Goal: Task Accomplishment & Management: Manage account settings

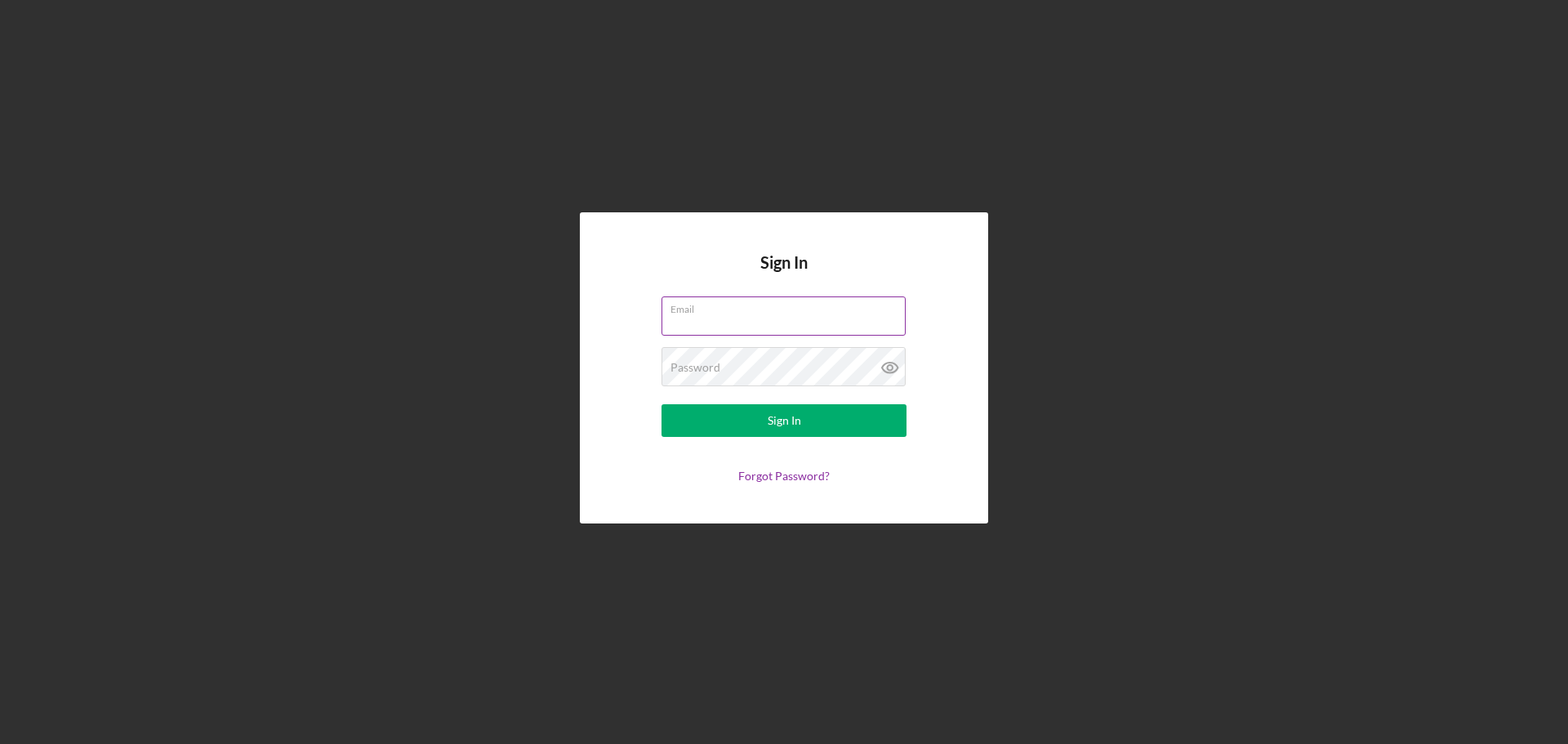
click at [745, 318] on input "Email" at bounding box center [783, 316] width 244 height 39
type input "[EMAIL_ADDRESS][DOMAIN_NAME]"
click at [661, 404] on button "Sign In" at bounding box center [784, 420] width 245 height 32
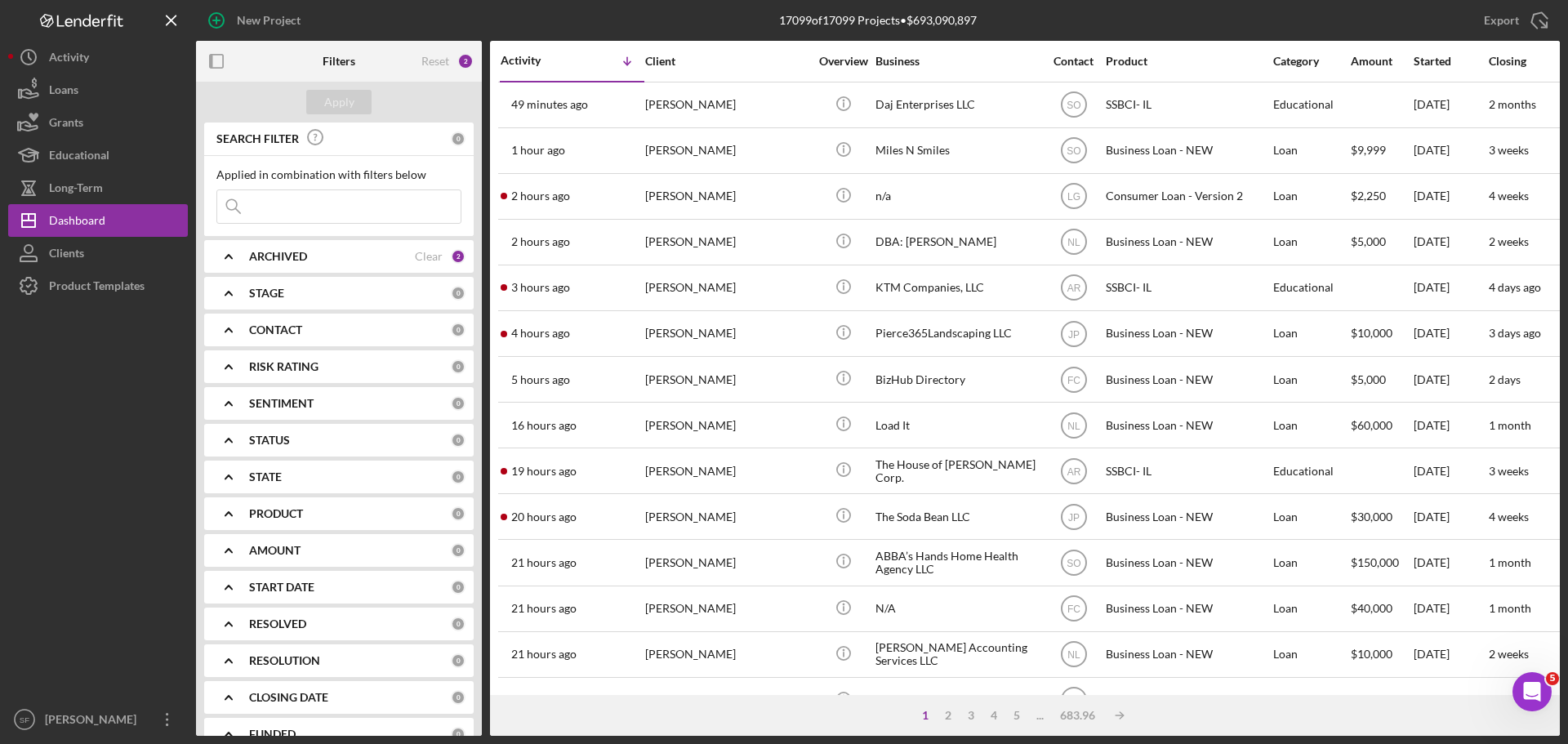
click at [282, 205] on input at bounding box center [339, 207] width 244 height 32
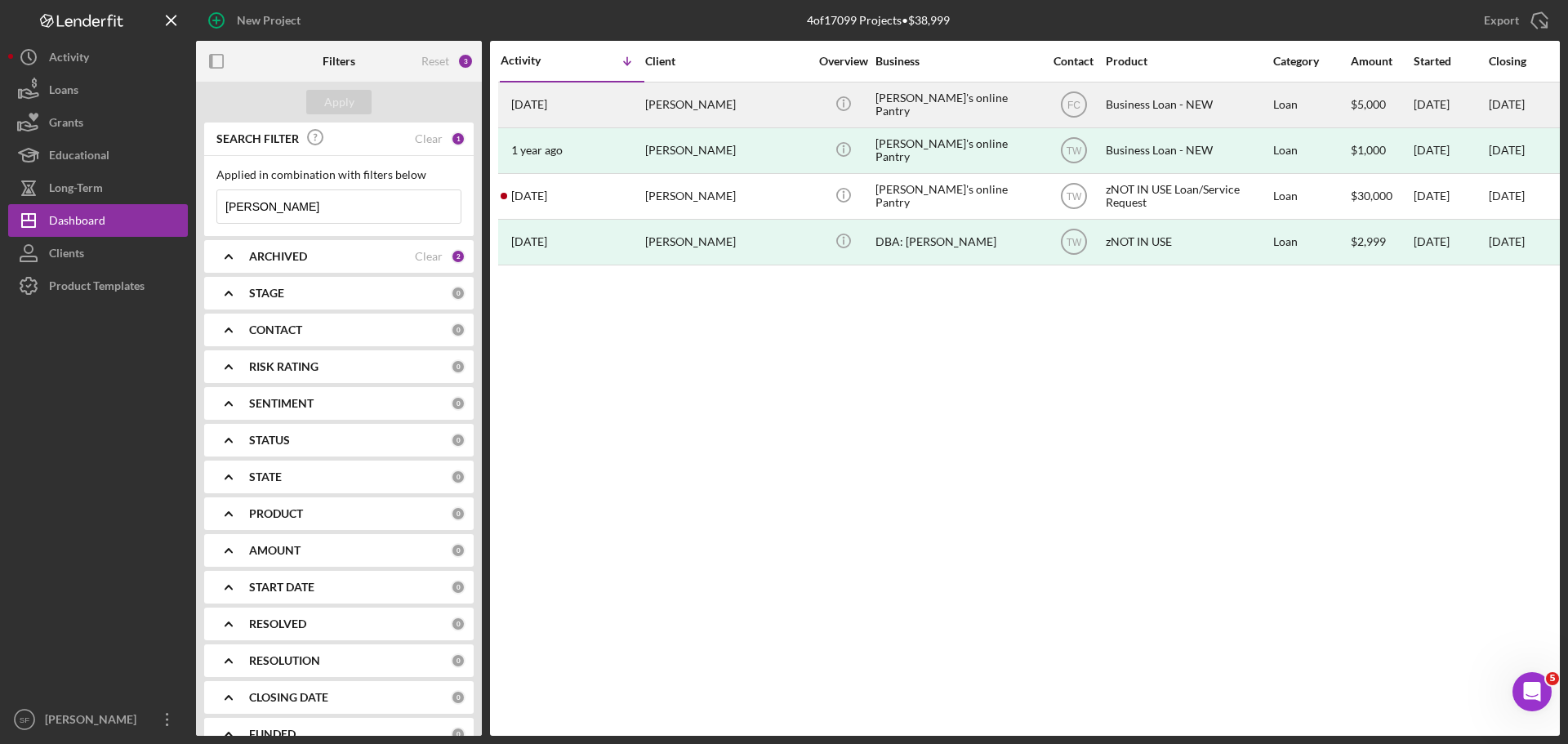
type input "[PERSON_NAME]"
click at [656, 104] on div "[PERSON_NAME]" at bounding box center [727, 105] width 163 height 44
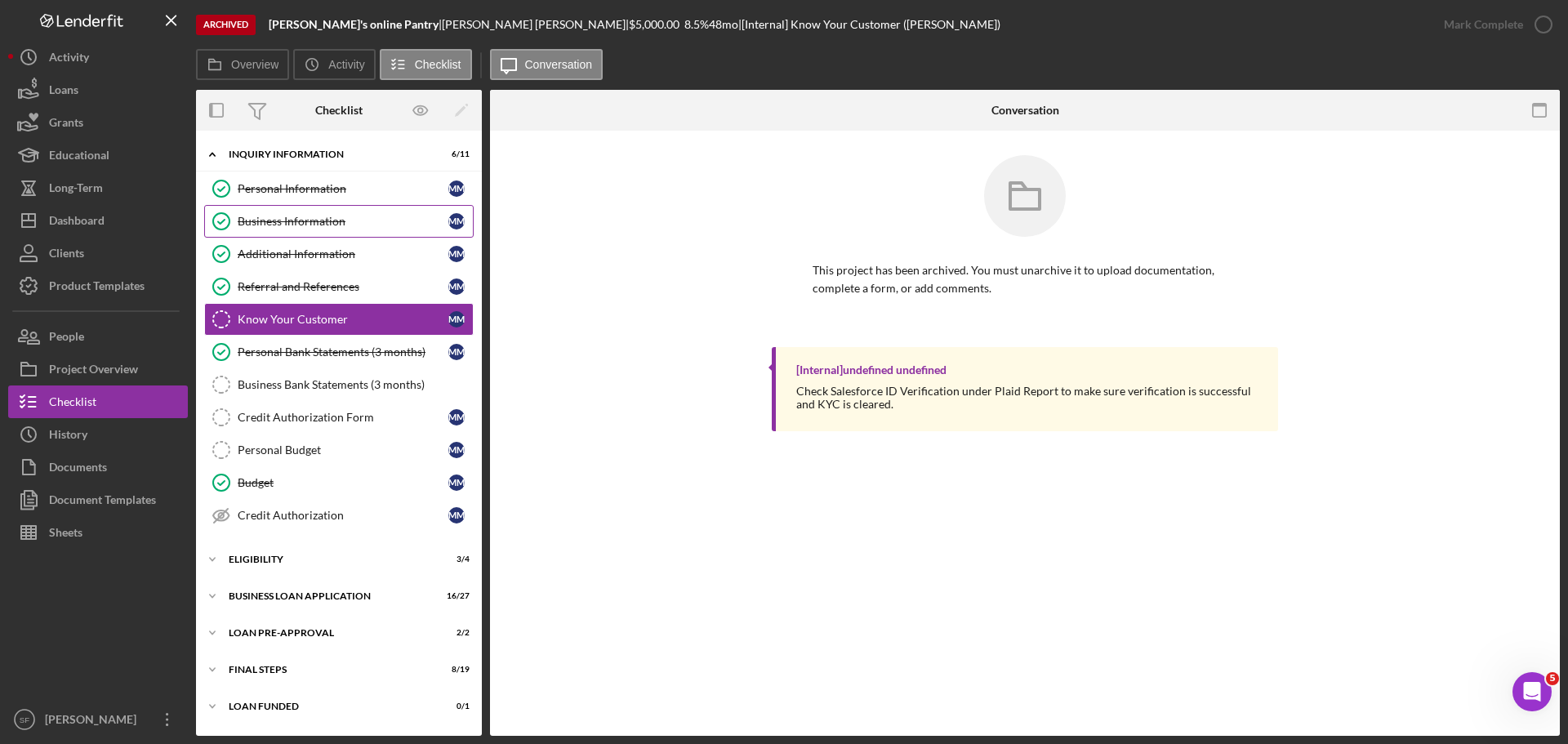
click at [285, 216] on div "Business Information" at bounding box center [343, 221] width 211 height 13
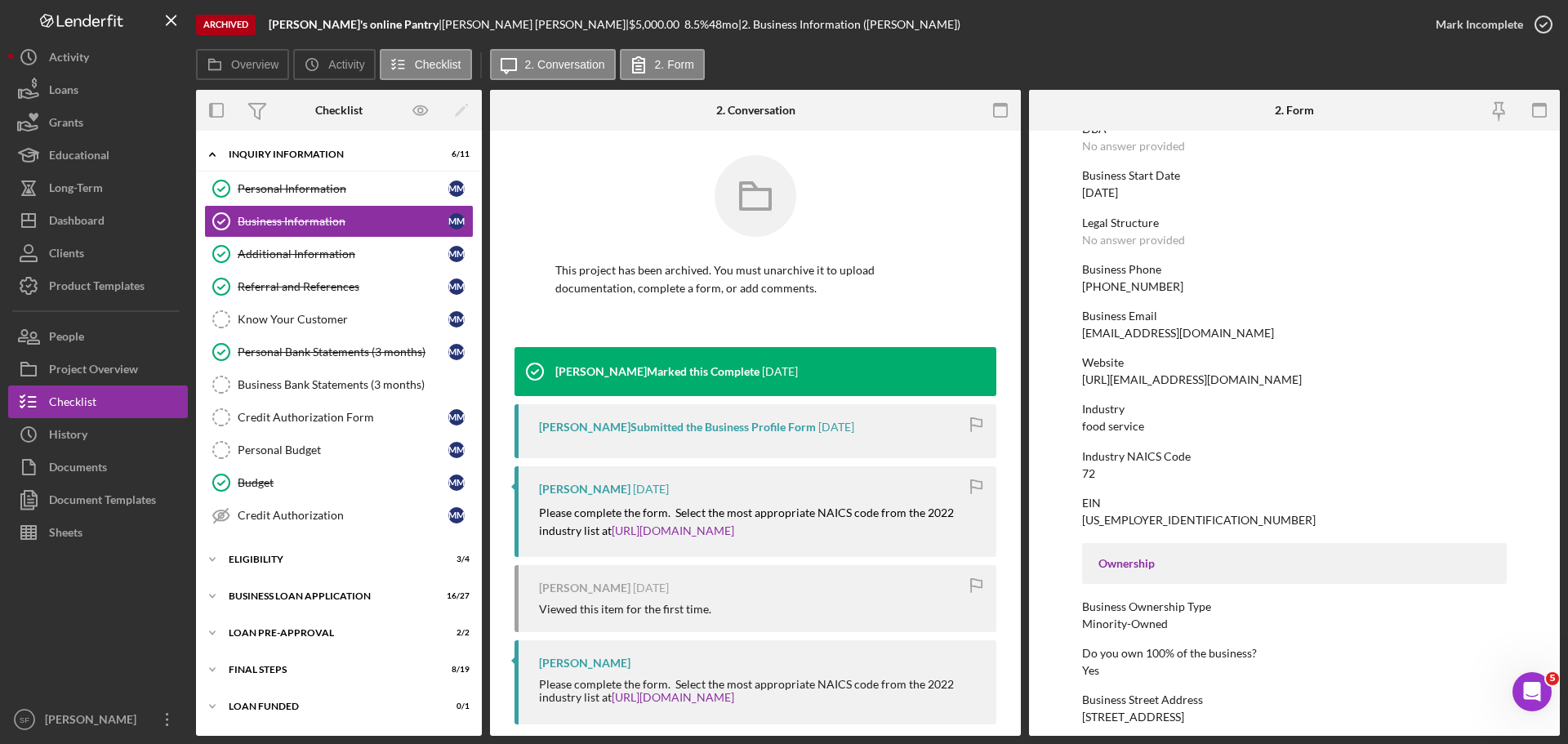
scroll to position [55, 0]
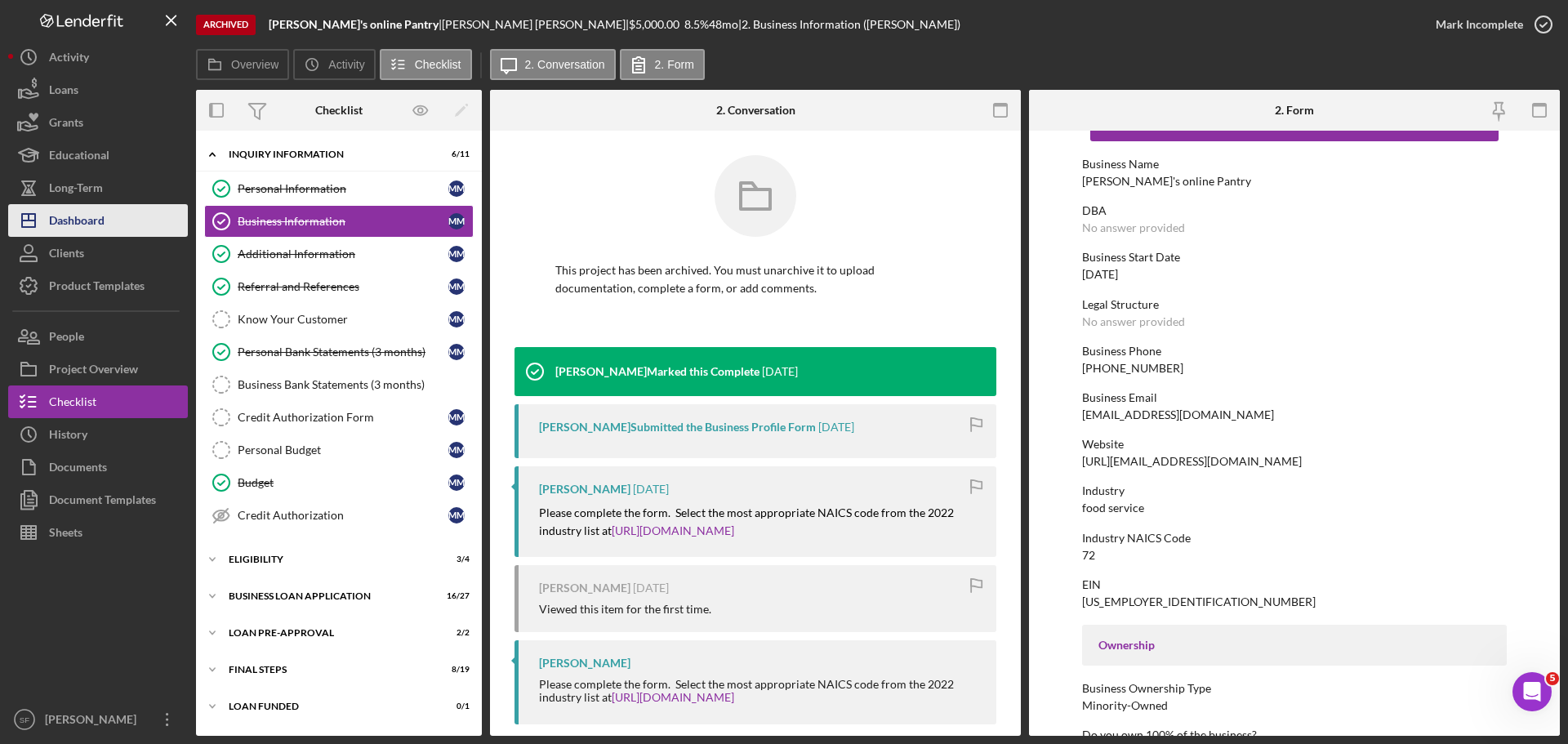
click at [78, 218] on div "Dashboard" at bounding box center [77, 222] width 56 height 37
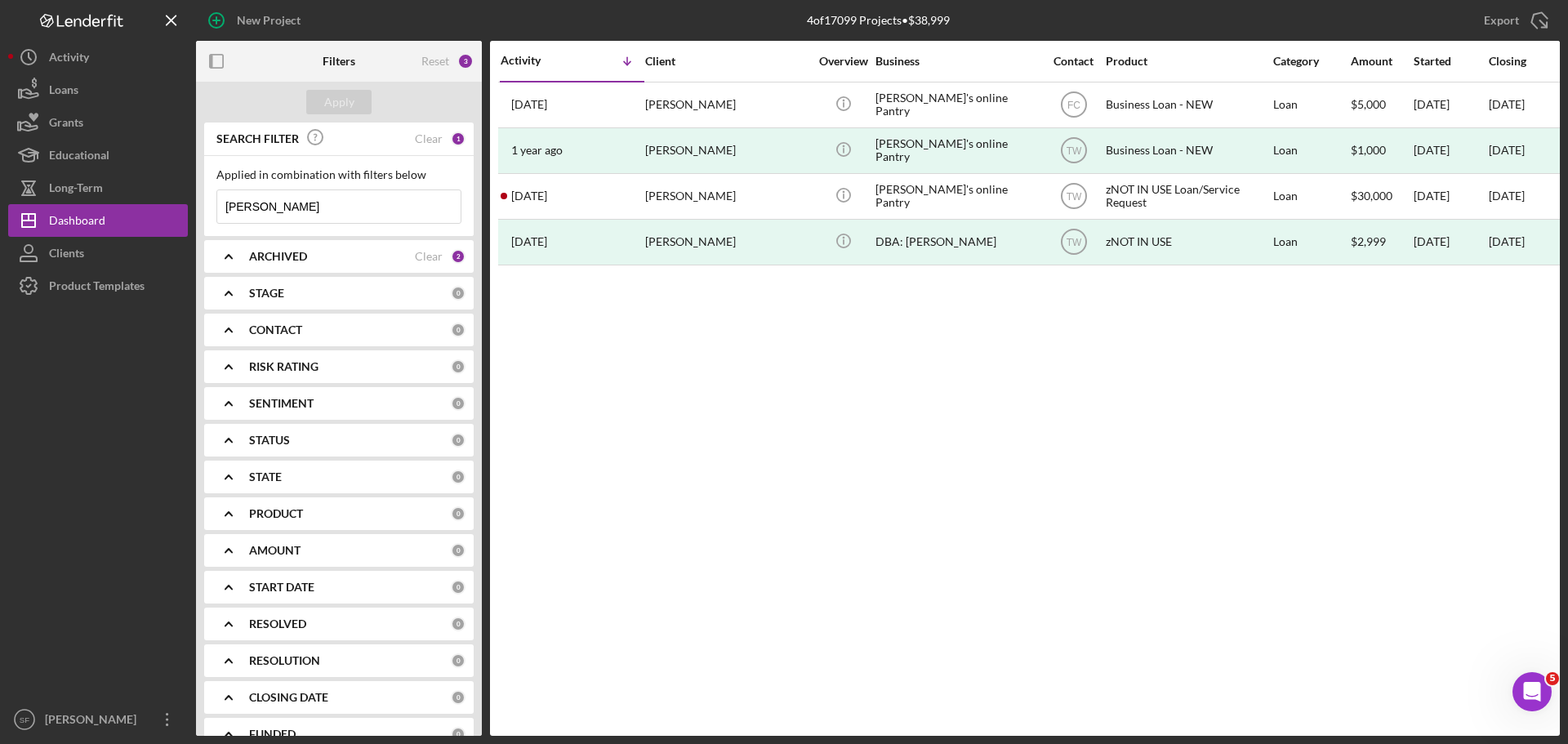
drag, startPoint x: 279, startPoint y: 206, endPoint x: 207, endPoint y: 204, distance: 72.0
click at [207, 204] on div "Applied in combination with filters below [PERSON_NAME] Icon/Menu Close" at bounding box center [339, 195] width 269 height 80
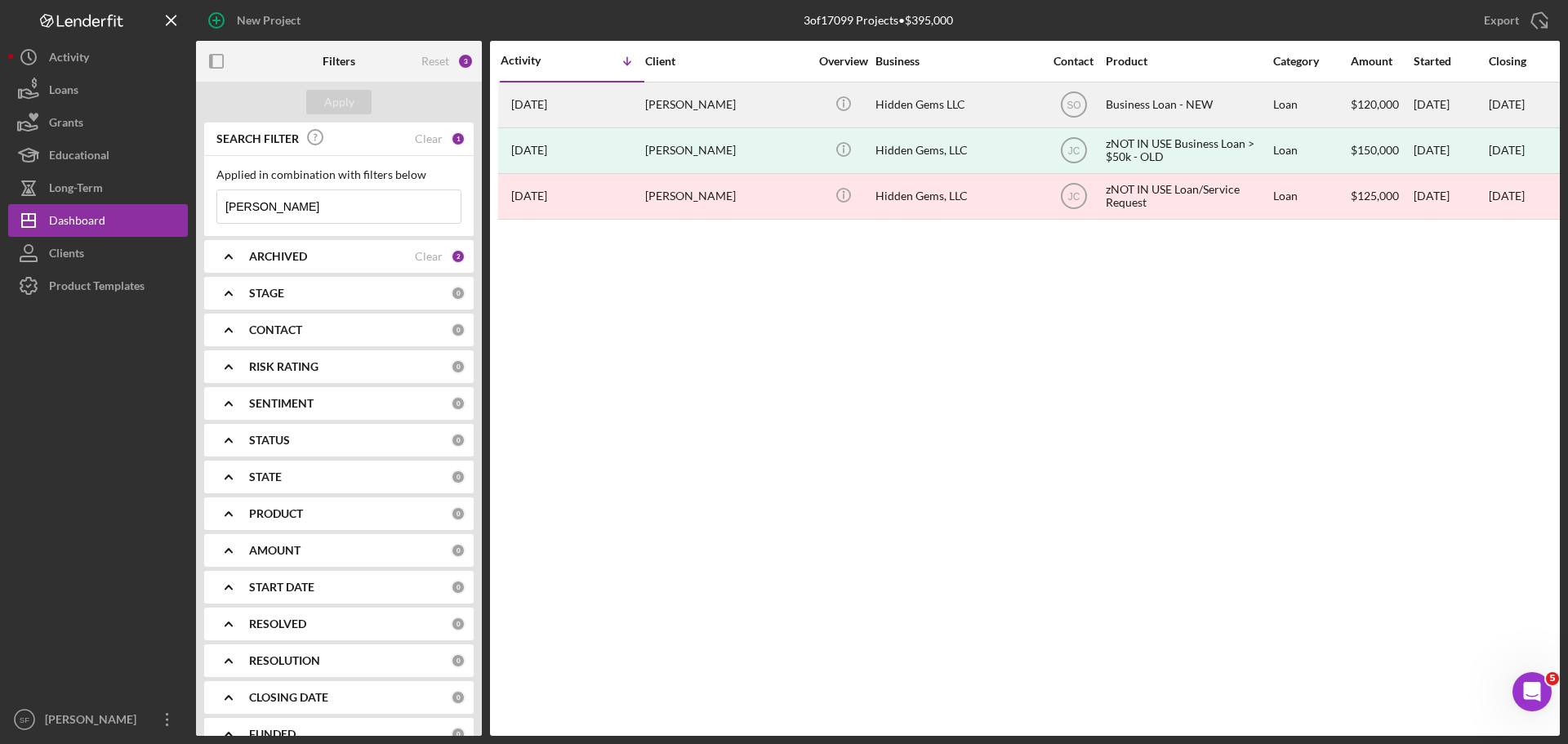
type input "[PERSON_NAME]"
click at [692, 108] on div "[PERSON_NAME]" at bounding box center [727, 105] width 163 height 44
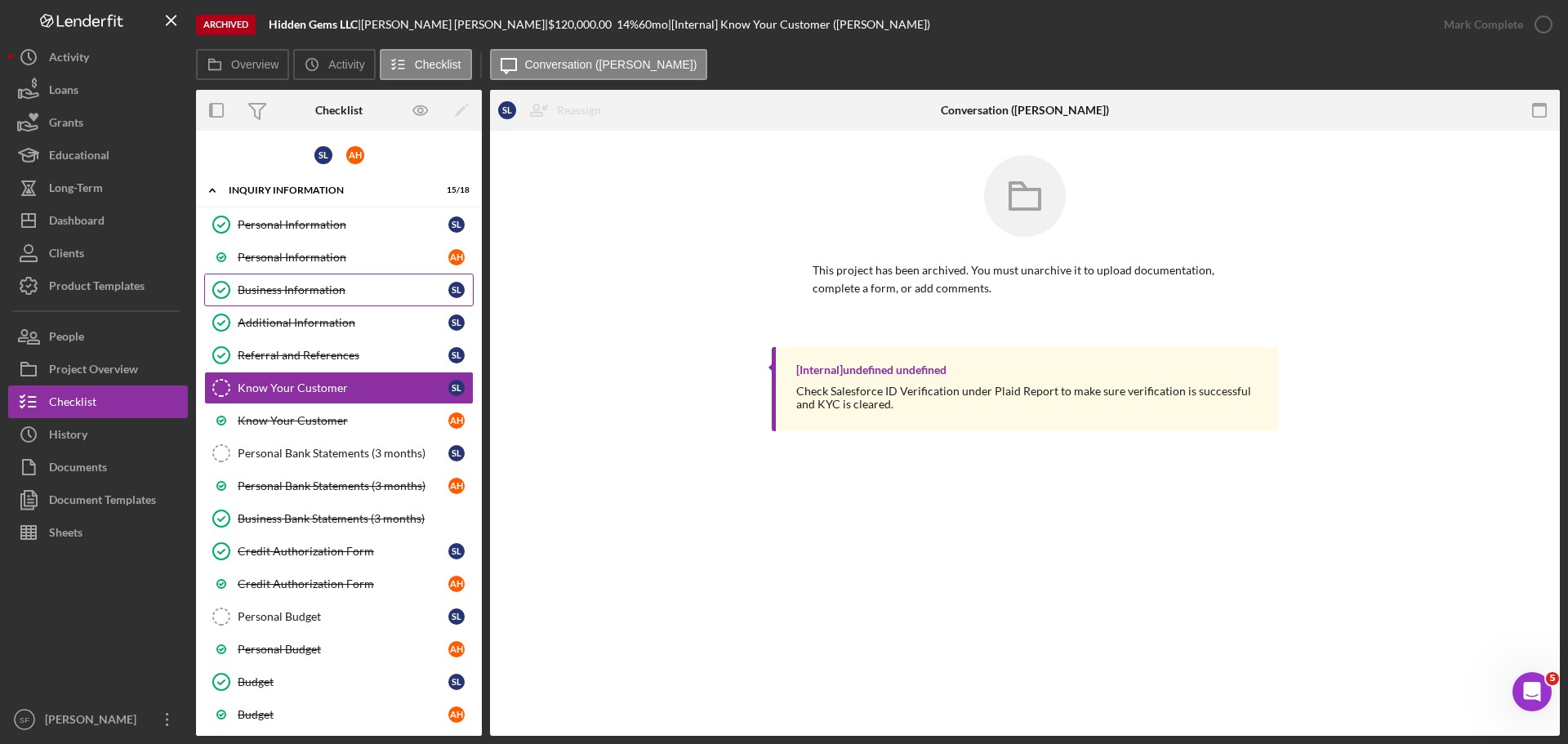
click at [304, 293] on div "Business Information" at bounding box center [343, 290] width 211 height 13
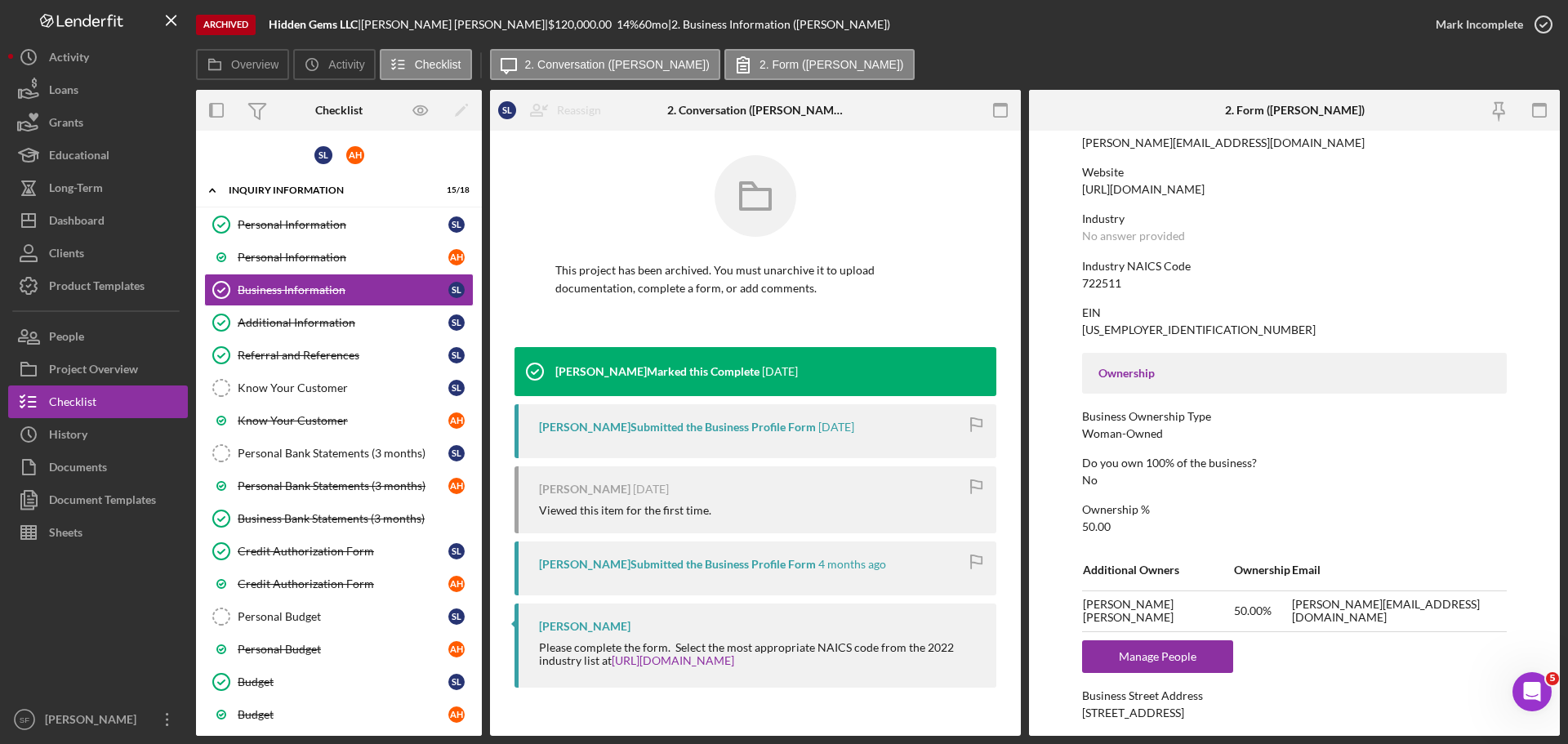
scroll to position [408, 0]
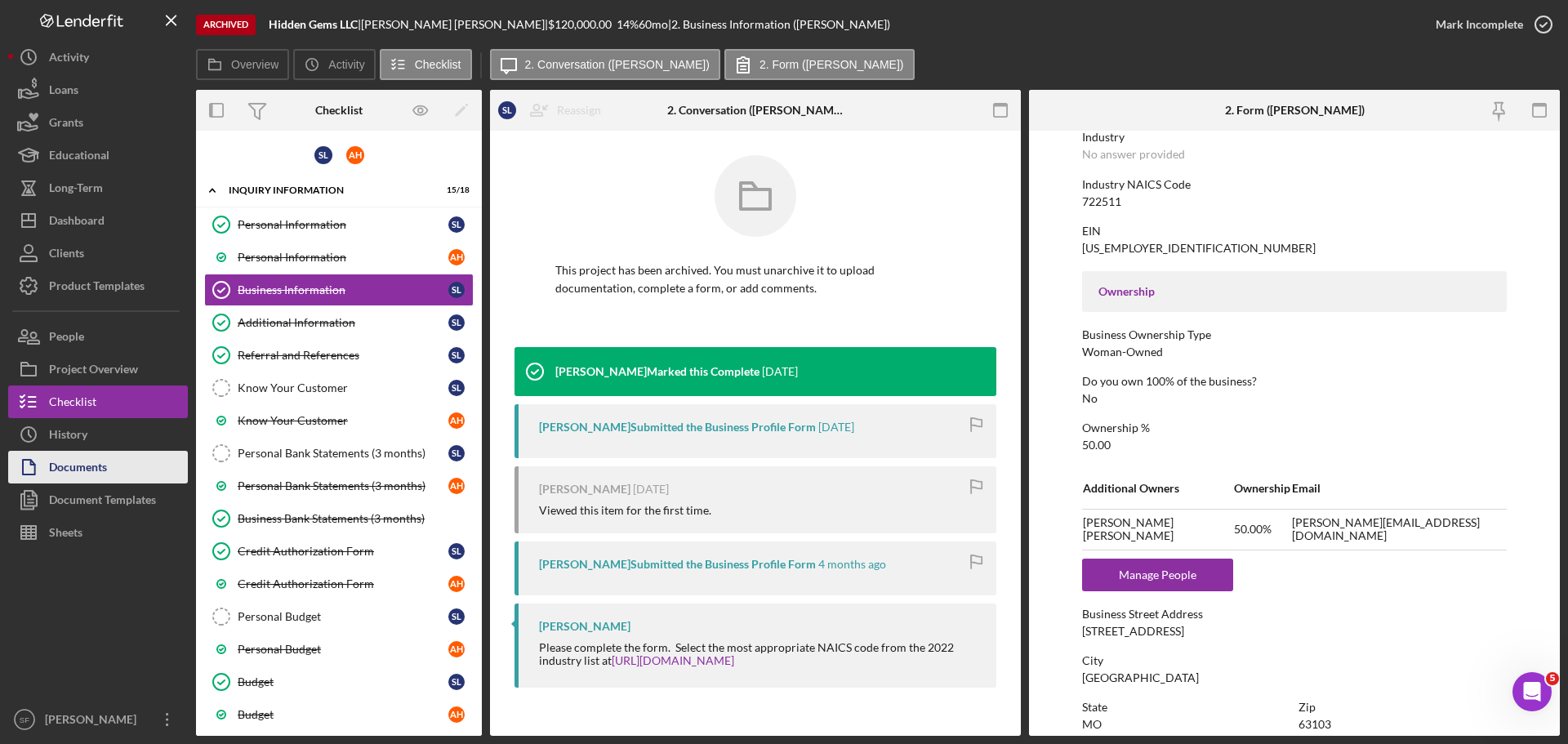
click at [114, 467] on button "Documents" at bounding box center [98, 467] width 179 height 32
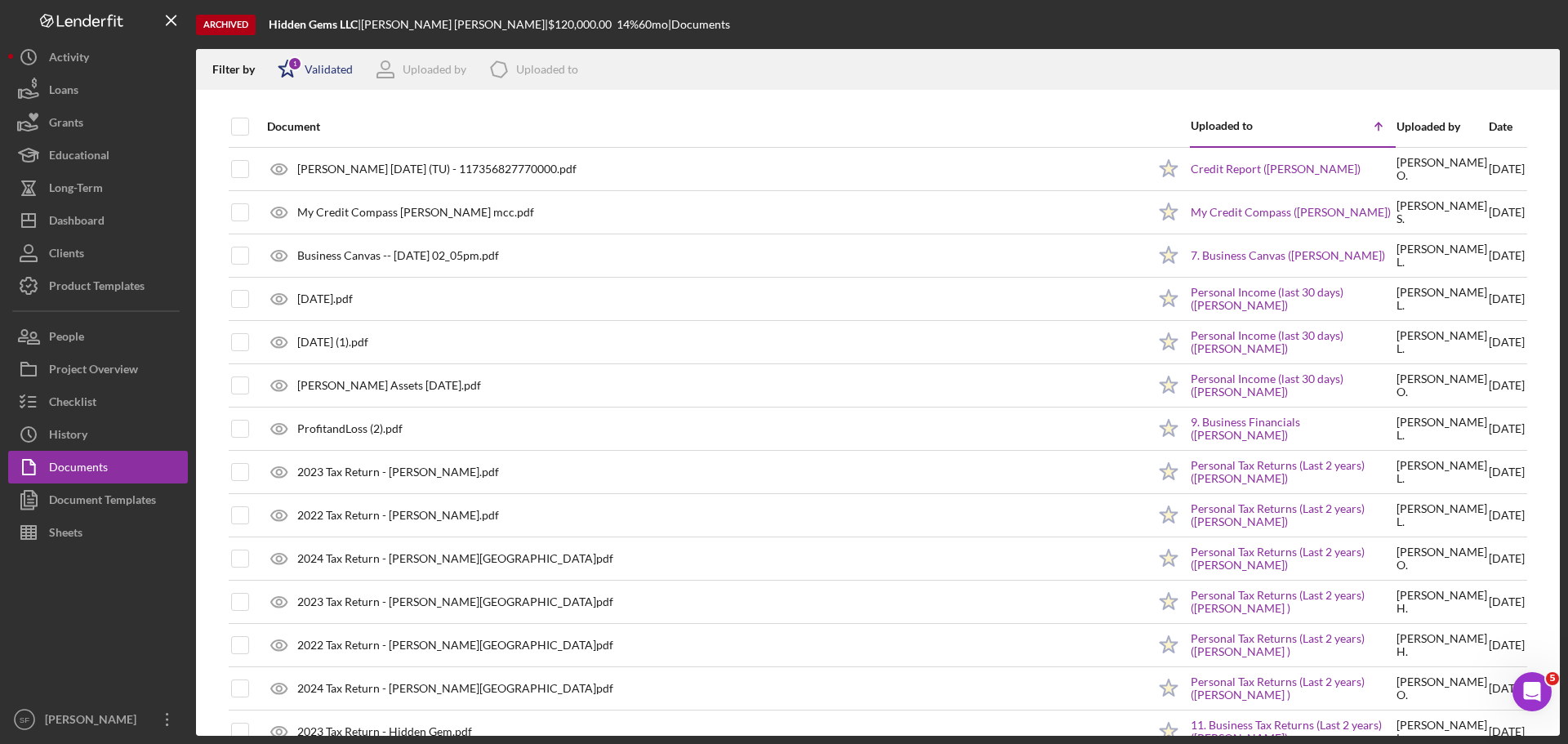
click at [293, 68] on div "1" at bounding box center [294, 63] width 14 height 14
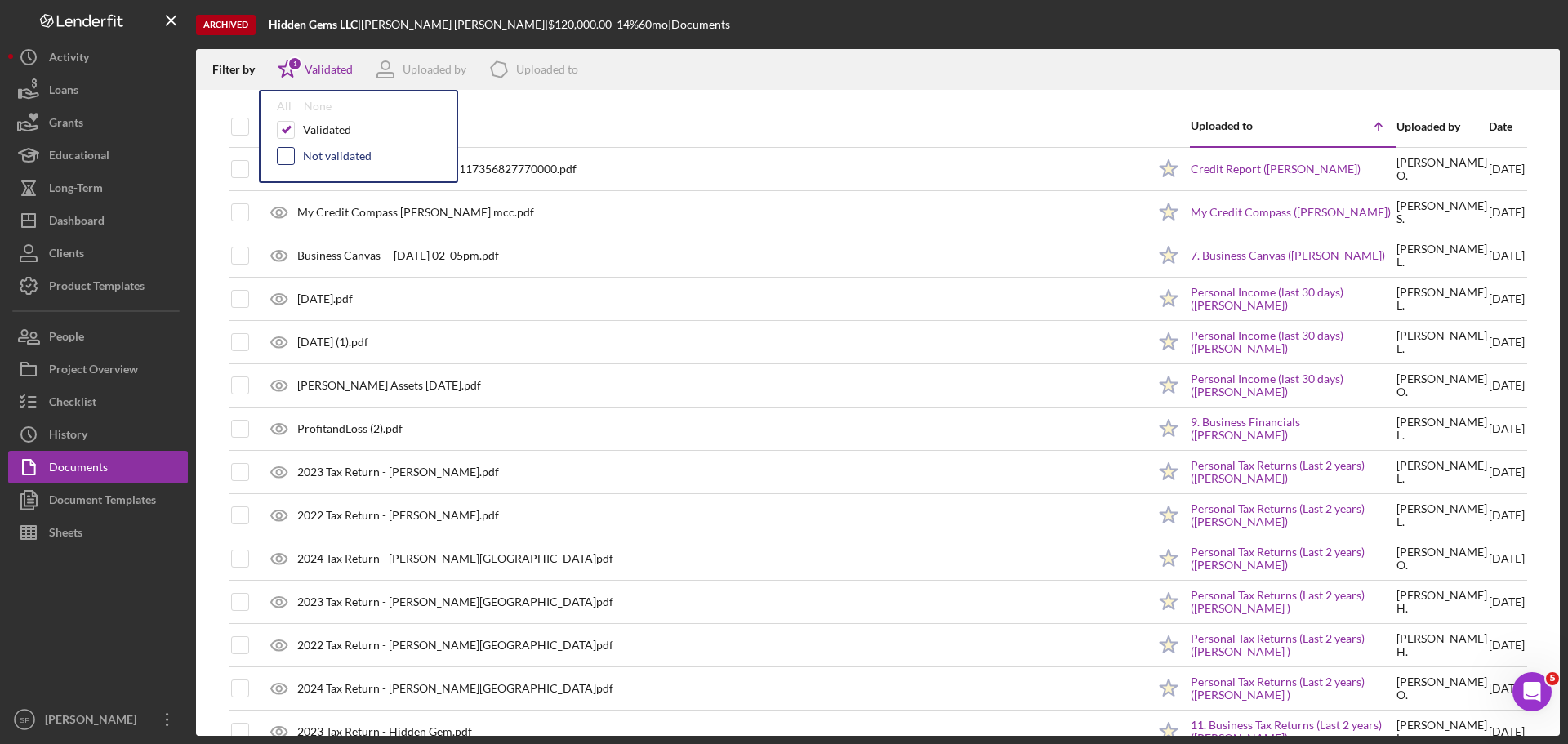
click at [287, 151] on input "checkbox" at bounding box center [286, 156] width 16 height 16
checkbox input "true"
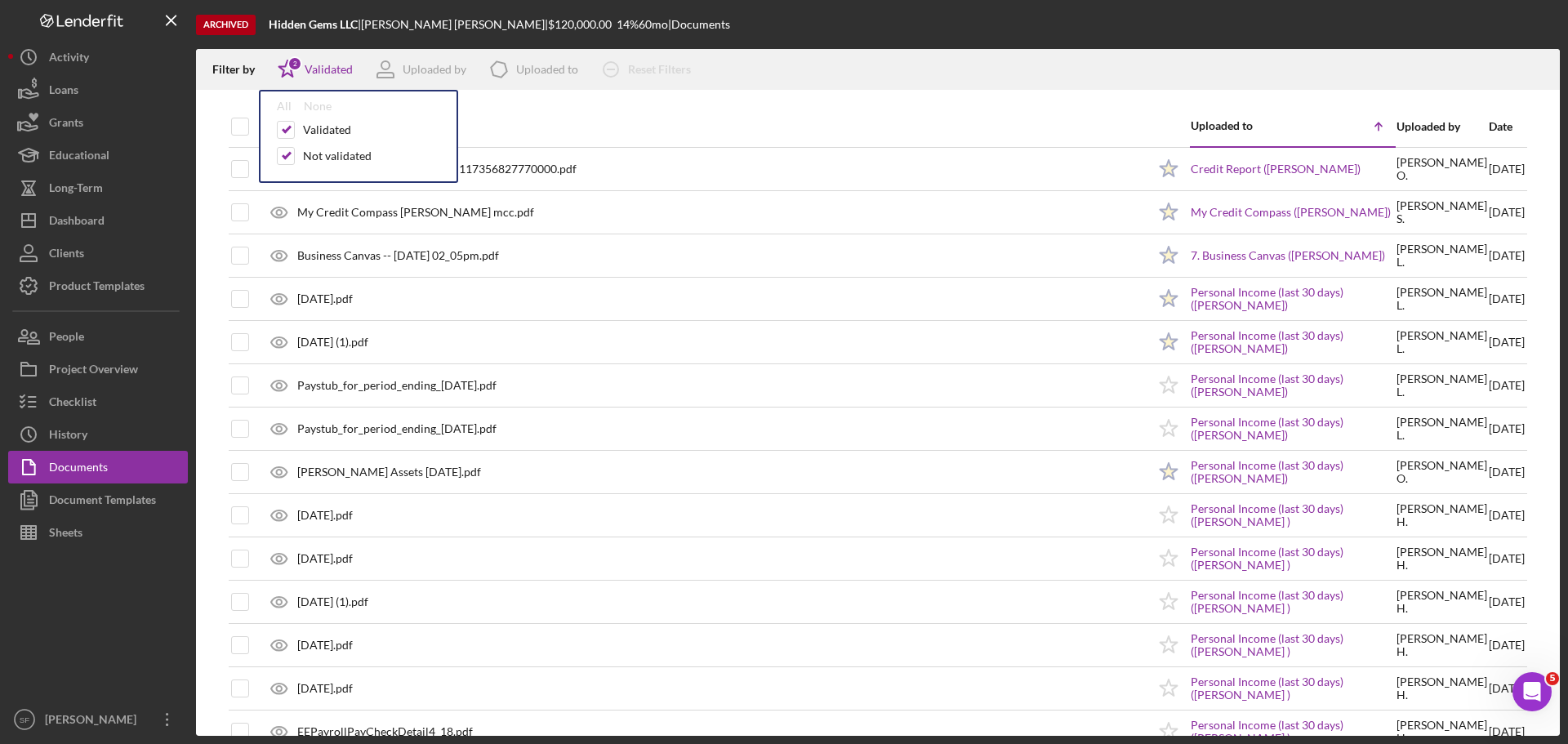
click at [885, 53] on div "Filter by Icon/Star 2 Validated All None Validated Not validated Uploaded by Ic…" at bounding box center [878, 69] width 1364 height 41
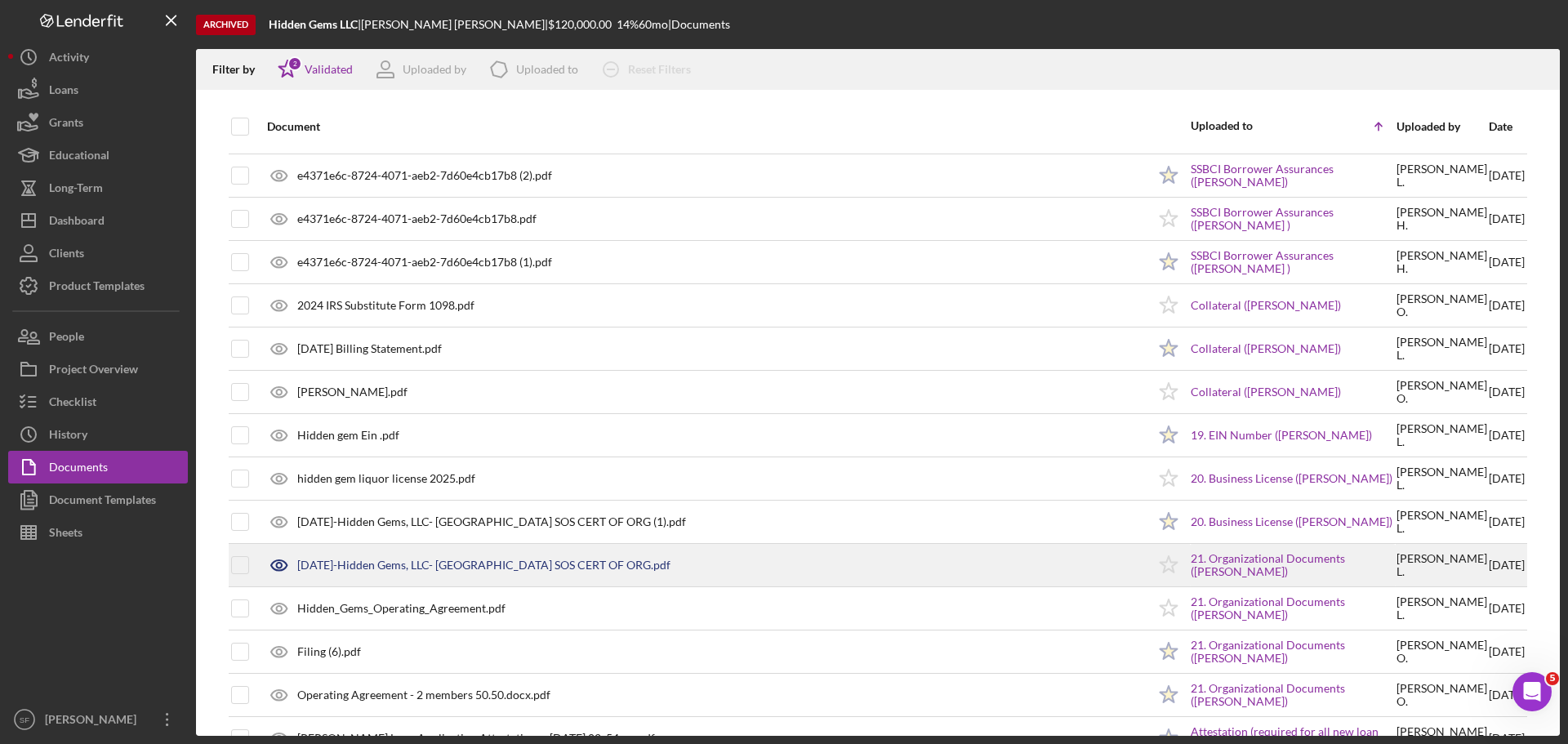
scroll to position [1634, 0]
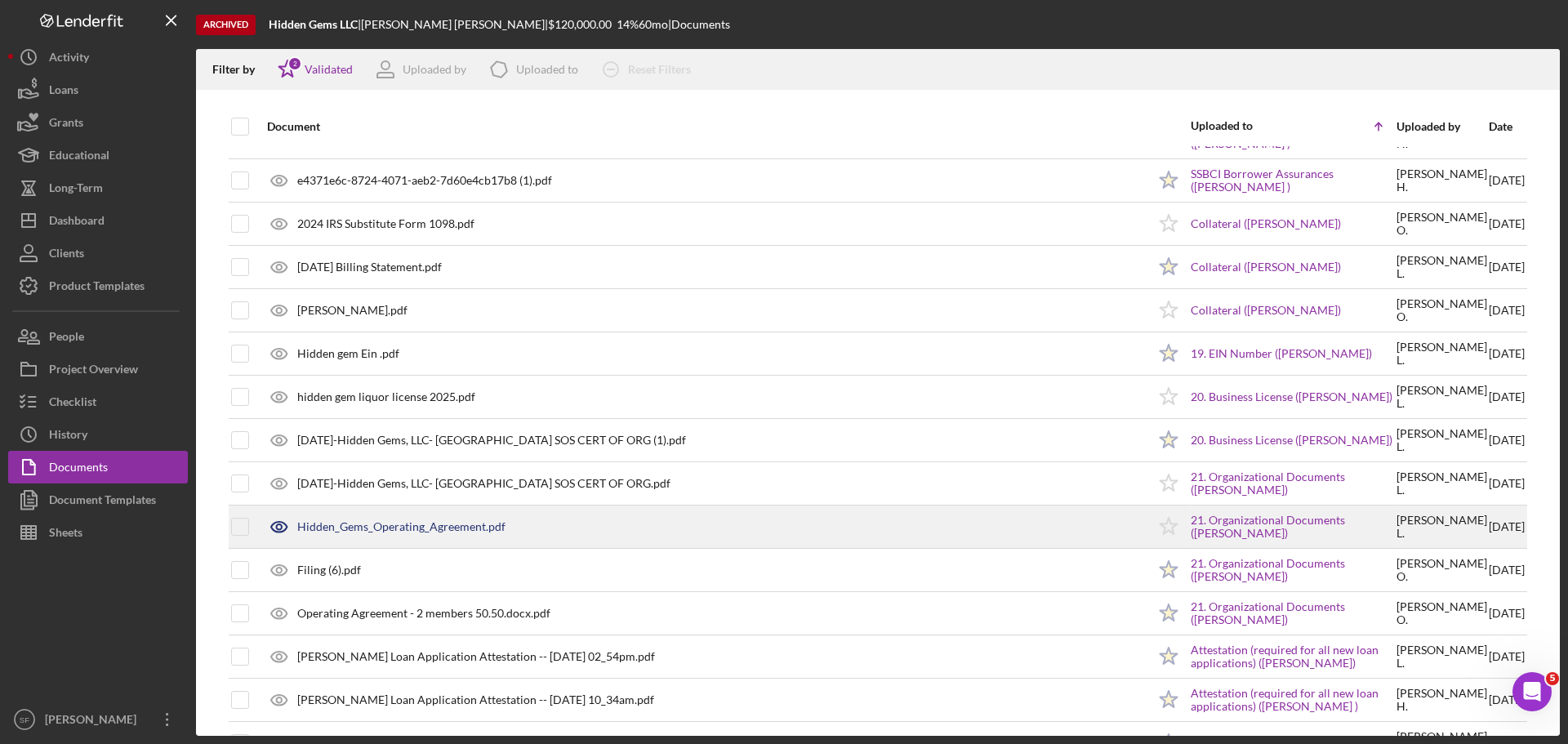
click at [452, 531] on div "Hidden_Gems_Operating_Agreement.pdf" at bounding box center [401, 527] width 209 height 13
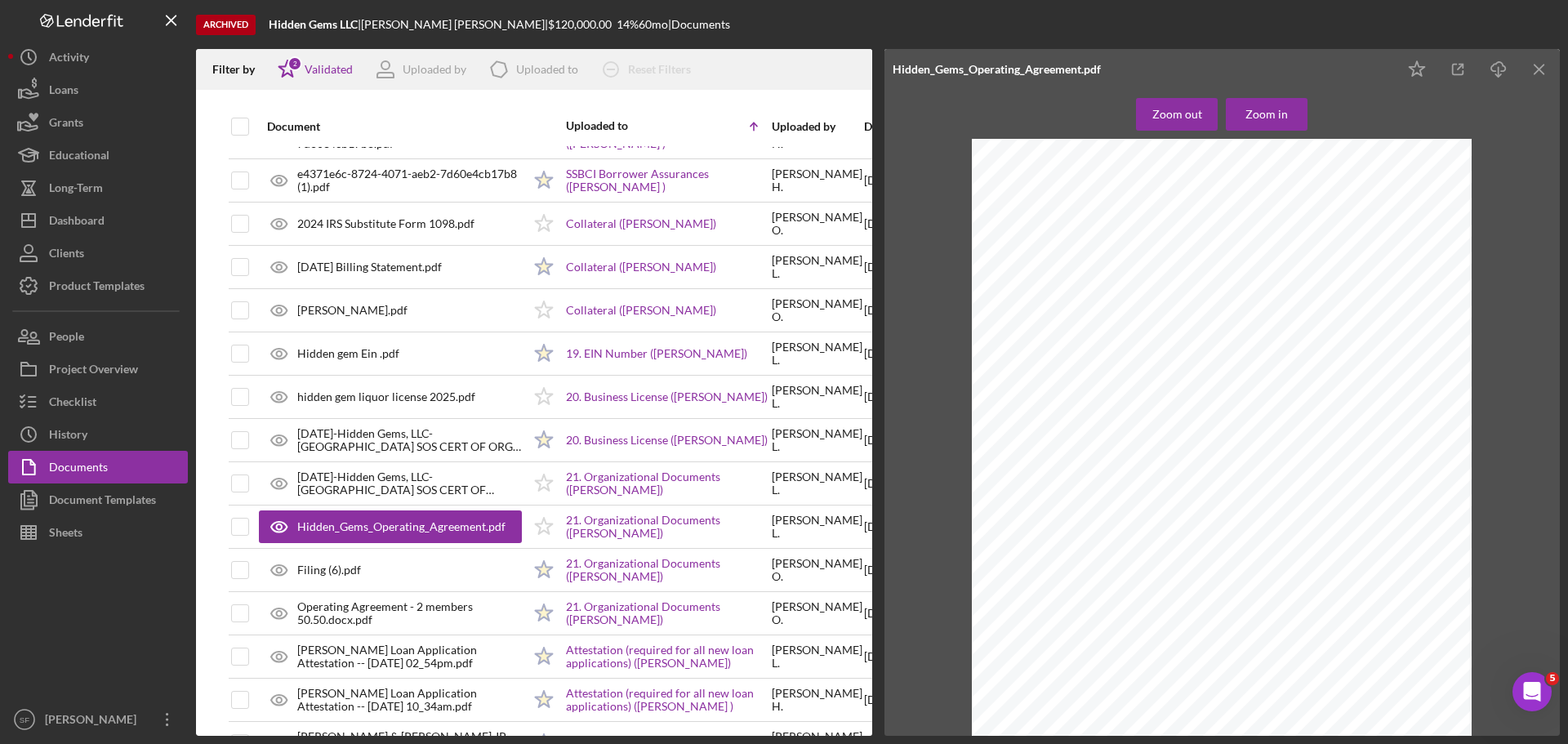
scroll to position [2148, 0]
click at [56, 218] on div "Dashboard" at bounding box center [77, 222] width 56 height 37
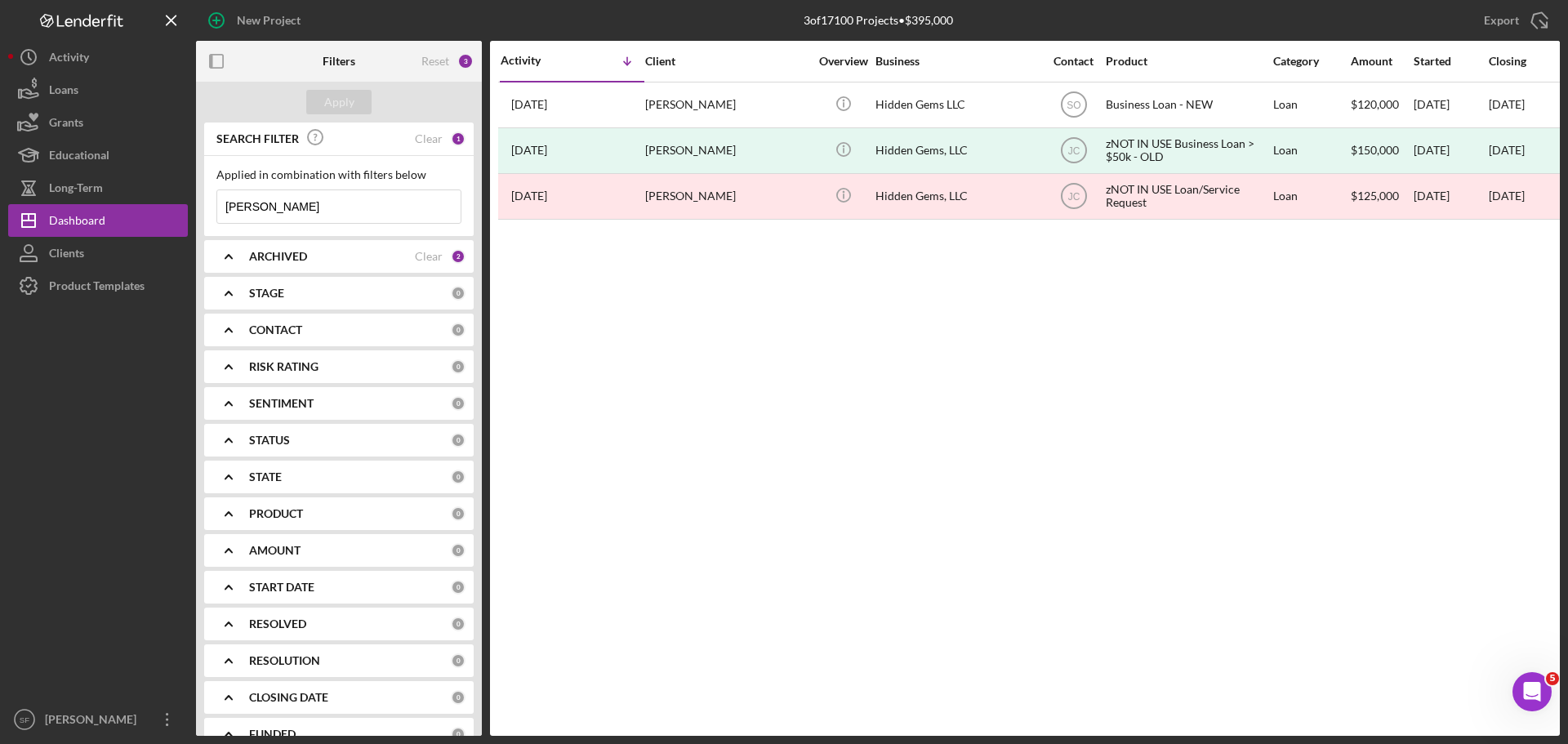
drag, startPoint x: 280, startPoint y: 204, endPoint x: 213, endPoint y: 209, distance: 67.2
click at [213, 209] on div "Applied in combination with filters below [PERSON_NAME] Icon/Menu Close" at bounding box center [339, 195] width 269 height 80
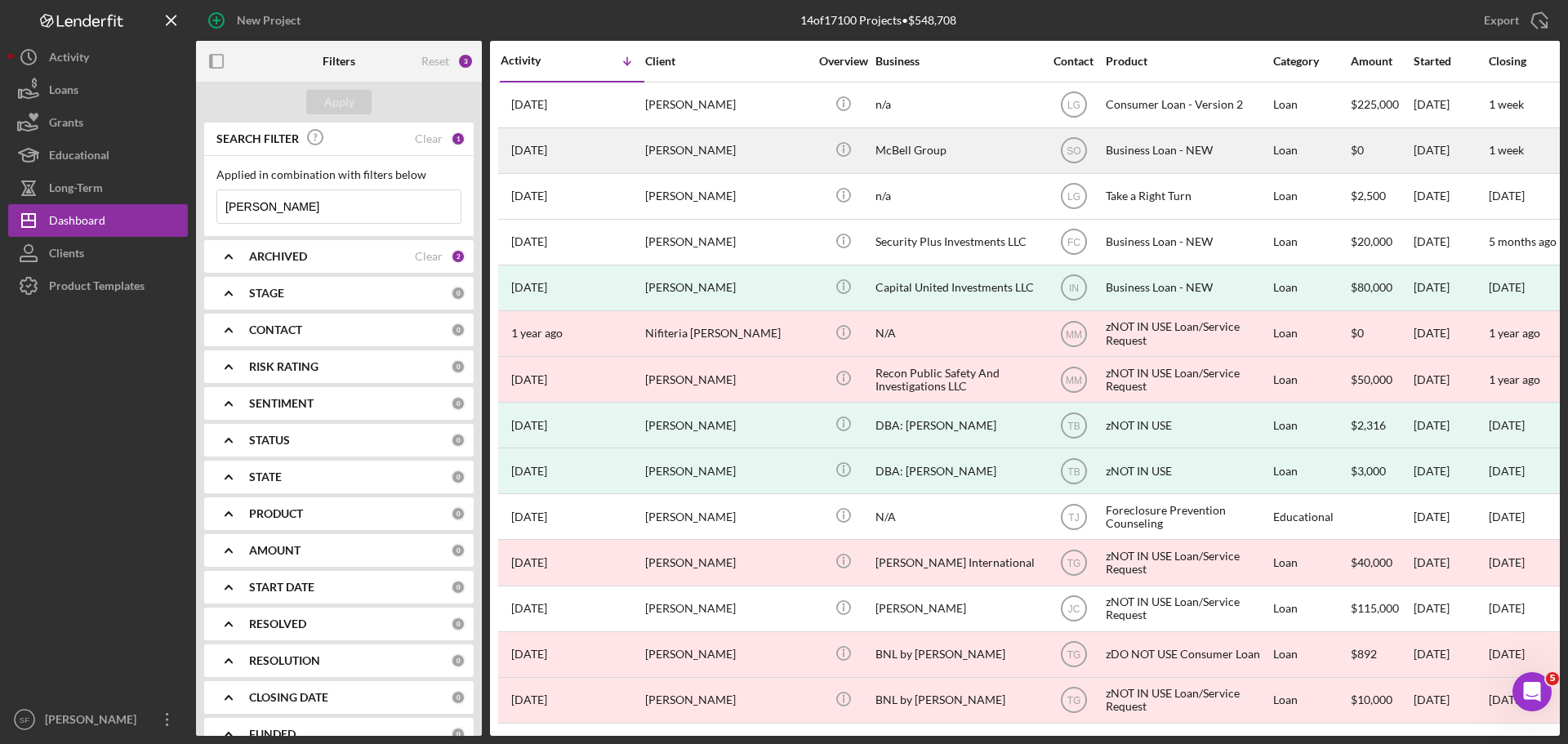
type input "[PERSON_NAME]"
click at [547, 151] on time "[DATE]" at bounding box center [529, 151] width 36 height 13
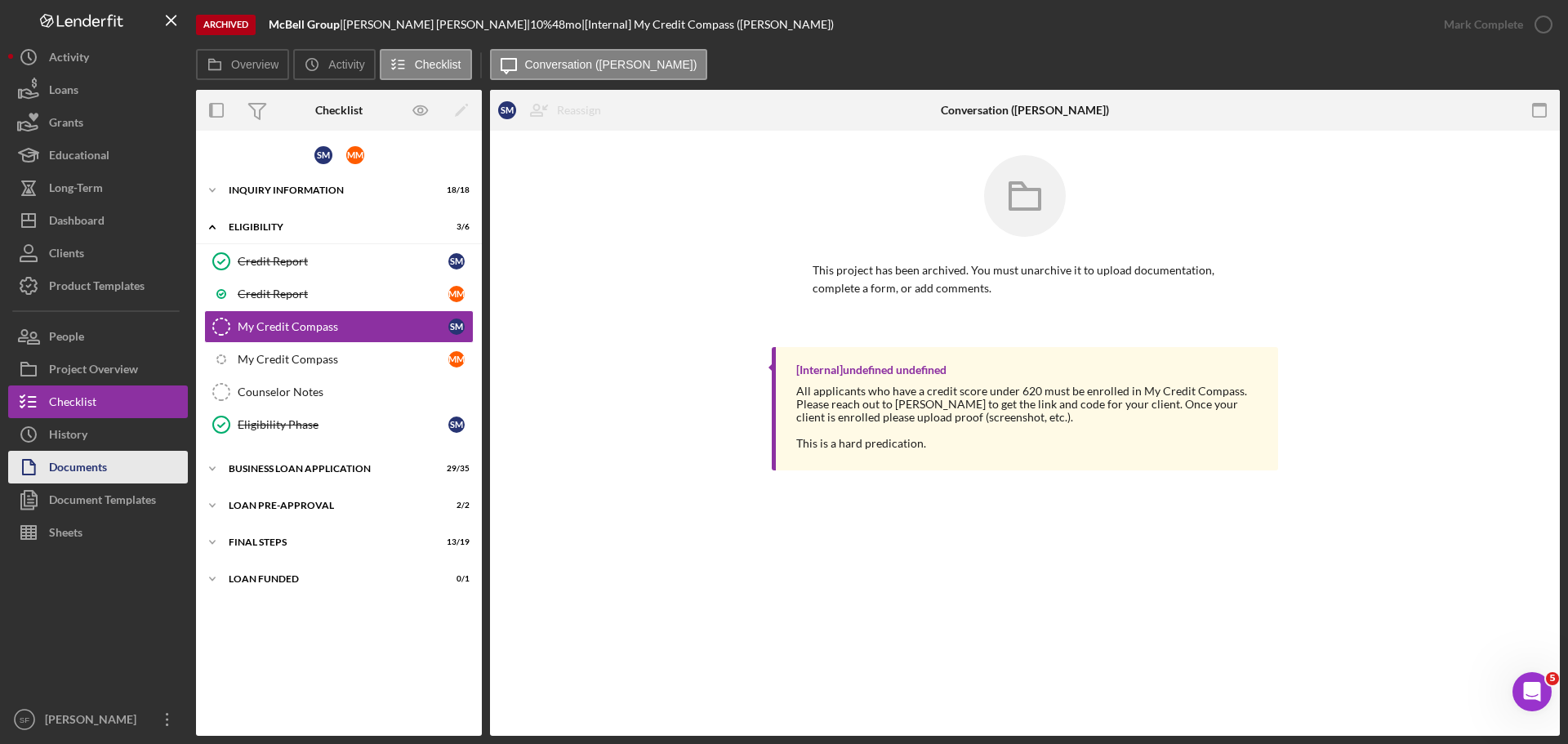
click at [86, 467] on div "Documents" at bounding box center [78, 469] width 58 height 37
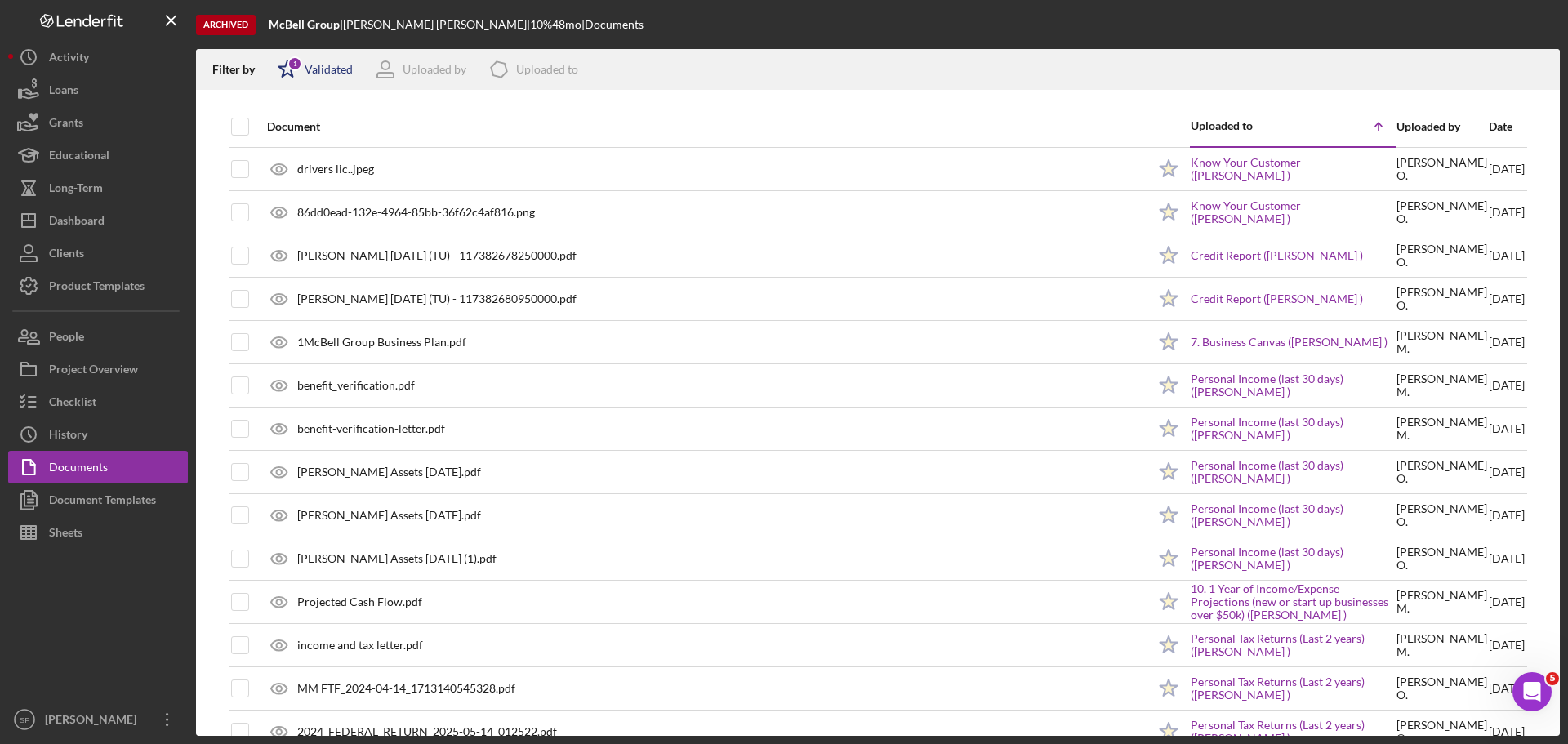
click at [279, 75] on icon "Icon/Star" at bounding box center [287, 69] width 41 height 41
click at [283, 155] on input "checkbox" at bounding box center [286, 156] width 16 height 16
checkbox input "true"
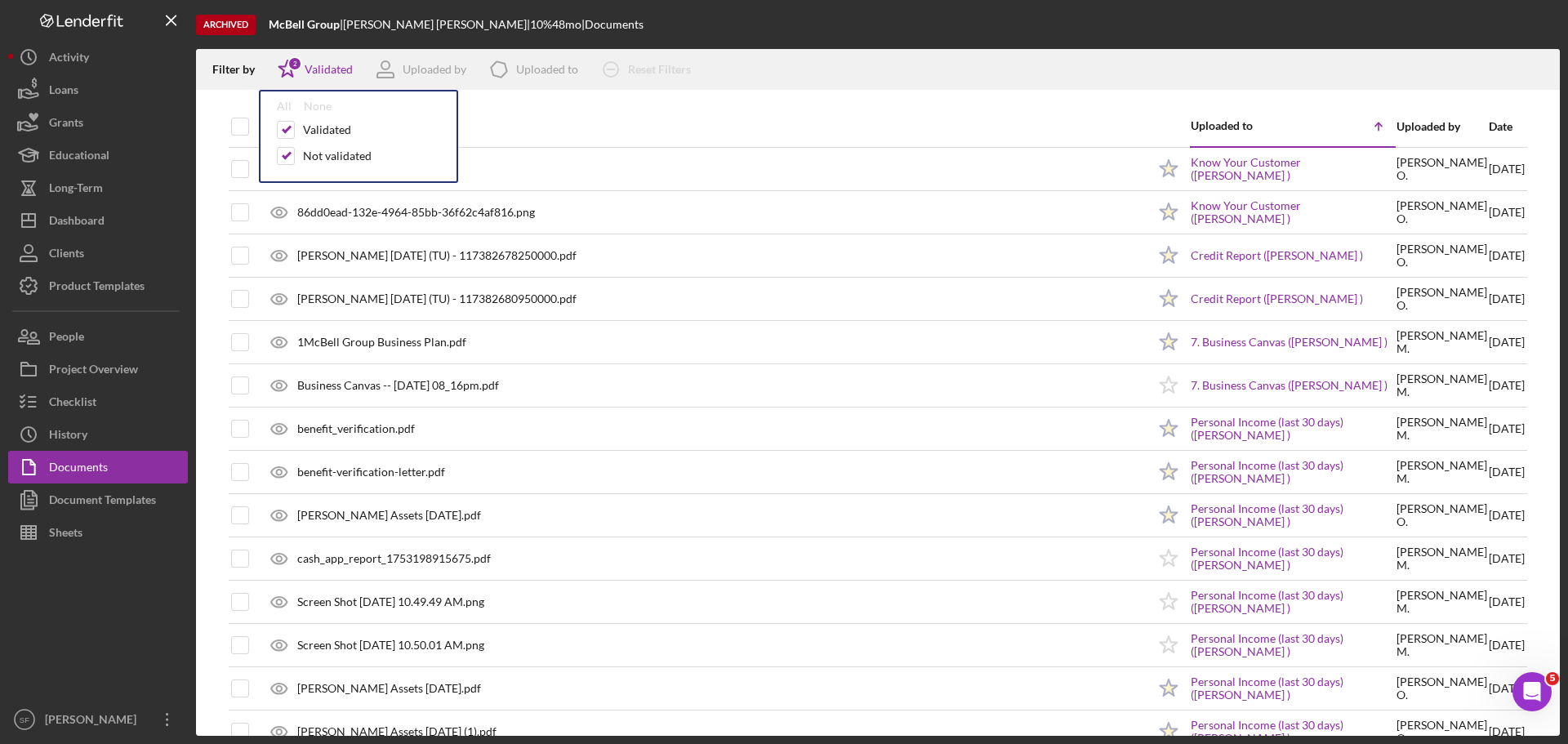
click at [776, 56] on div "Filter by Icon/Star 2 Validated All None Validated Not validated Uploaded by Ic…" at bounding box center [878, 69] width 1364 height 41
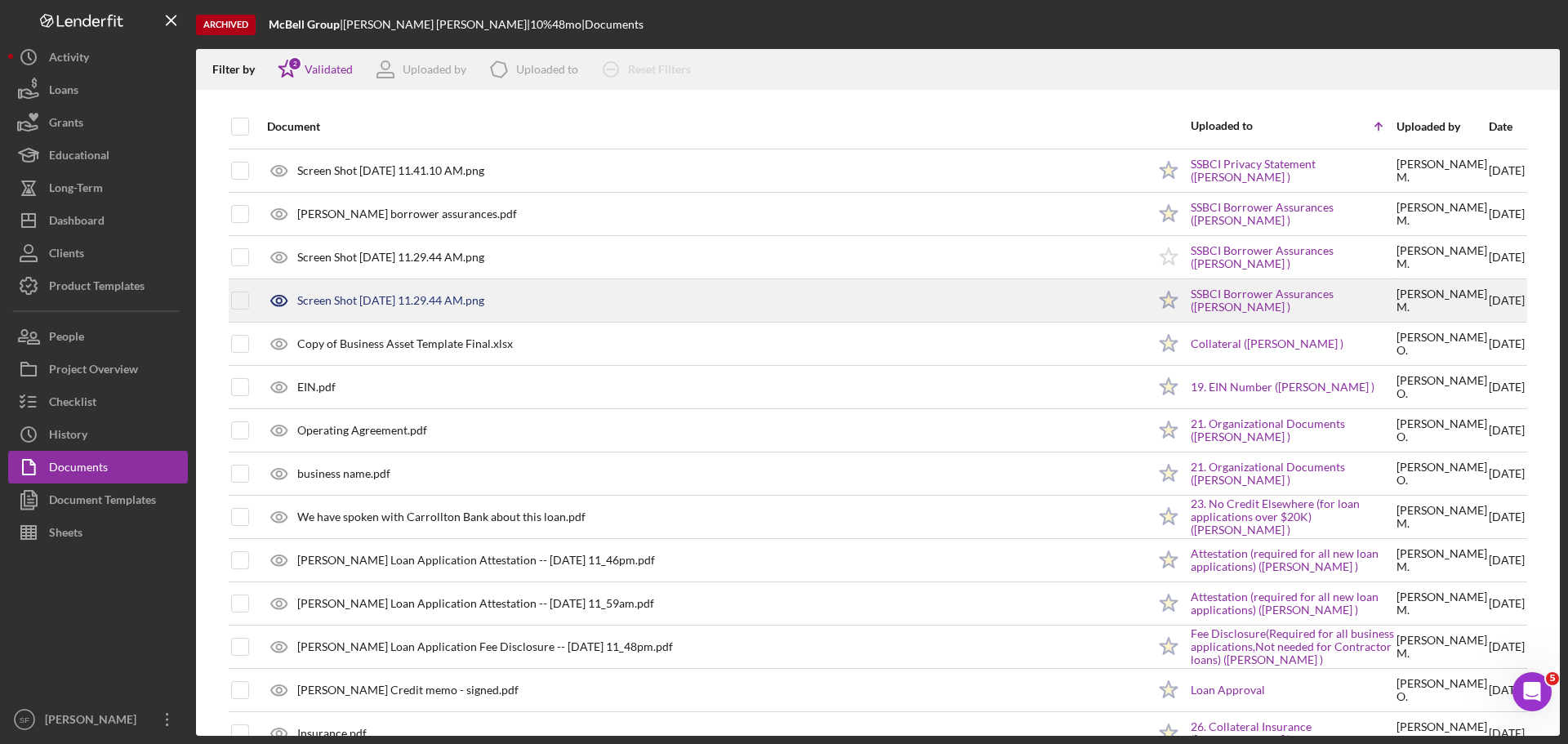
scroll to position [1634, 0]
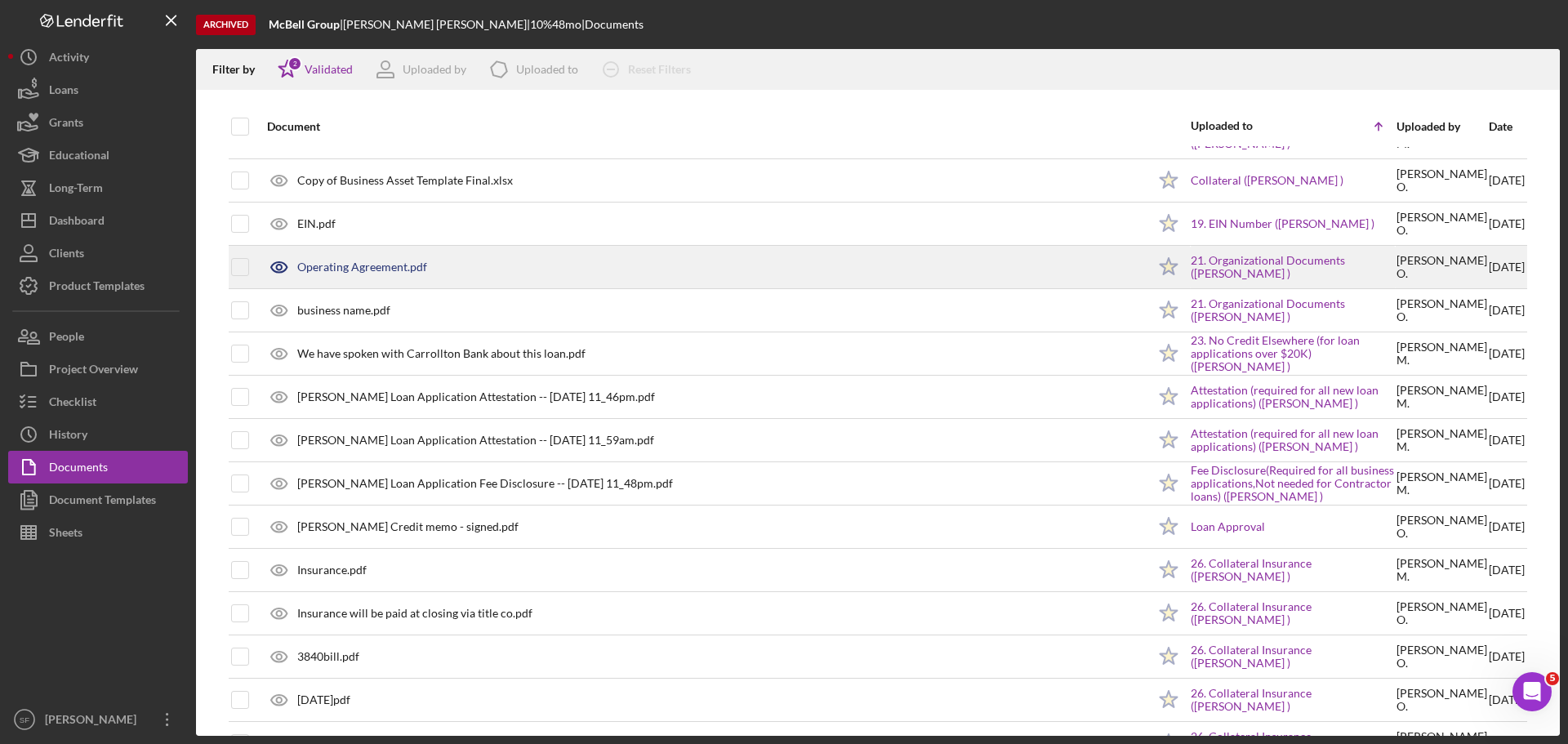
click at [404, 265] on div "Operating Agreement.pdf" at bounding box center [361, 268] width 130 height 13
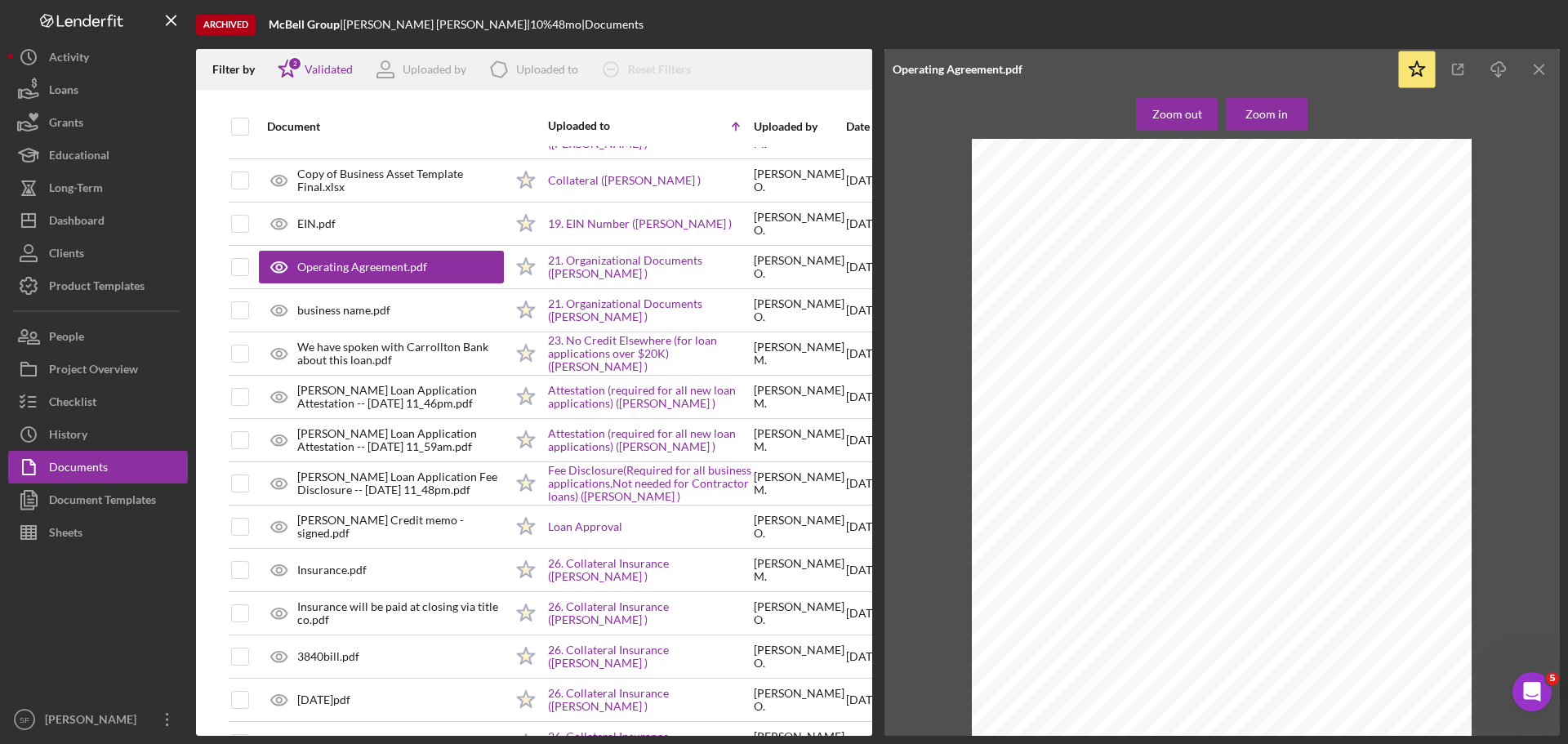
scroll to position [0, 0]
click at [97, 217] on div "Dashboard" at bounding box center [77, 222] width 56 height 37
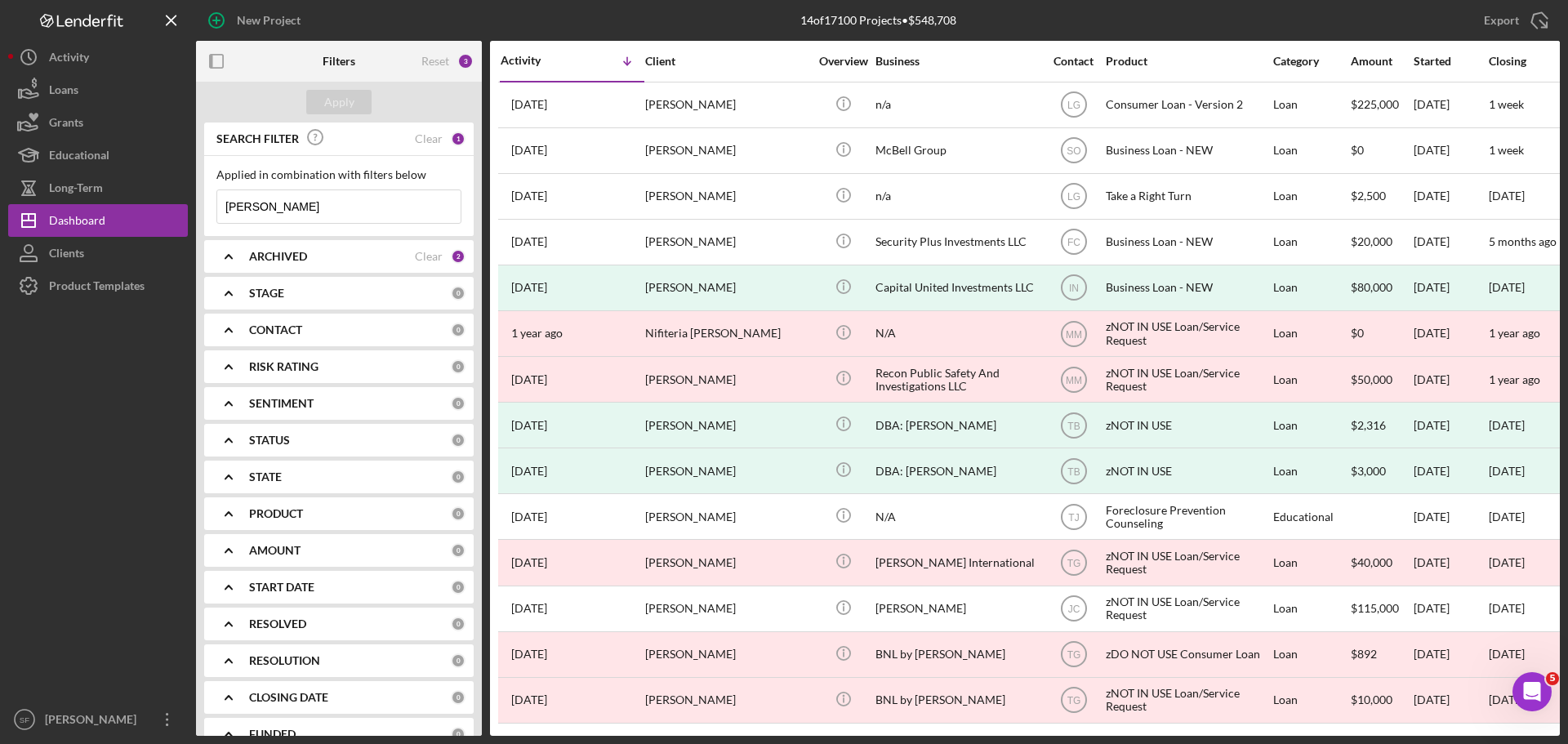
click at [279, 209] on input "[PERSON_NAME]" at bounding box center [339, 207] width 244 height 32
drag, startPoint x: 283, startPoint y: 208, endPoint x: 206, endPoint y: 210, distance: 77.0
click at [206, 210] on div "Applied in combination with filters below [PERSON_NAME] Icon/Menu Close" at bounding box center [339, 195] width 269 height 80
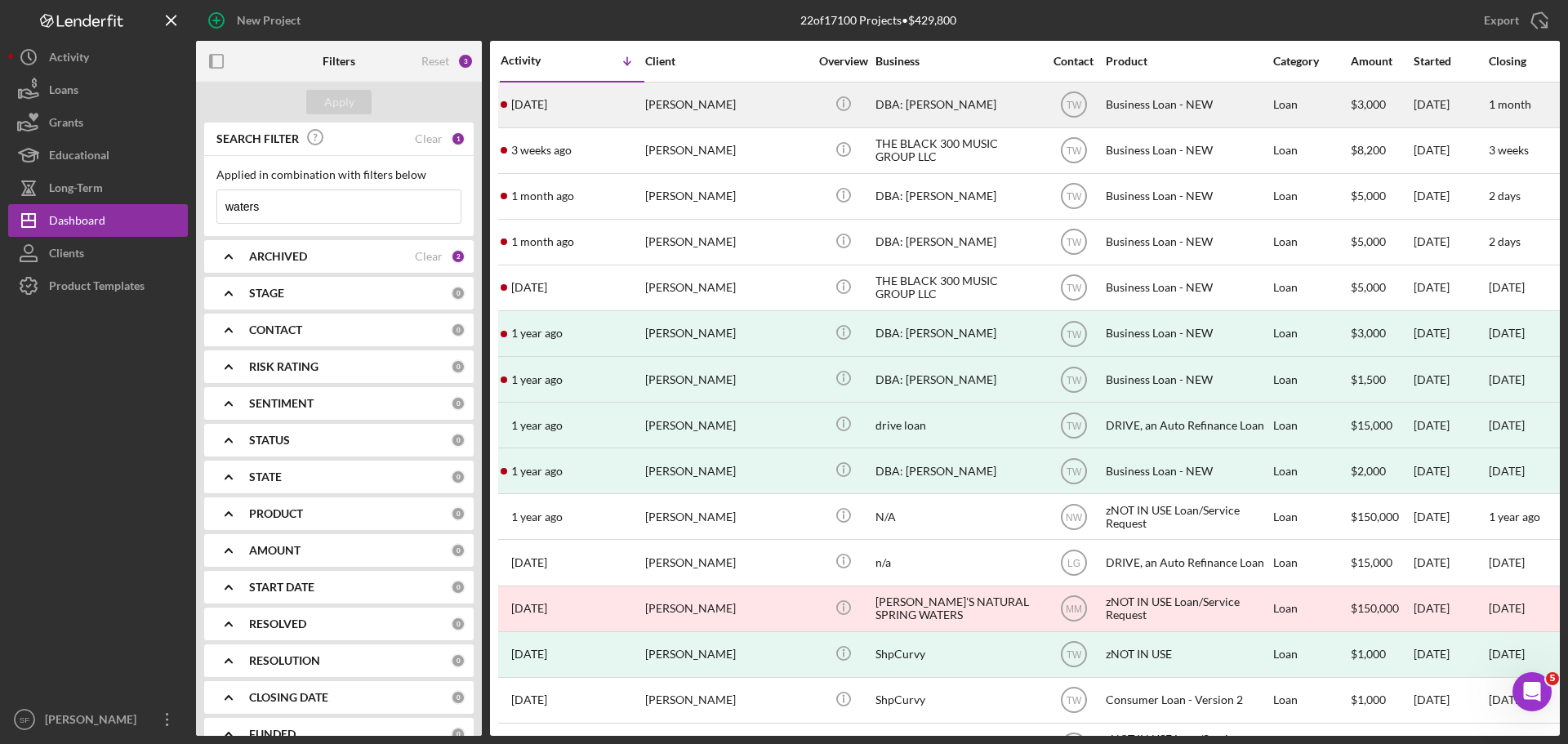
type input "waters"
click at [599, 100] on div "[DATE] [PERSON_NAME]" at bounding box center [572, 105] width 143 height 44
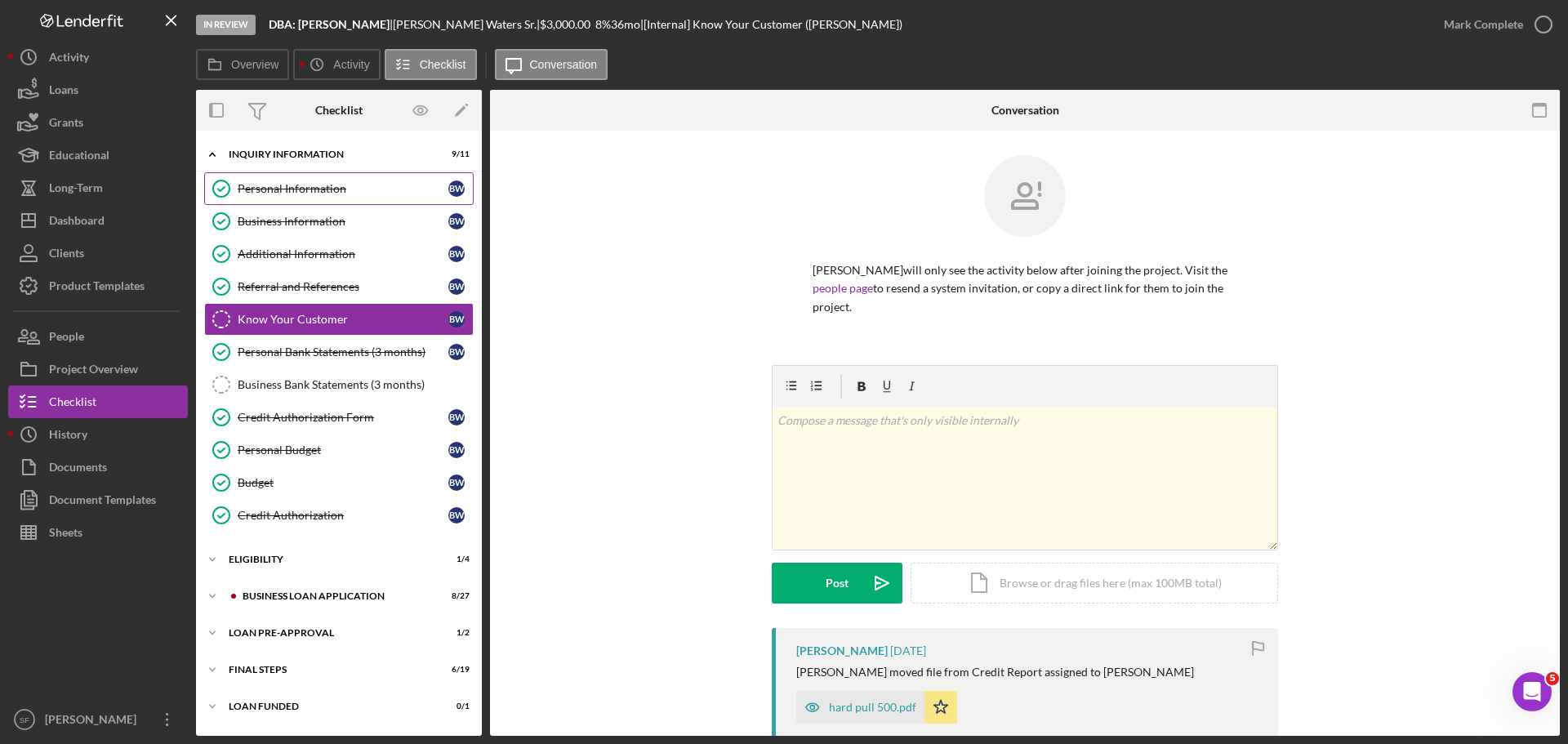
click at [259, 185] on div "Personal Information" at bounding box center [343, 189] width 211 height 13
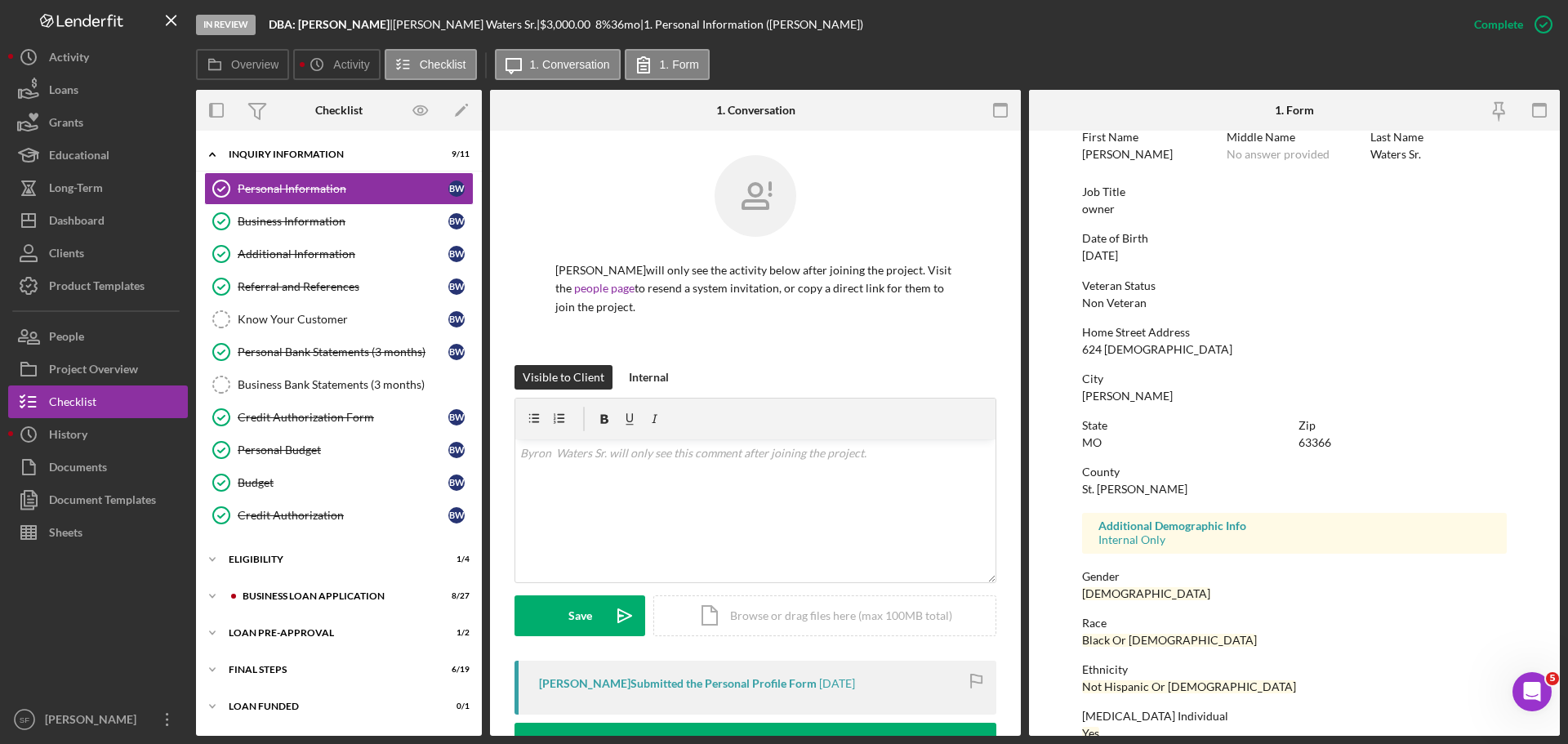
scroll to position [157, 0]
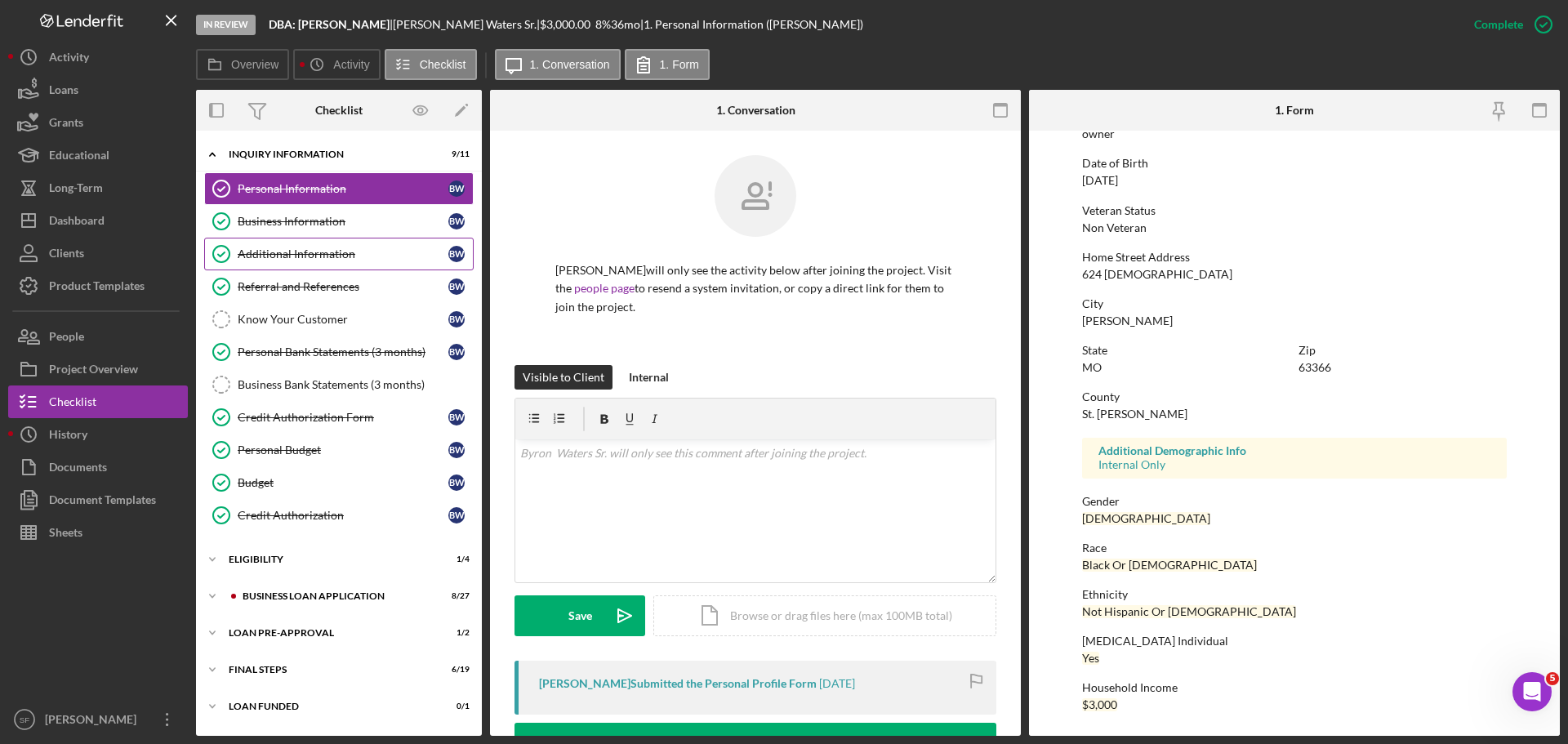
click at [304, 263] on link "Additional Information Additional Information B W" at bounding box center [339, 254] width 269 height 32
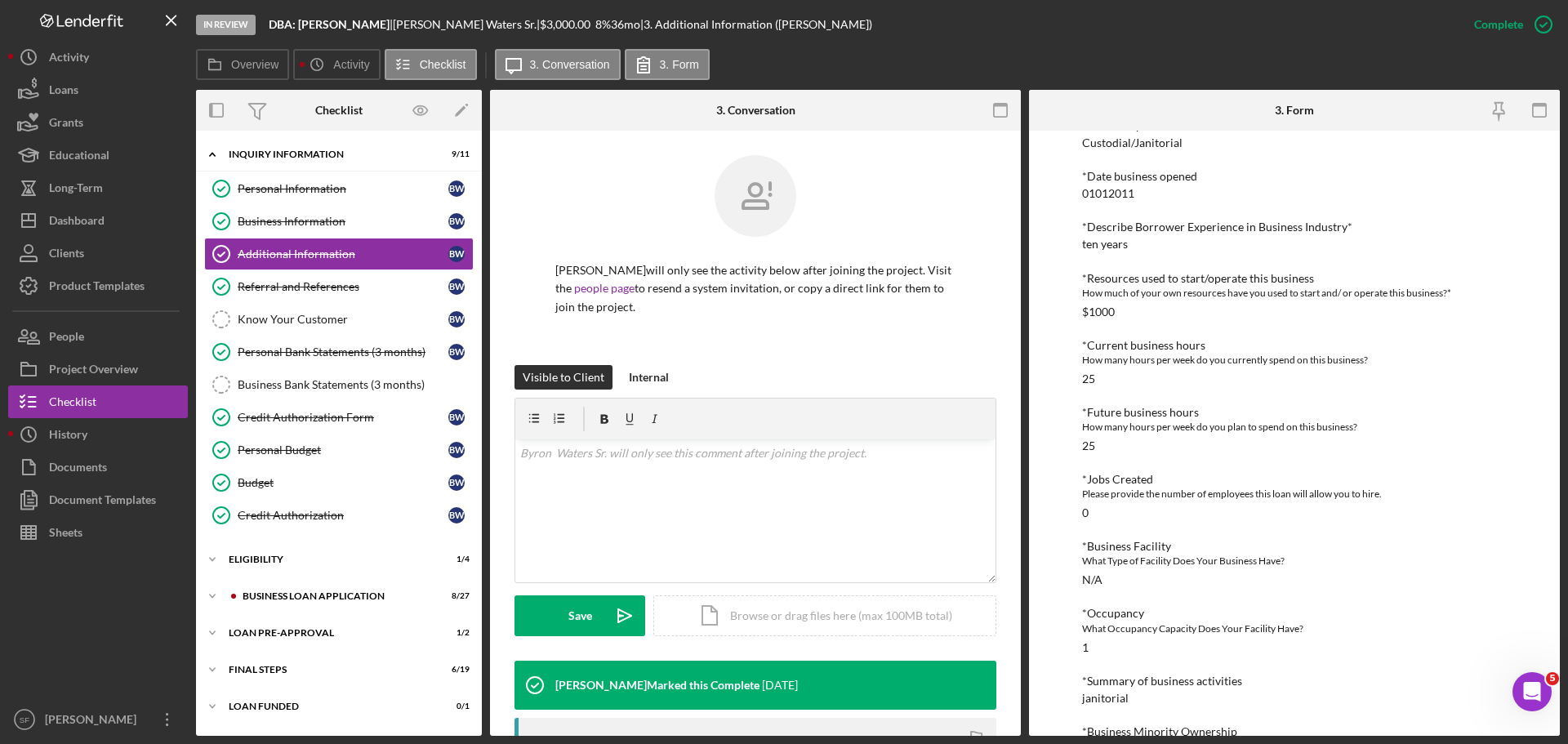
scroll to position [585, 0]
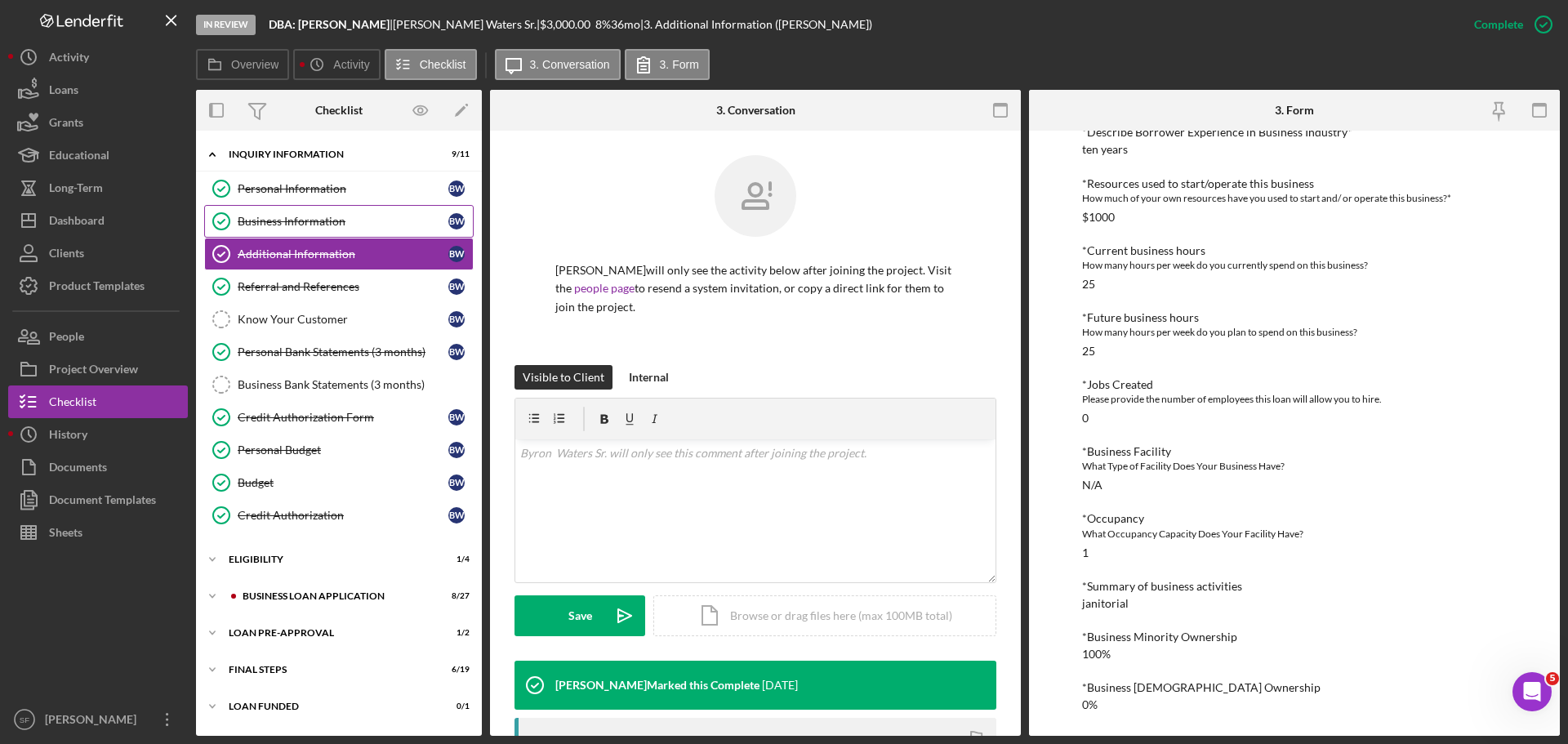
click at [287, 220] on div "Business Information" at bounding box center [343, 221] width 211 height 13
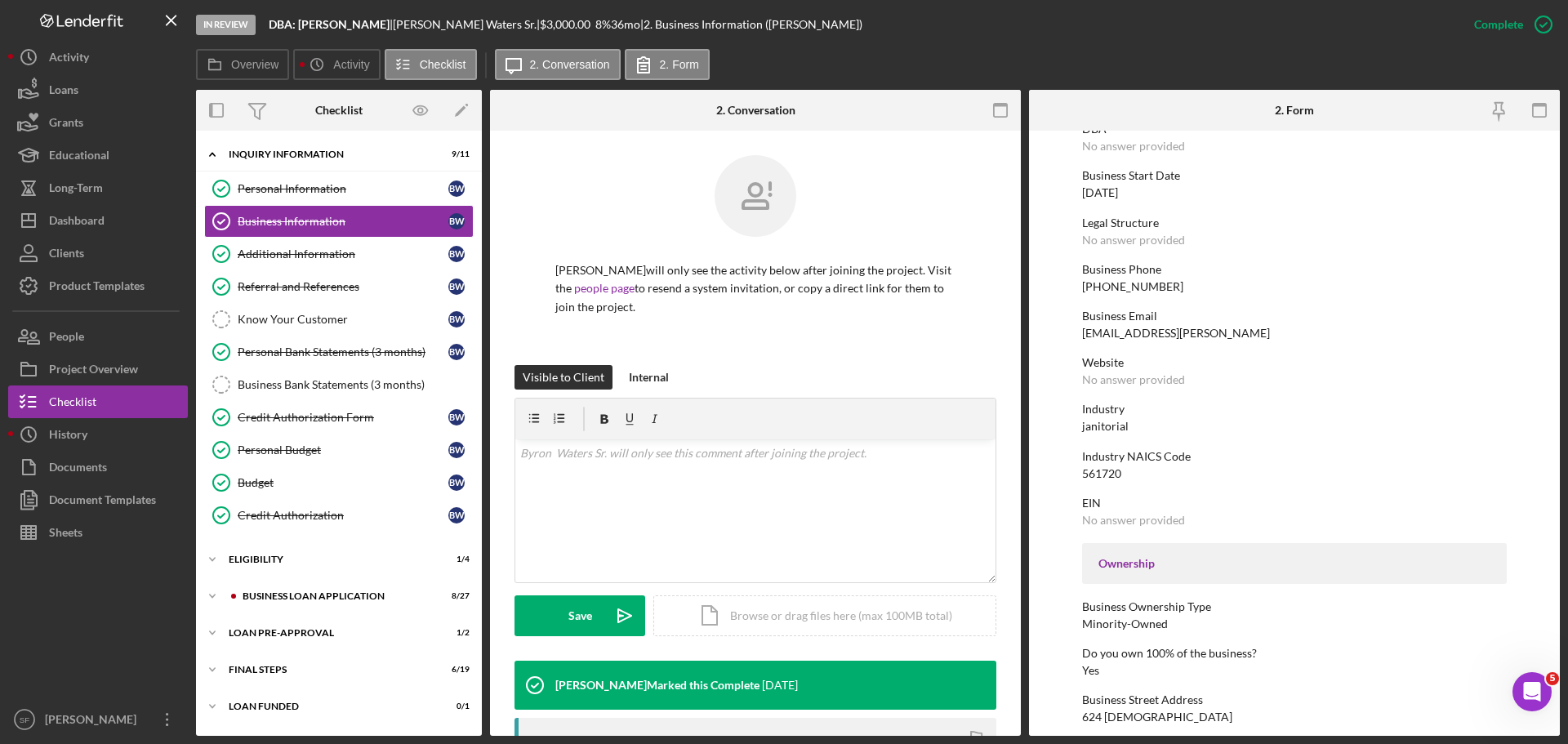
scroll to position [55, 0]
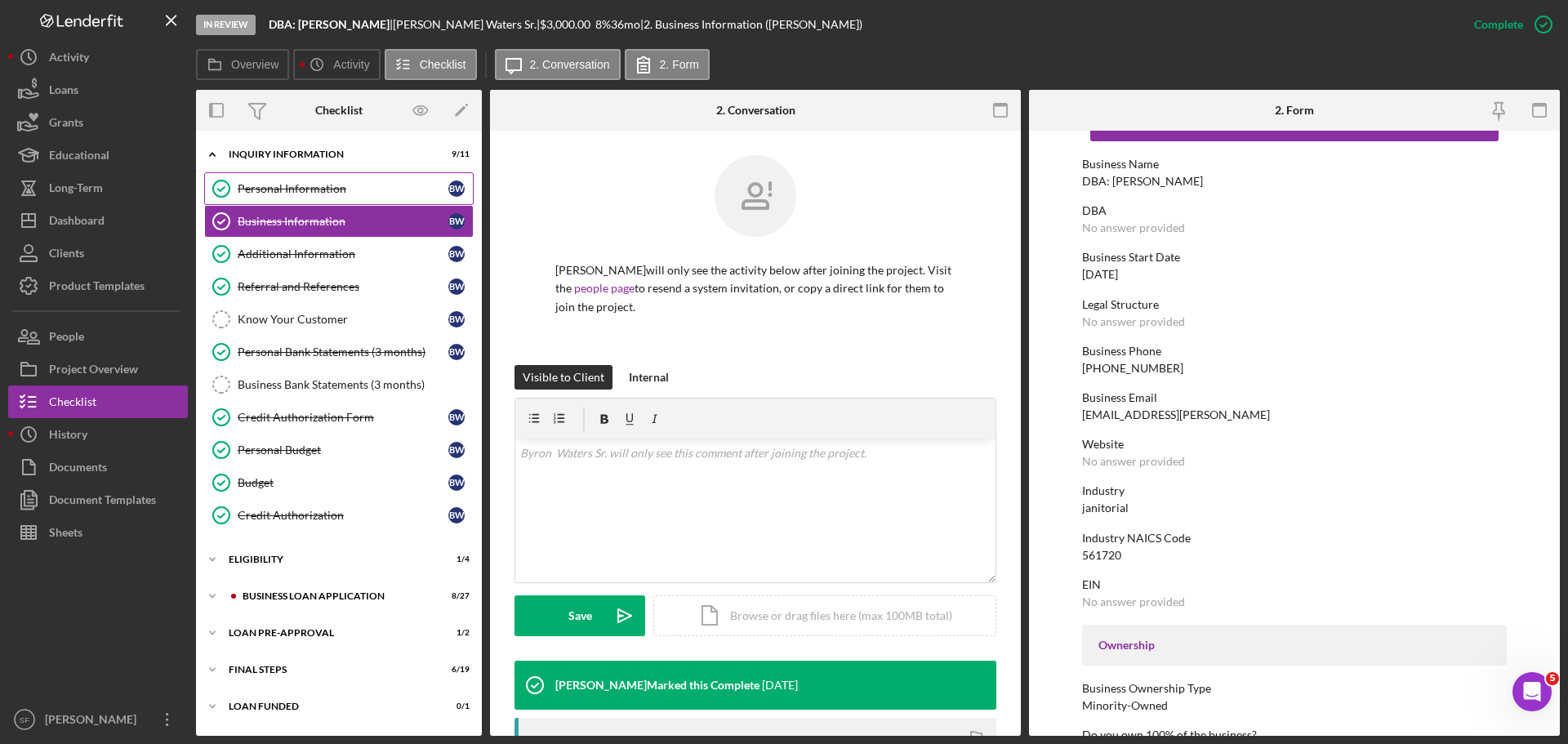
click at [312, 178] on link "Personal Information Personal Information B W" at bounding box center [339, 189] width 269 height 32
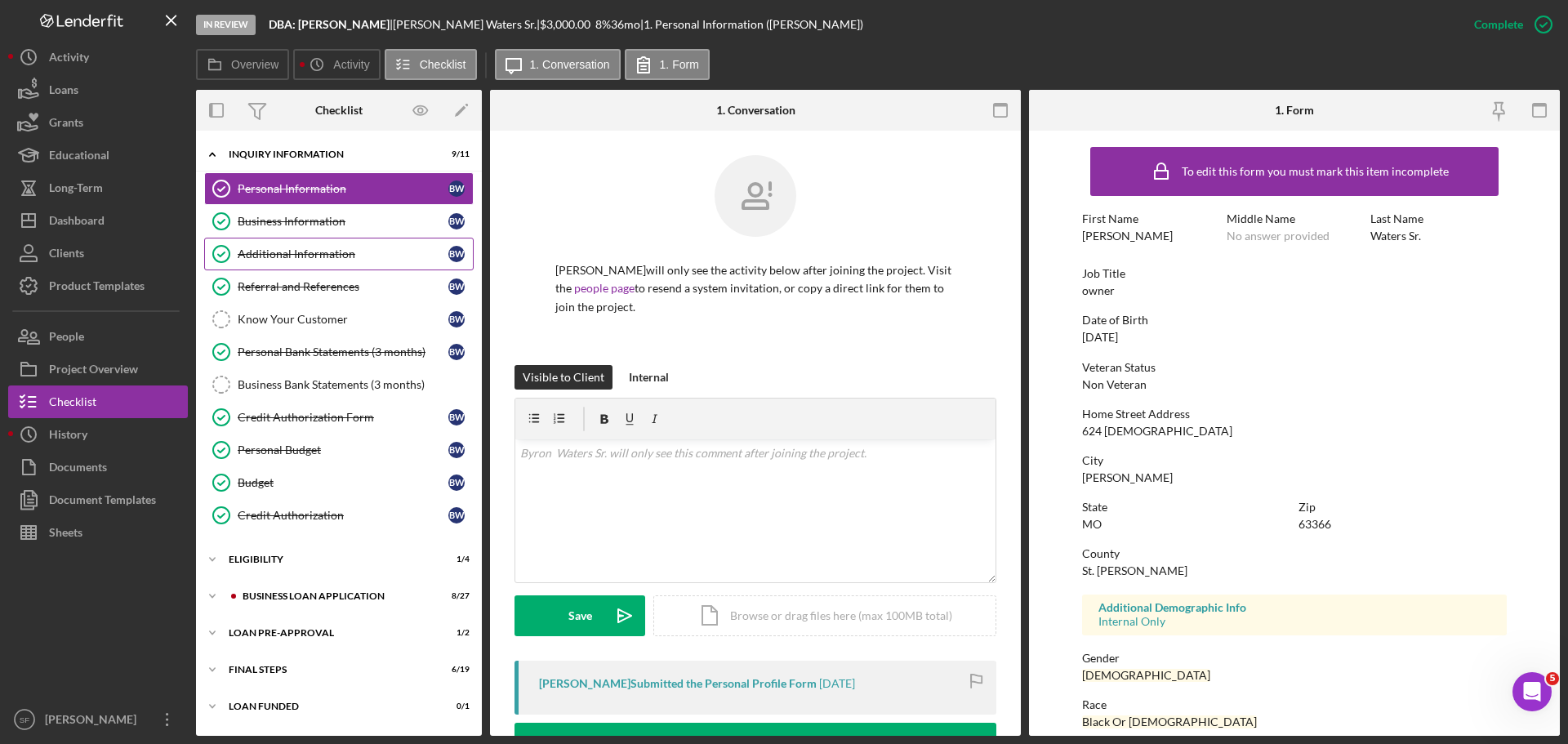
click at [285, 251] on div "Additional Information" at bounding box center [343, 254] width 211 height 13
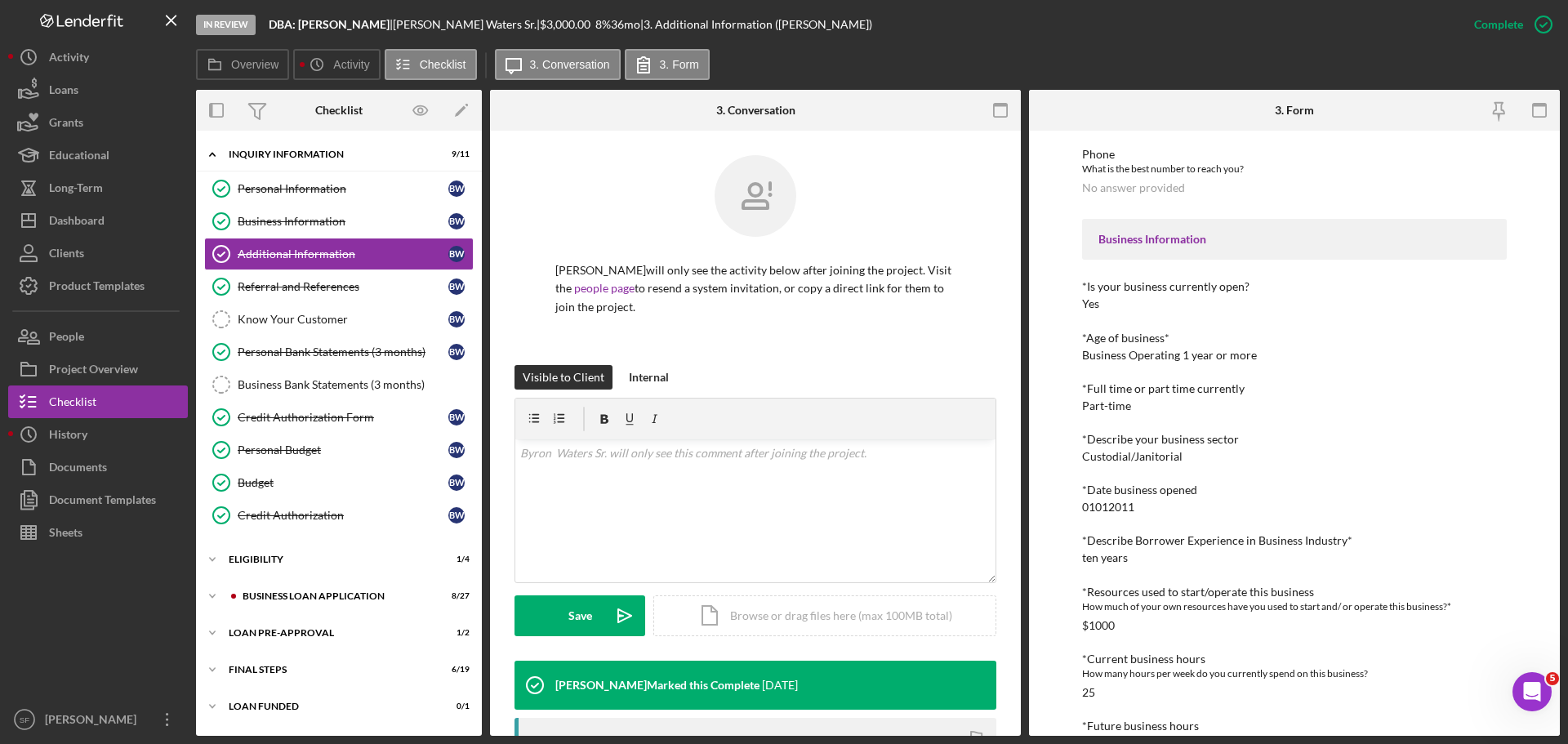
scroll to position [13, 0]
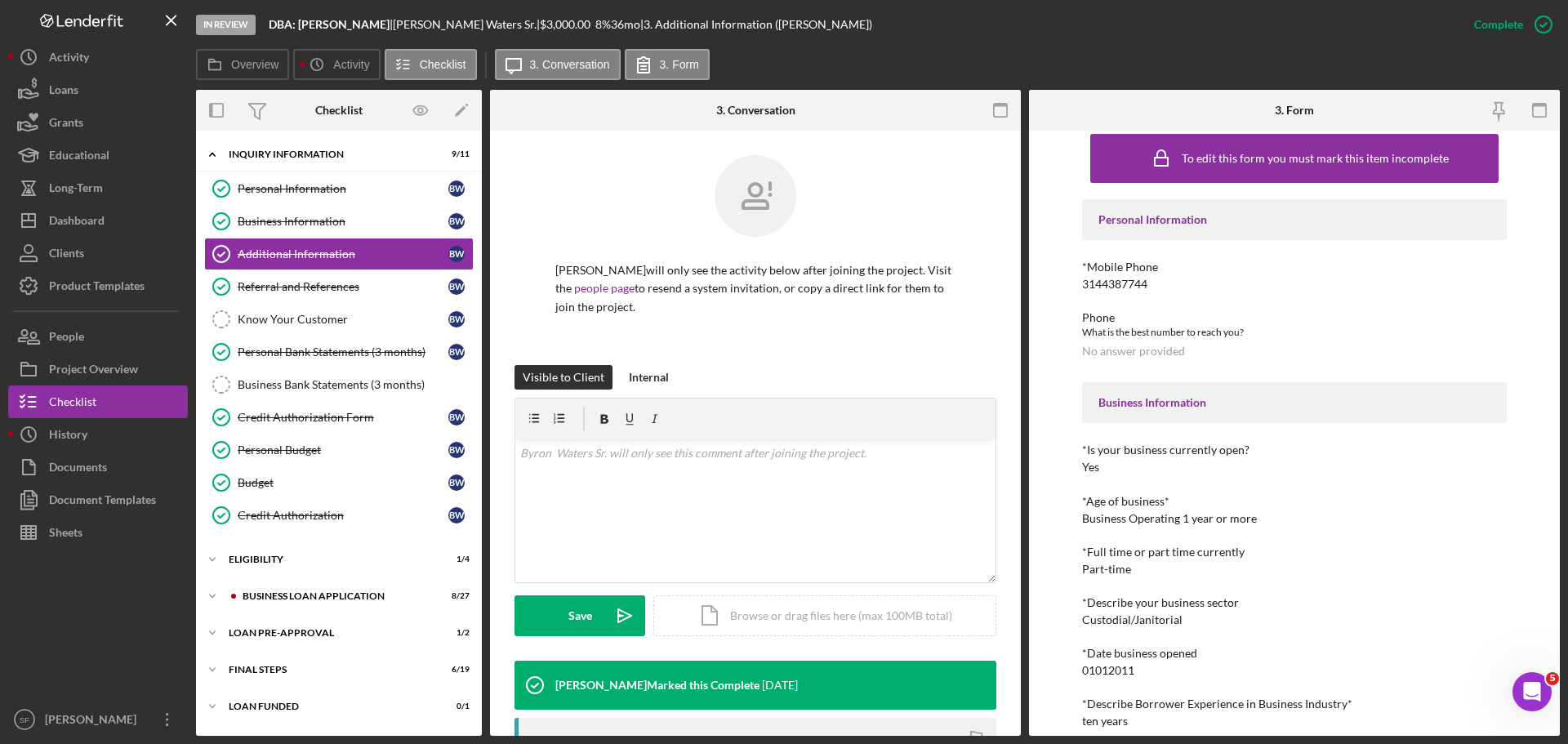
drag, startPoint x: 279, startPoint y: 213, endPoint x: 745, endPoint y: 273, distance: 469.8
click at [279, 213] on link "Business Information Business Information B W" at bounding box center [339, 221] width 269 height 32
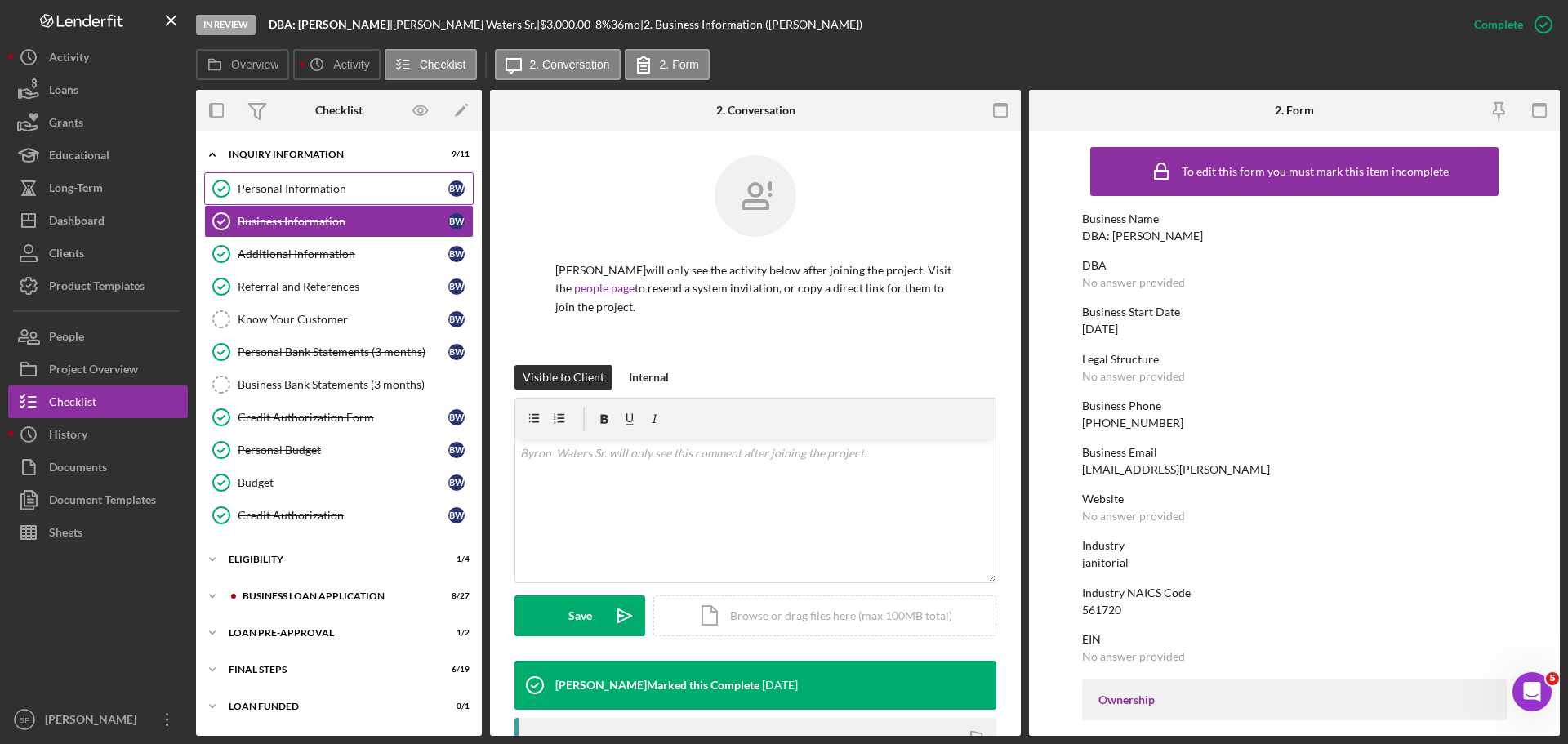
click at [262, 179] on link "Personal Information Personal Information B W" at bounding box center [339, 189] width 269 height 32
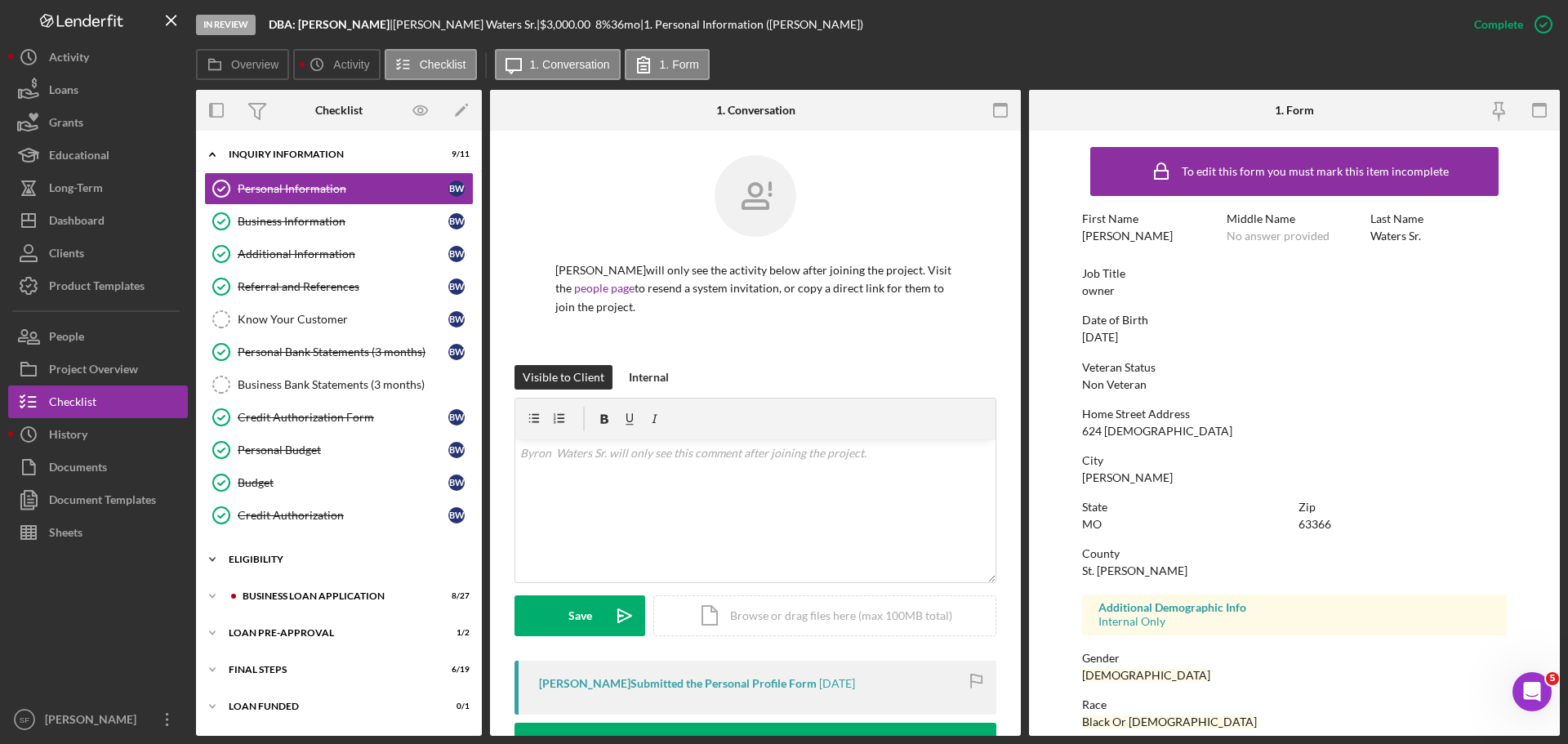
click at [212, 557] on icon "Icon/Expander" at bounding box center [212, 560] width 32 height 32
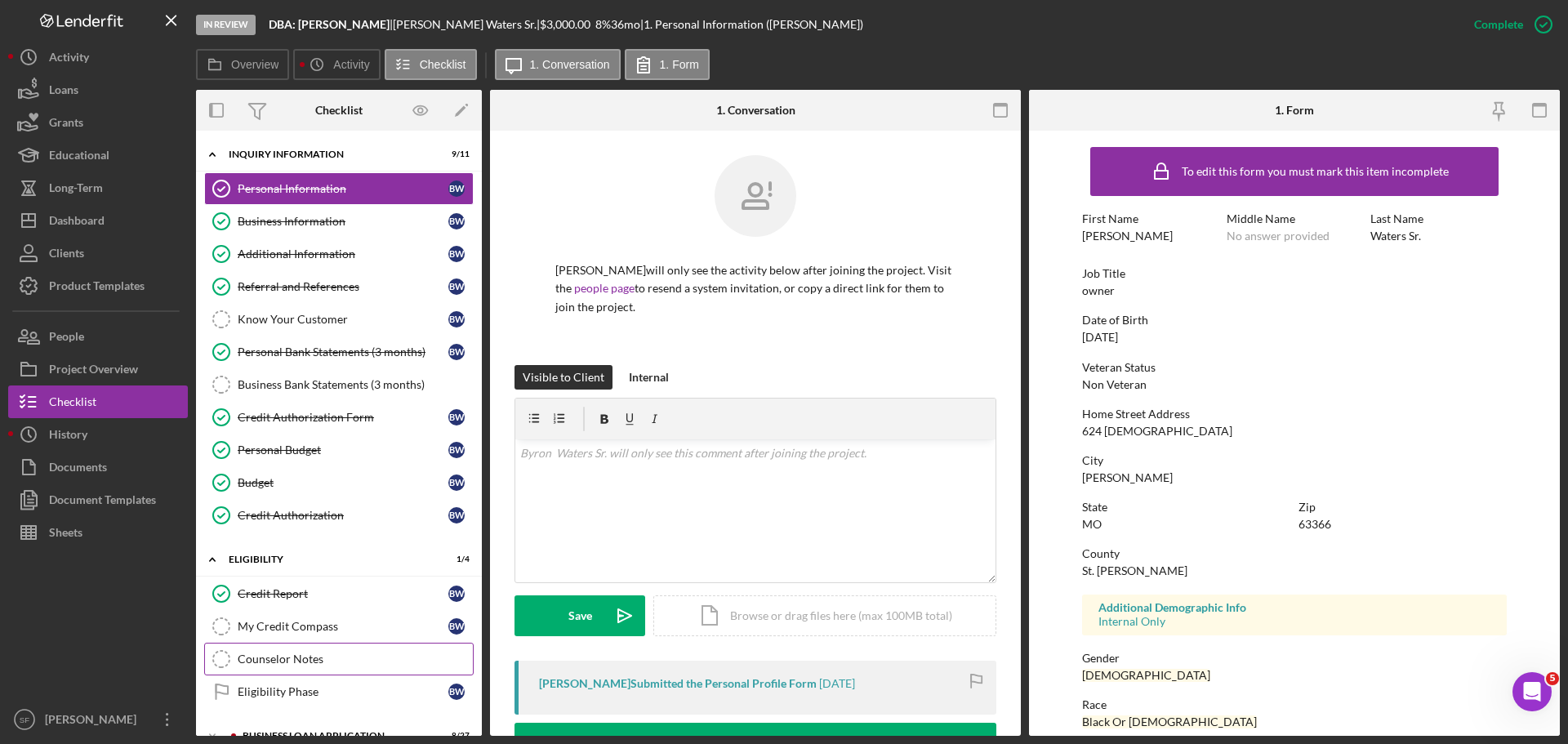
scroll to position [136, 0]
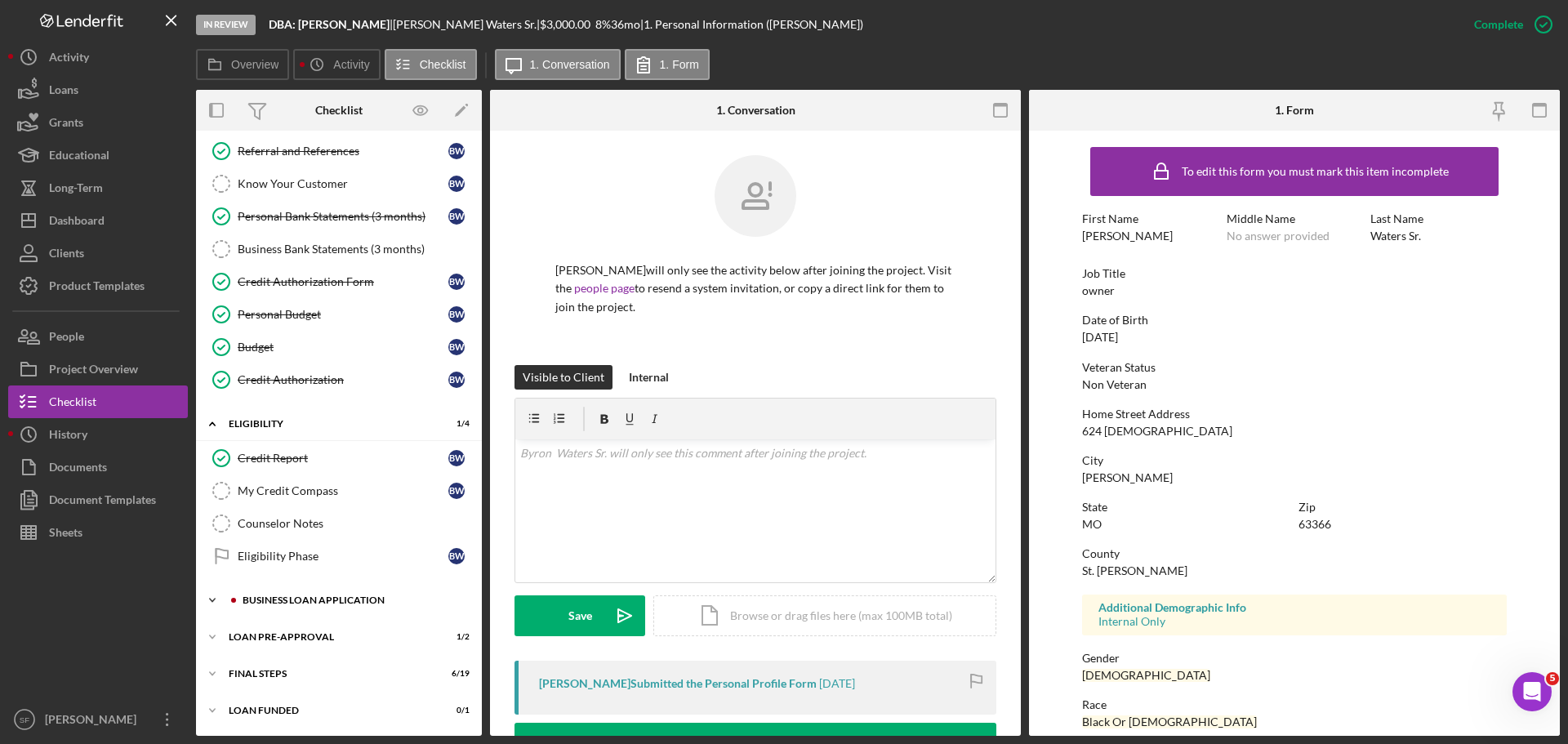
click at [215, 603] on icon "Icon/Expander" at bounding box center [212, 601] width 32 height 32
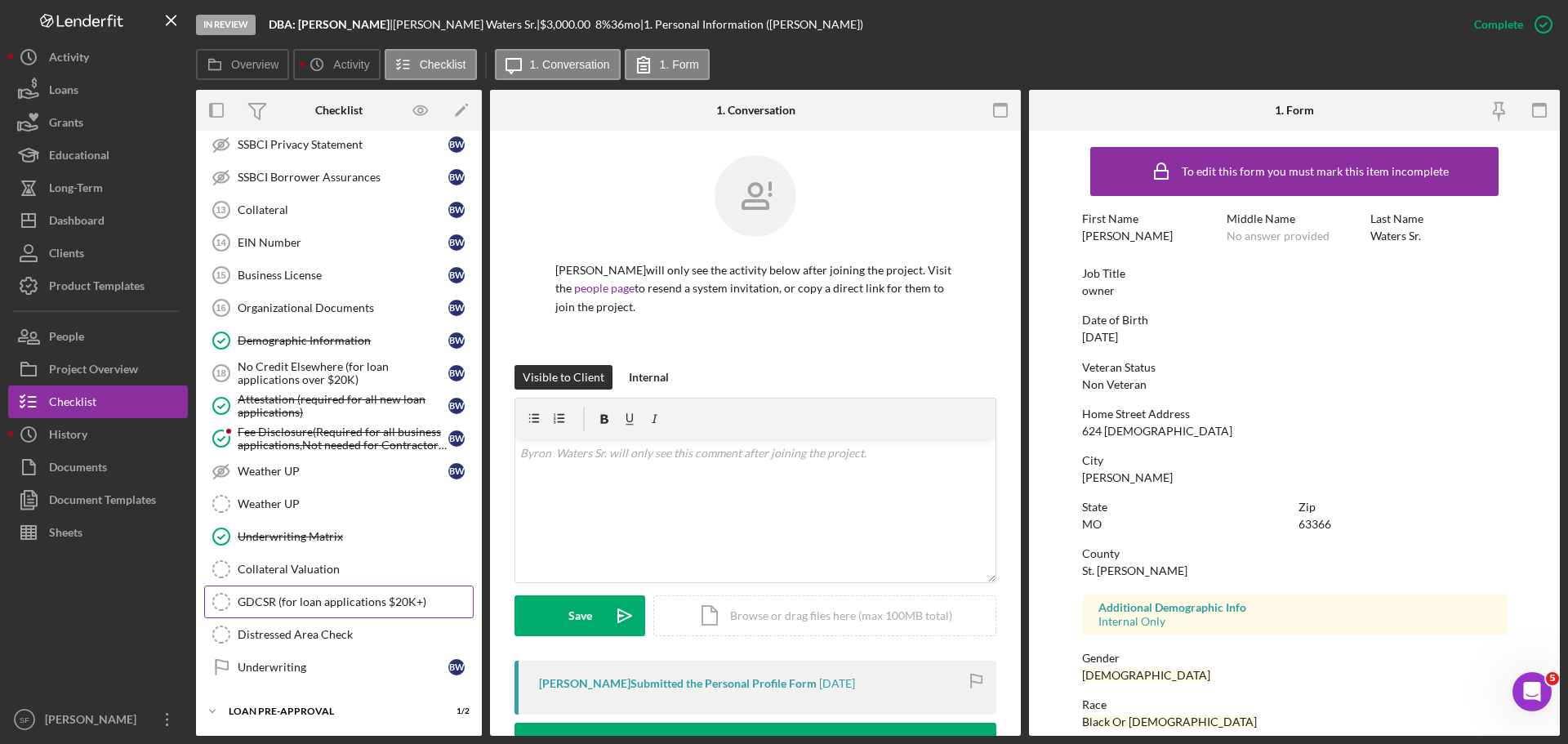
scroll to position [1027, 0]
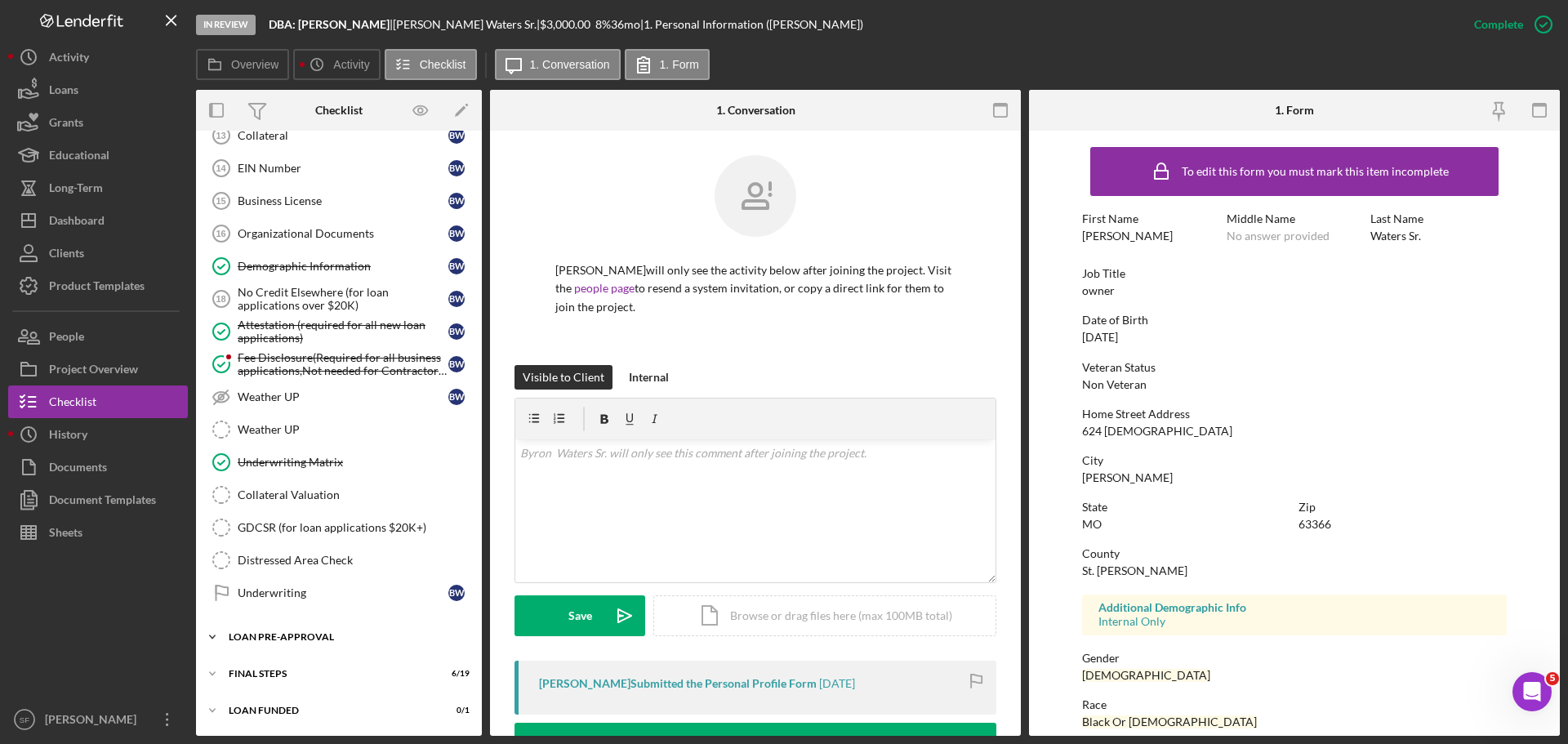
click at [262, 638] on div "LOAN PRE-APPROVAL" at bounding box center [344, 637] width 232 height 9
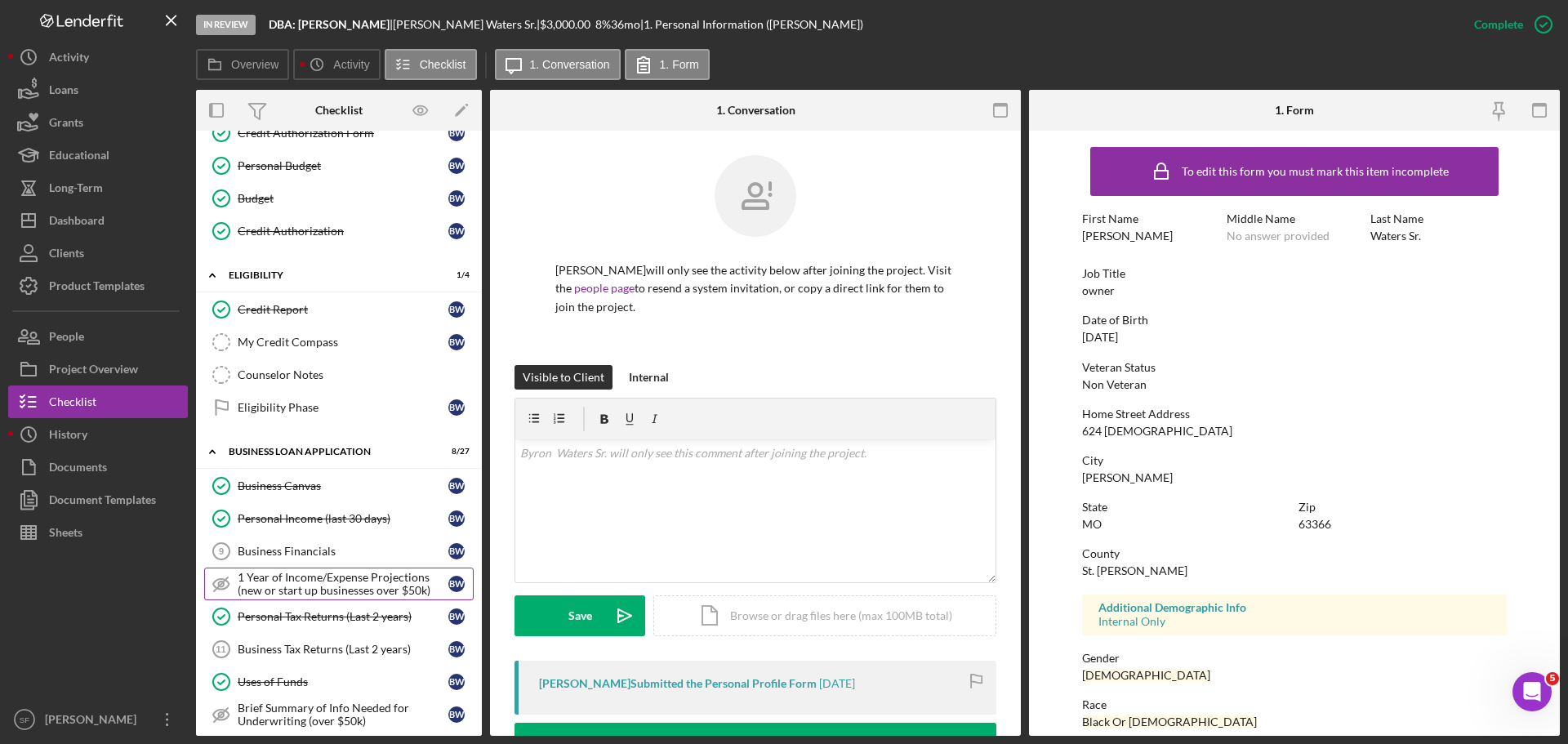
scroll to position [0, 0]
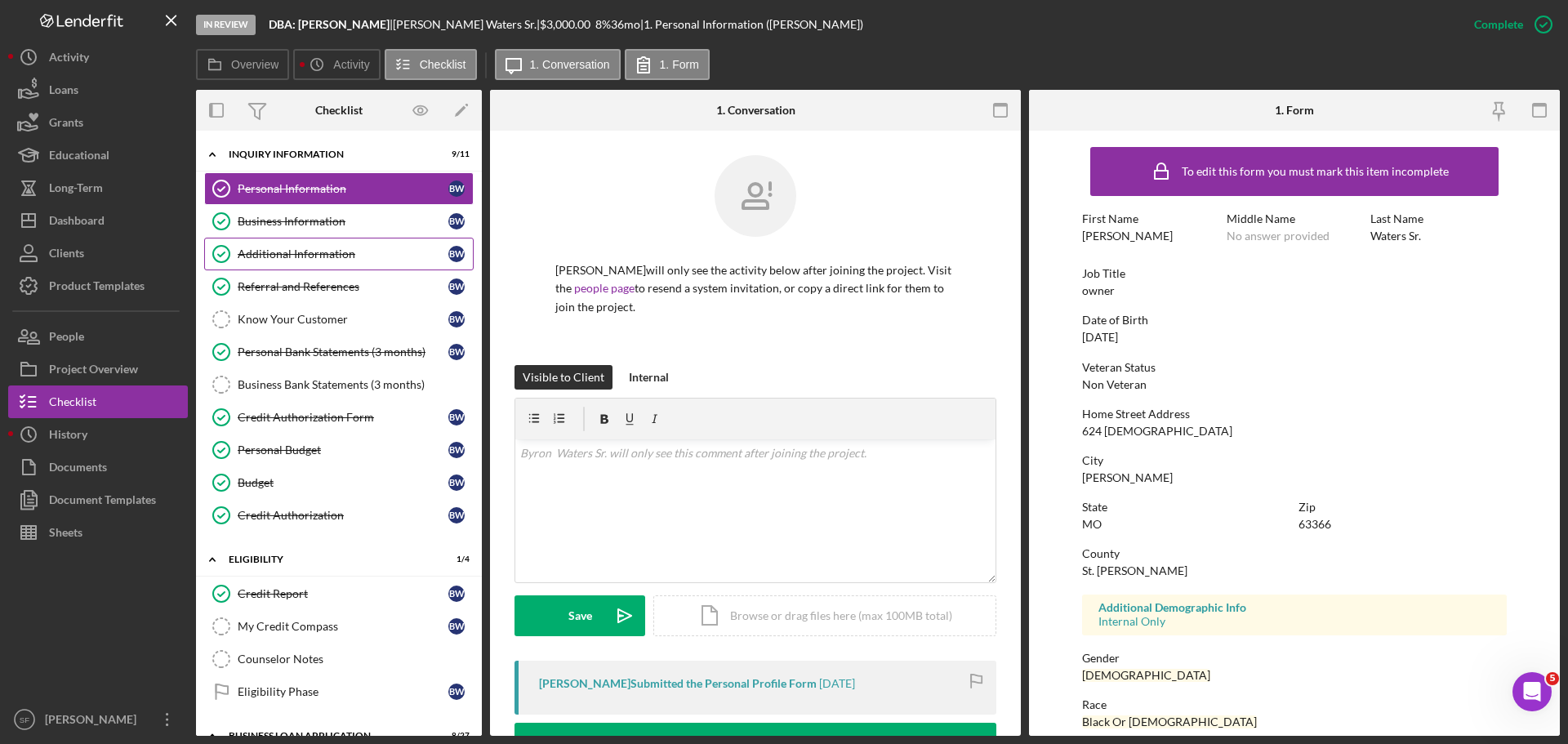
click at [297, 254] on div "Additional Information" at bounding box center [343, 254] width 211 height 13
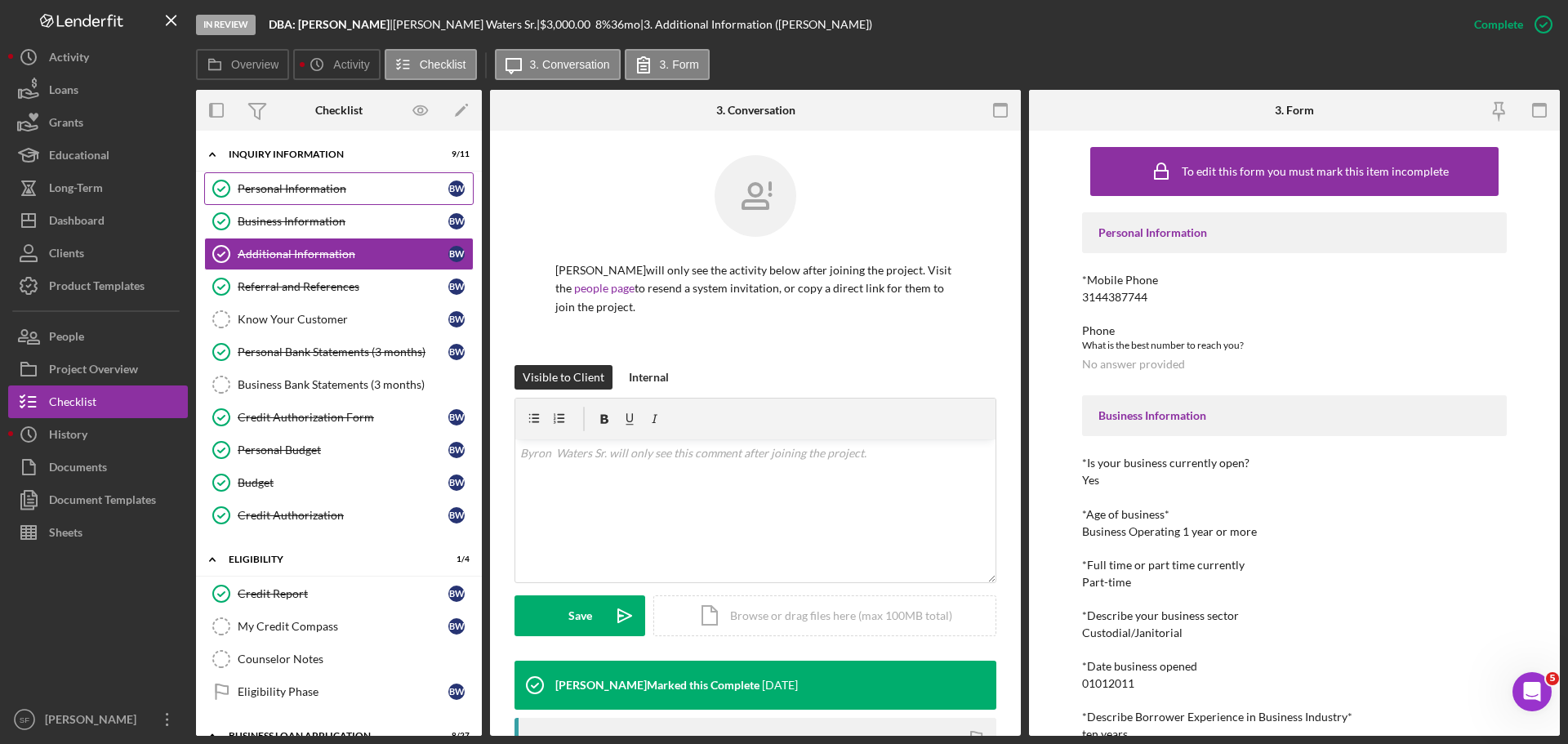
click at [306, 190] on div "Personal Information" at bounding box center [343, 189] width 211 height 13
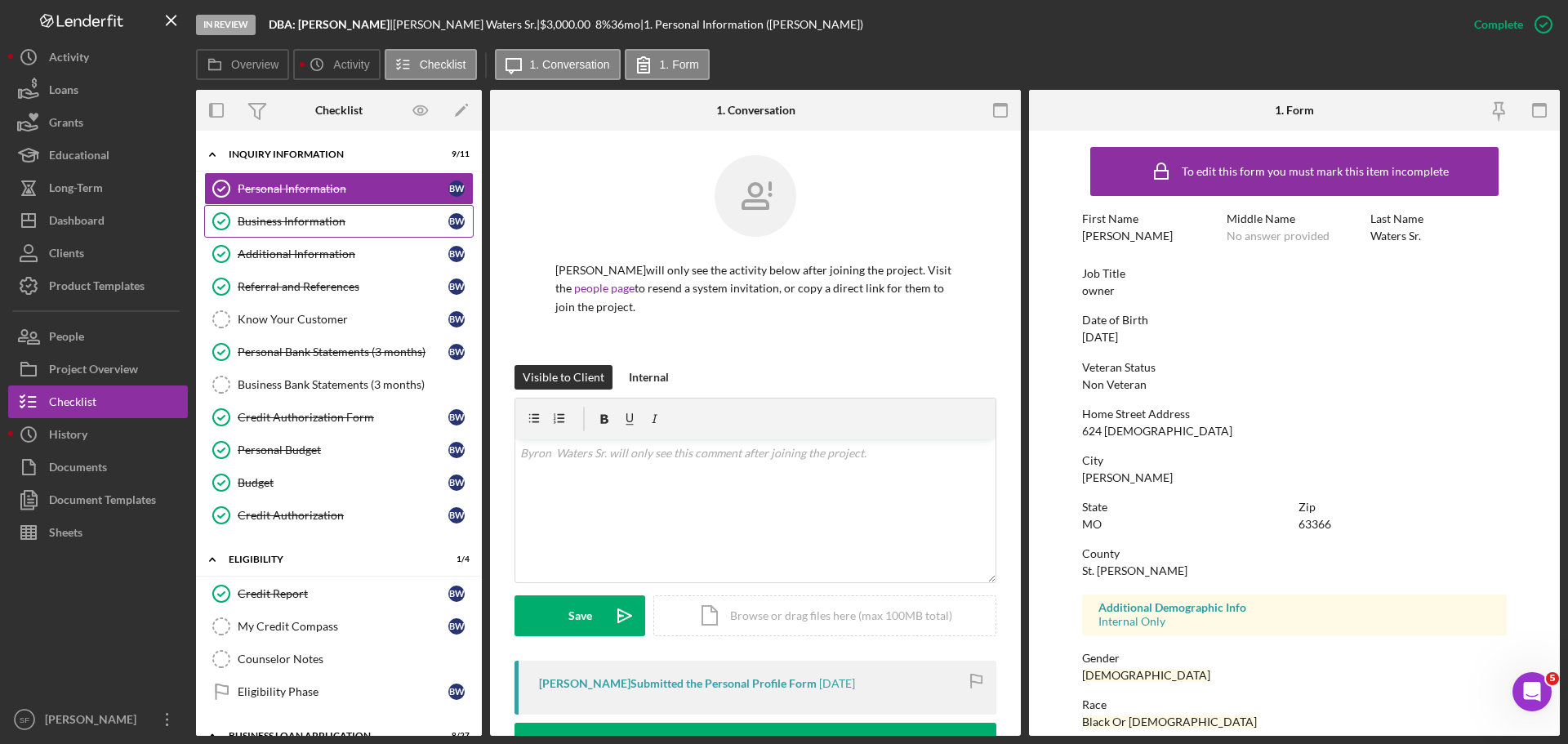
click at [273, 229] on link "Business Information Business Information B W" at bounding box center [339, 221] width 269 height 32
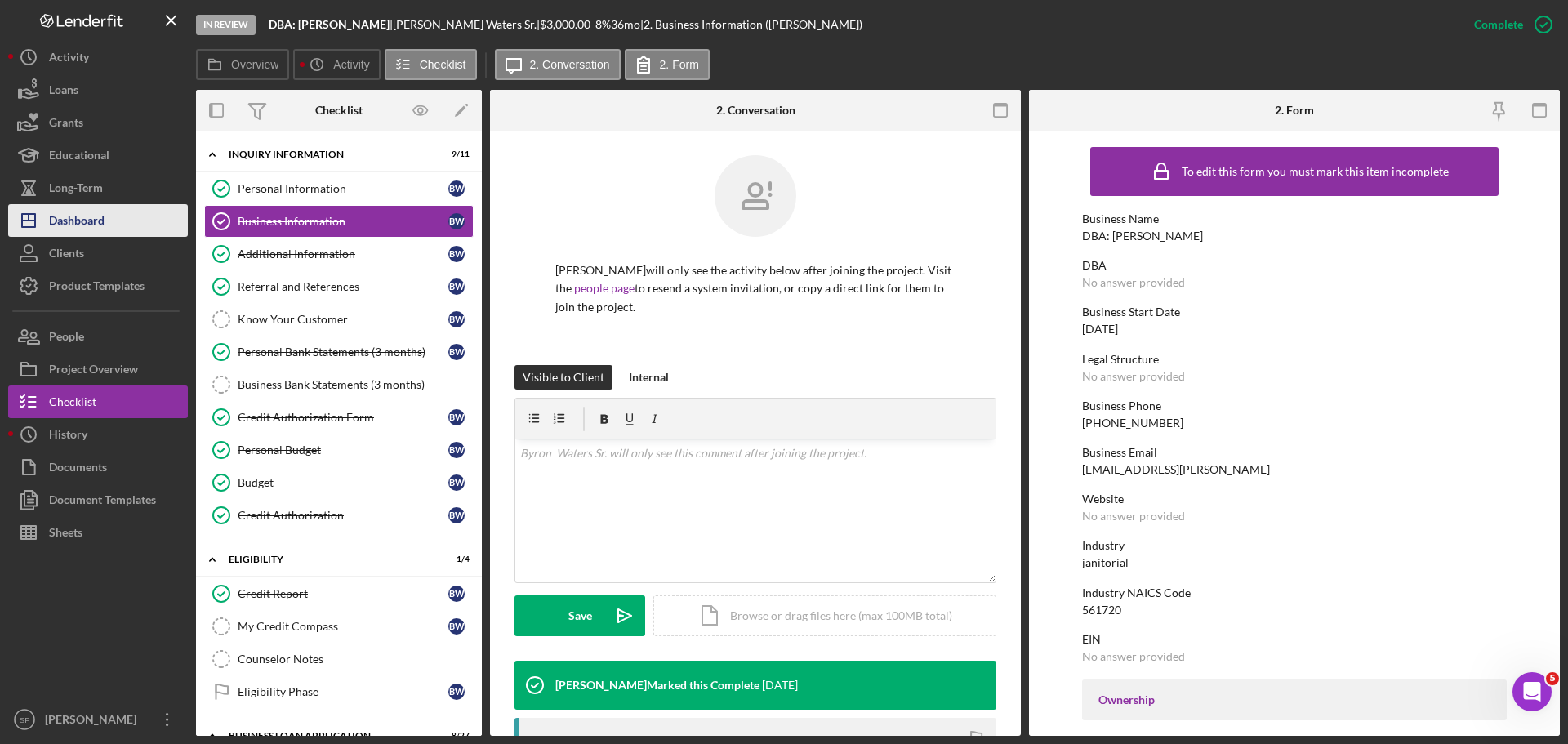
click at [104, 220] on div "Dashboard" at bounding box center [77, 222] width 56 height 37
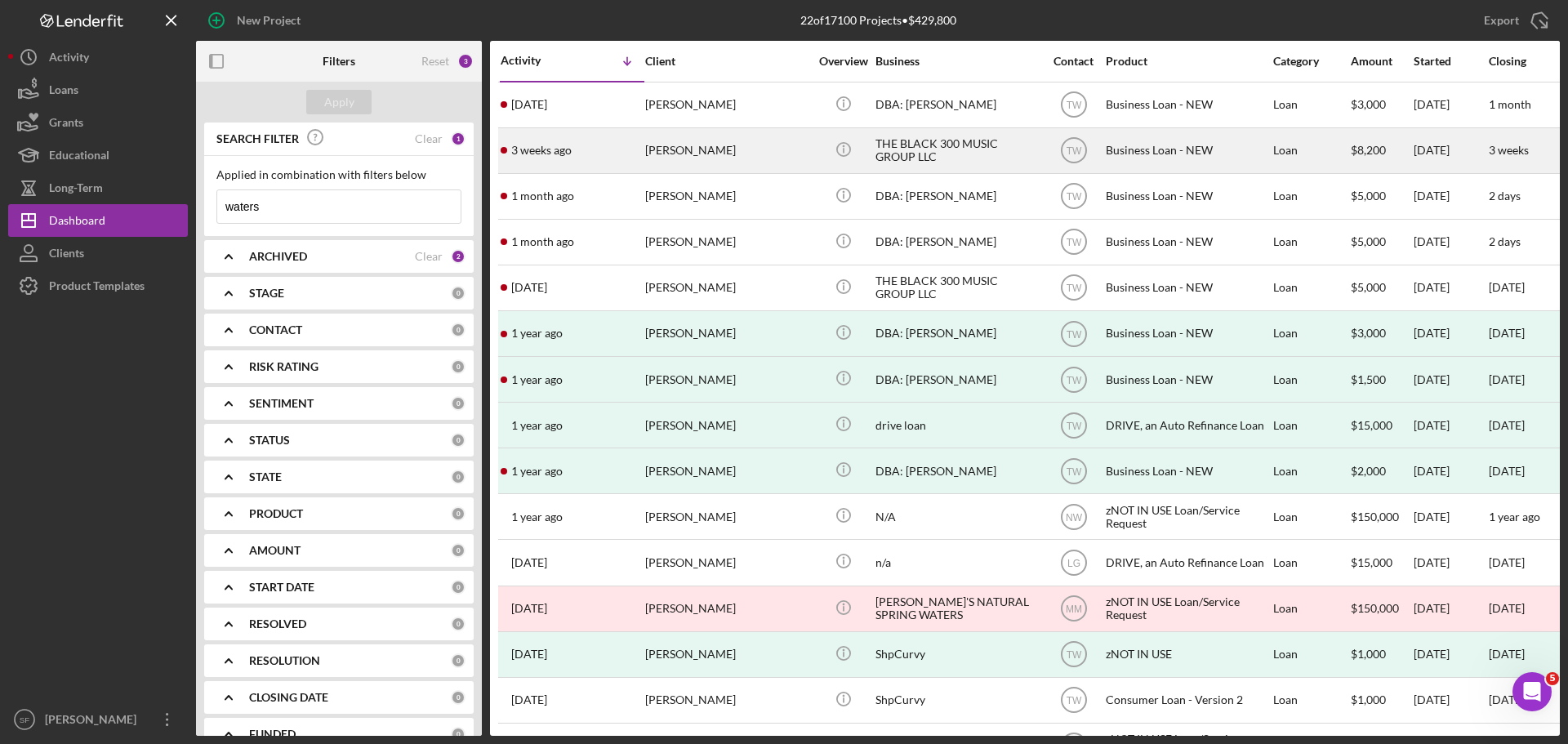
click at [619, 159] on div "[DATE] [PERSON_NAME]" at bounding box center [572, 151] width 143 height 44
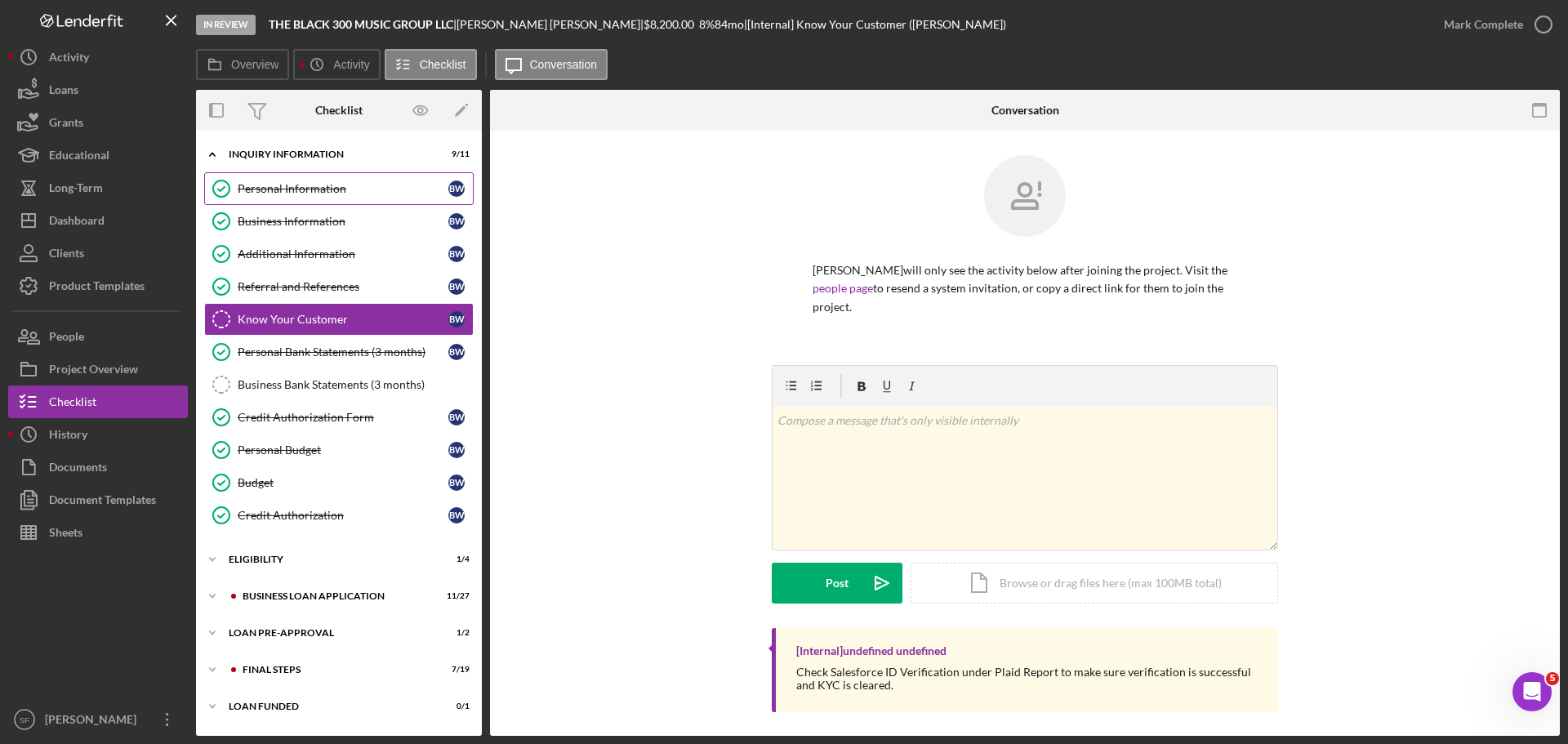
click at [283, 182] on div "Personal Information" at bounding box center [343, 189] width 211 height 13
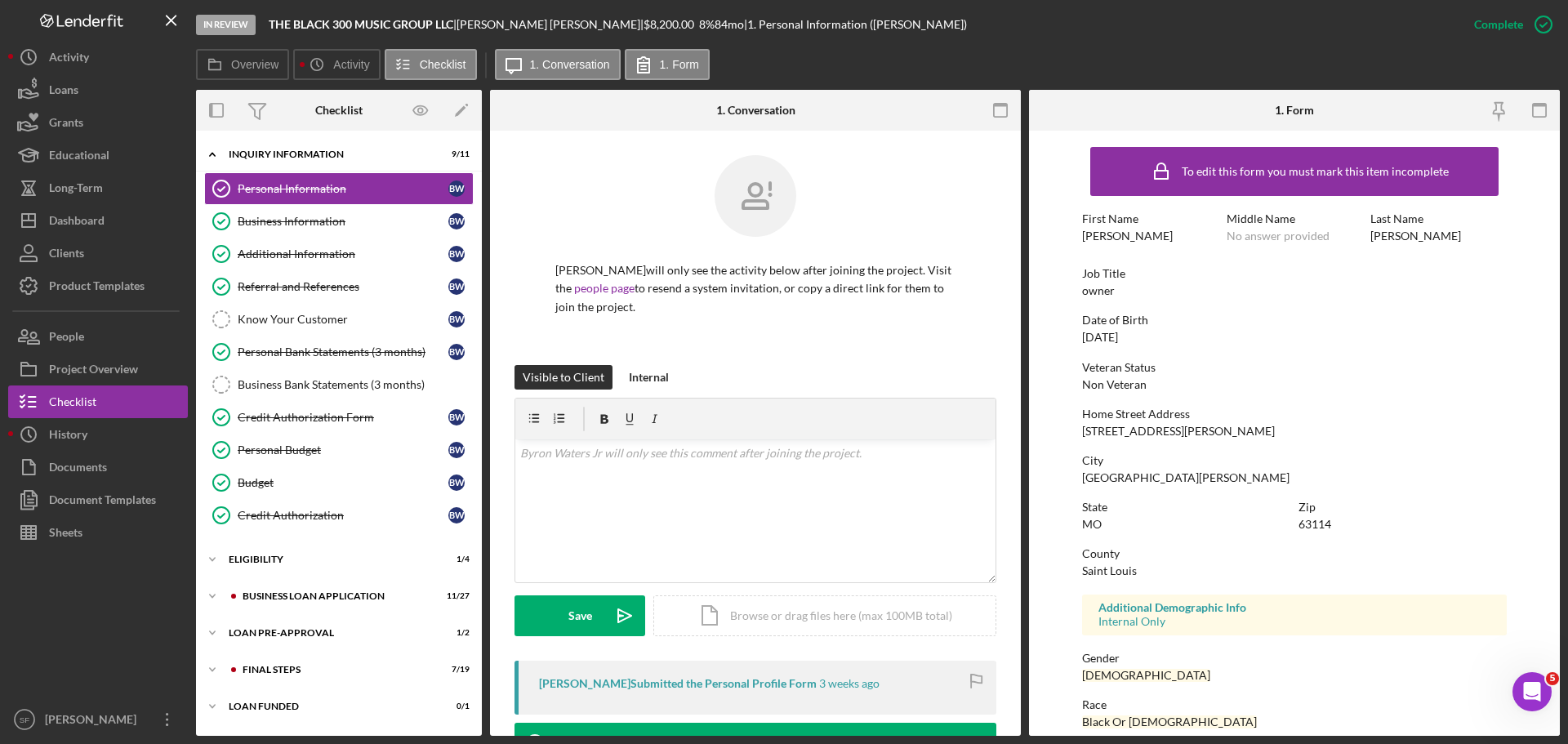
scroll to position [157, 0]
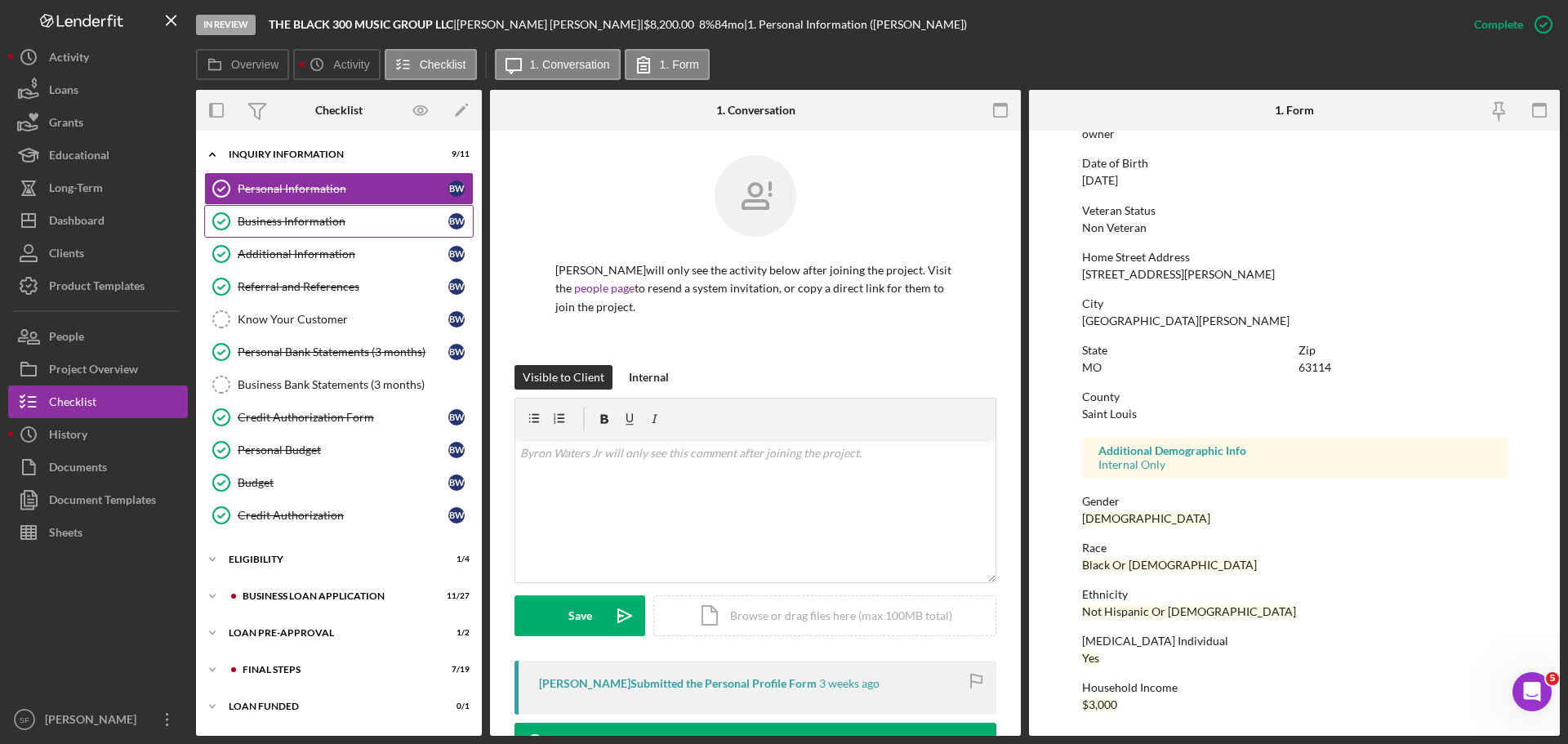
drag, startPoint x: 285, startPoint y: 204, endPoint x: 284, endPoint y: 218, distance: 14.0
click at [285, 204] on link "Personal Information Personal Information B W" at bounding box center [339, 189] width 269 height 32
click at [284, 219] on div "Business Information" at bounding box center [343, 221] width 211 height 13
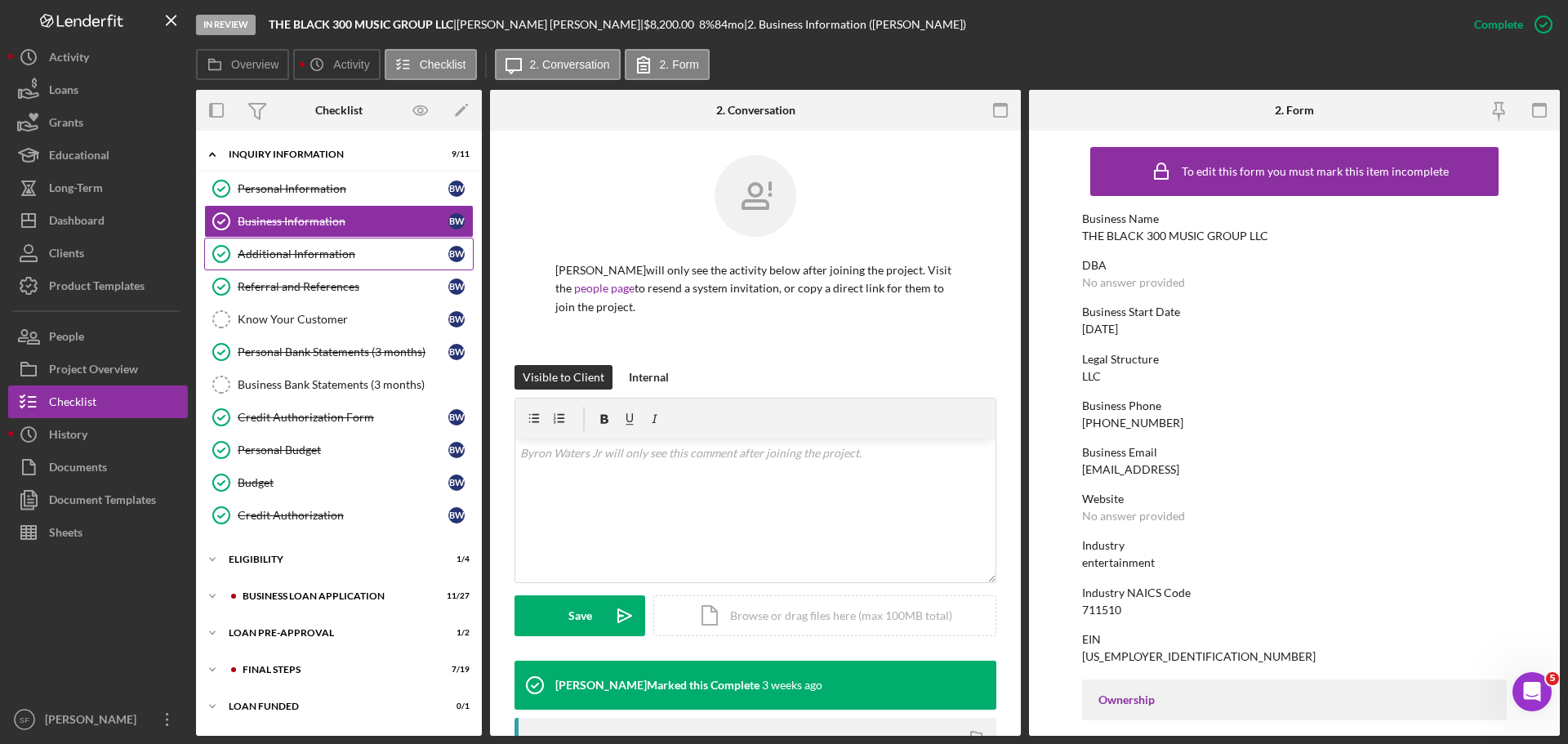
click at [367, 258] on div "Additional Information" at bounding box center [343, 254] width 211 height 13
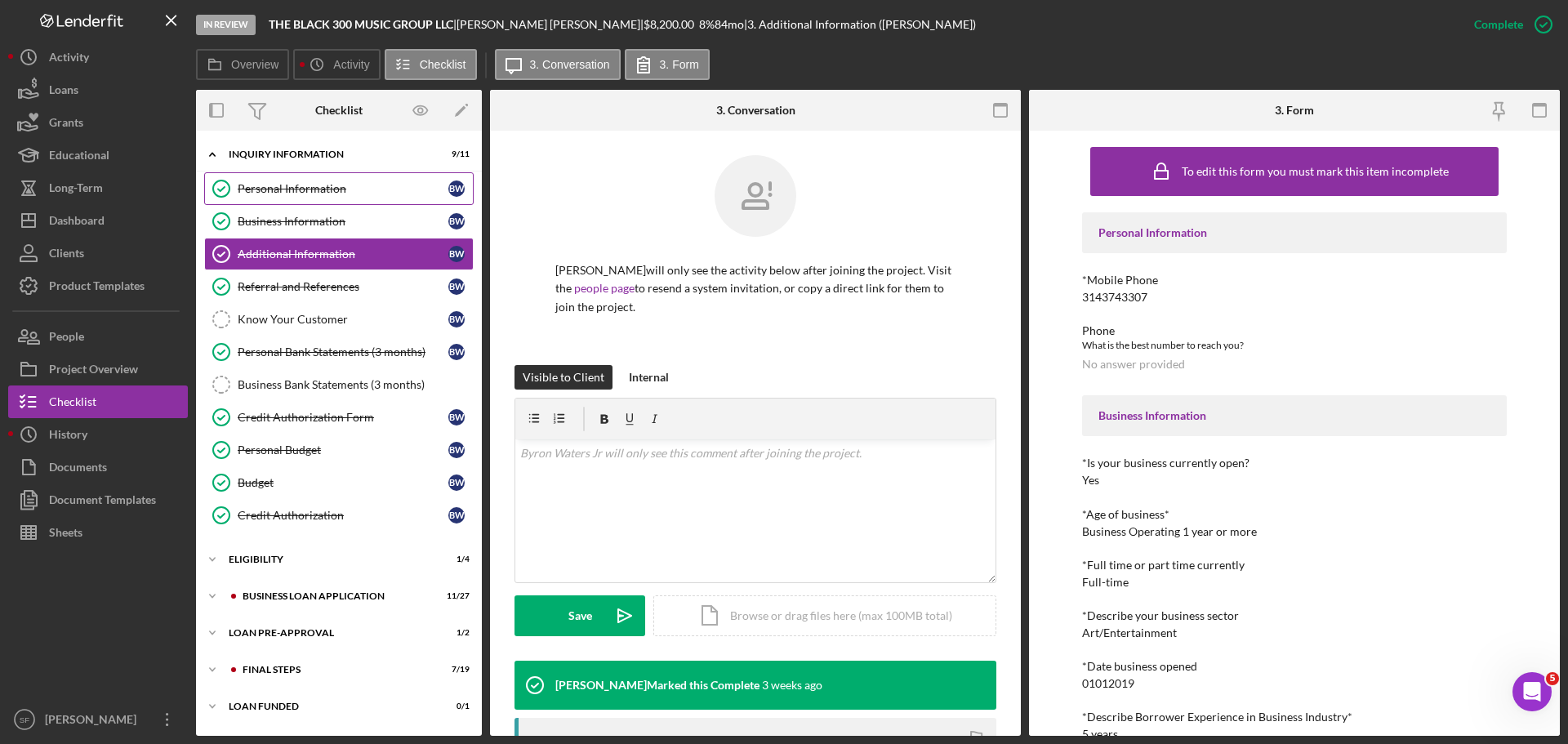
click at [268, 196] on link "Personal Information Personal Information B W" at bounding box center [339, 189] width 269 height 32
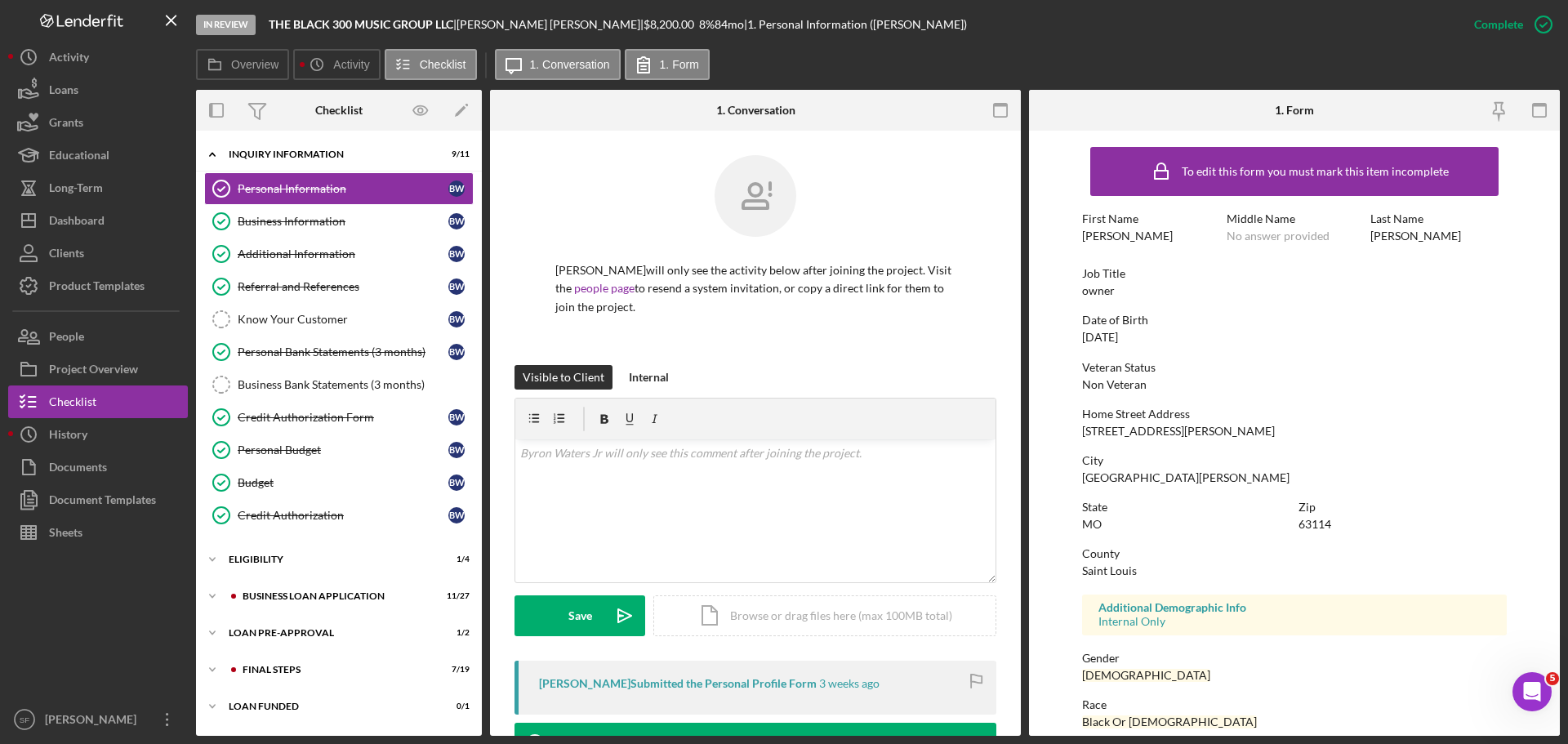
scroll to position [157, 0]
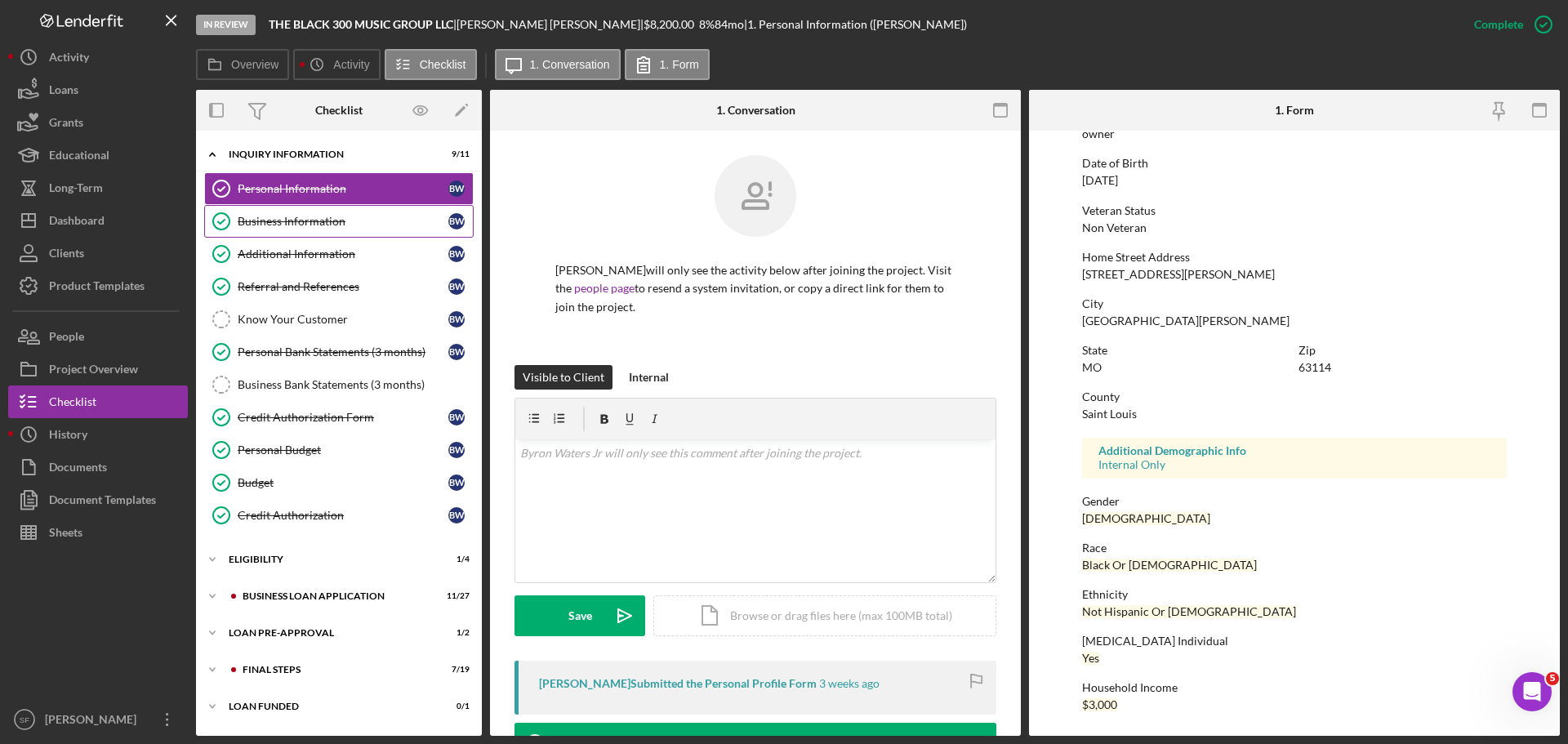
click at [301, 233] on link "Business Information Business Information B W" at bounding box center [339, 221] width 269 height 32
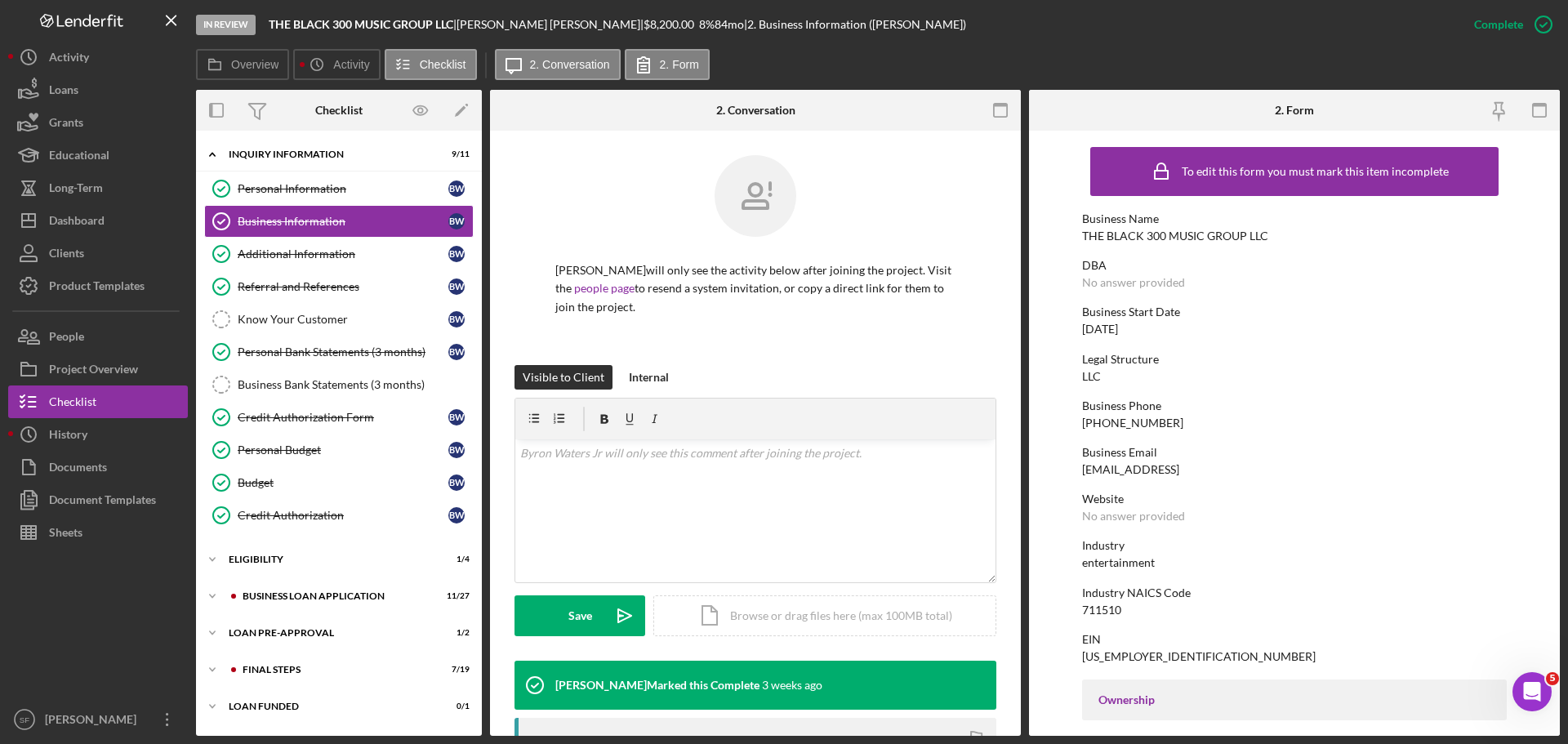
scroll to position [82, 0]
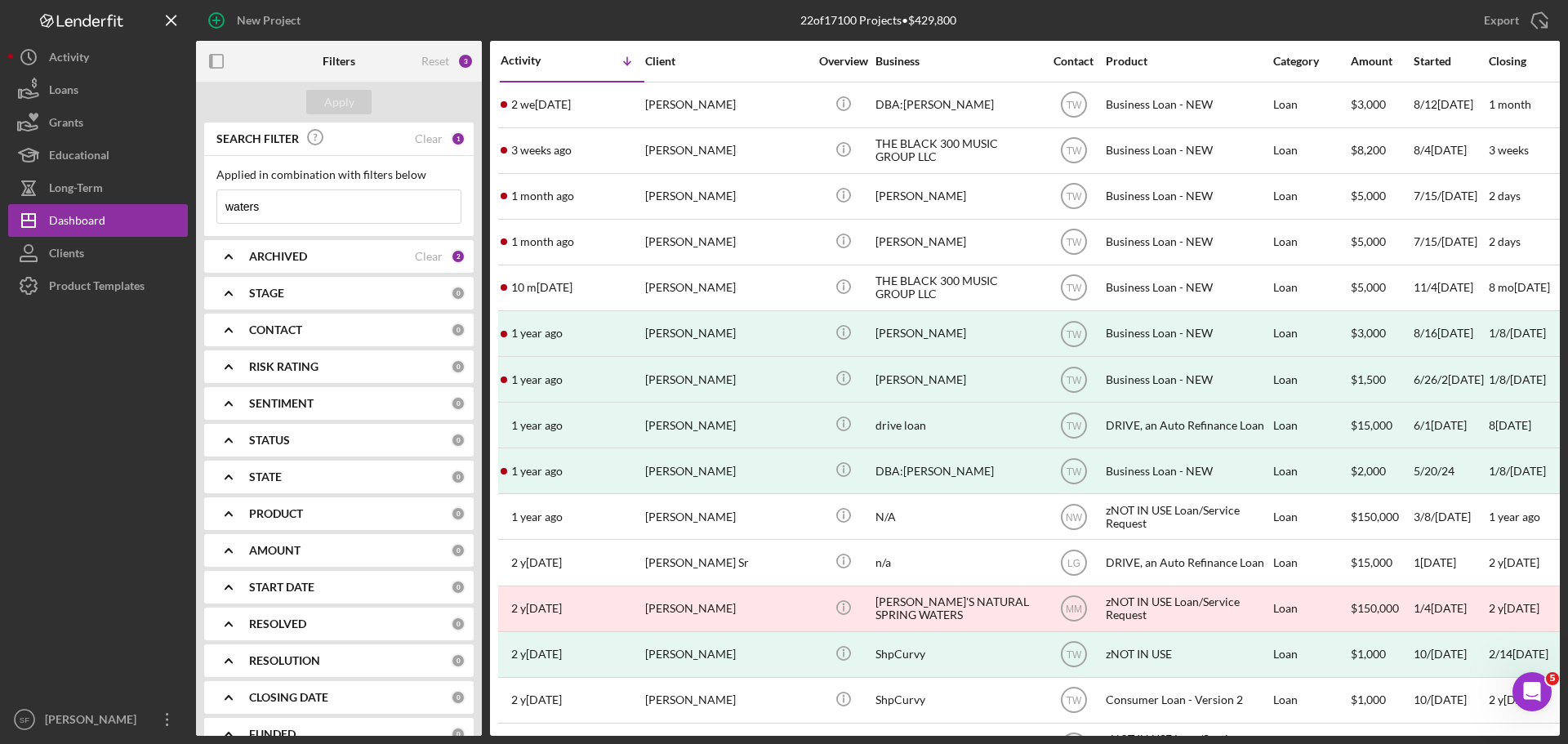
drag, startPoint x: 309, startPoint y: 210, endPoint x: 200, endPoint y: 200, distance: 109.5
click at [200, 200] on div "SEARCH FILTER Clear 1 Applied in combination with filters below waters Icon/Men…" at bounding box center [339, 429] width 286 height 614
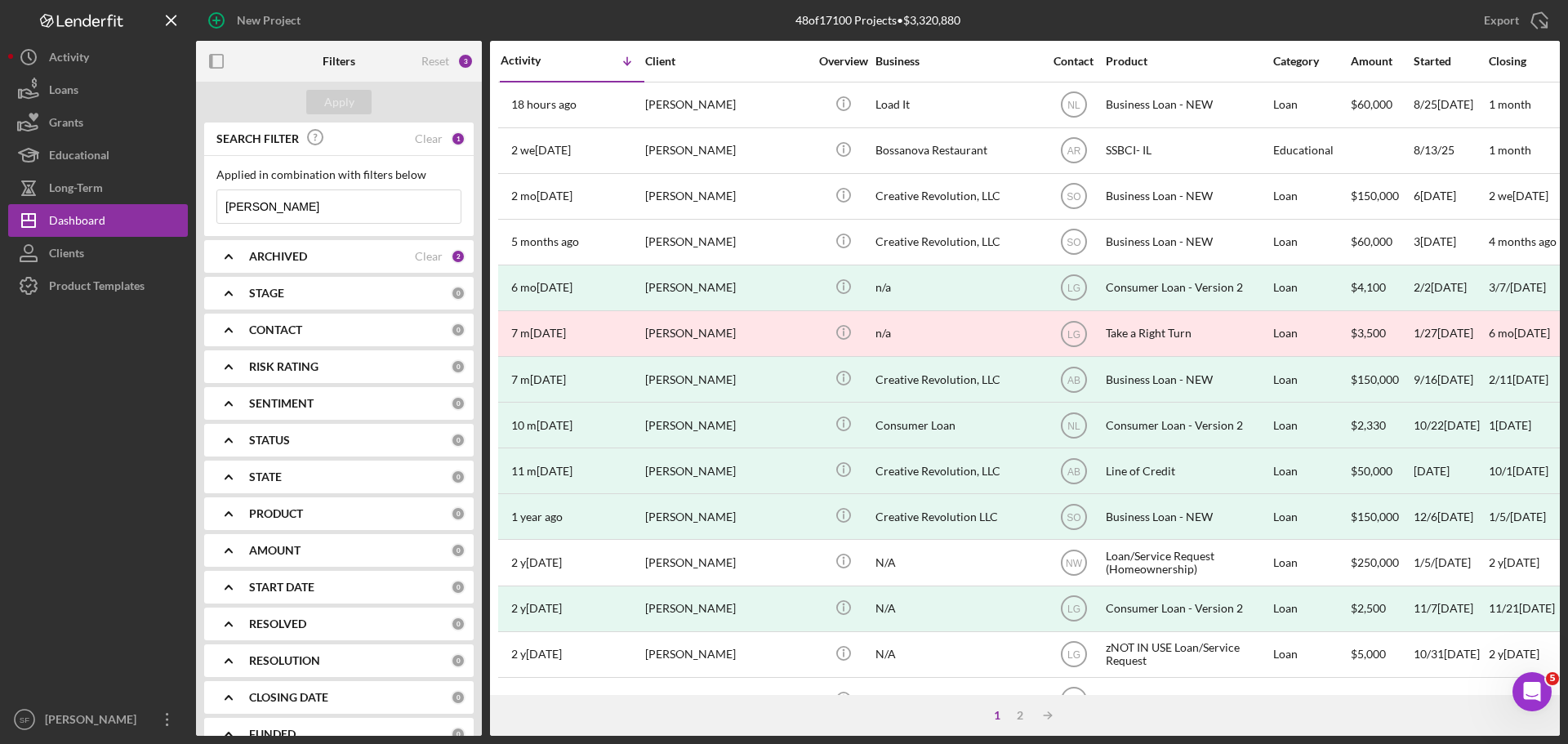
drag, startPoint x: 278, startPoint y: 203, endPoint x: 193, endPoint y: 196, distance: 85.3
click at [193, 196] on div "New Project 48 of 17100 Projects • $3,320,880 waters Export Icon/Export Filters…" at bounding box center [784, 368] width 1552 height 736
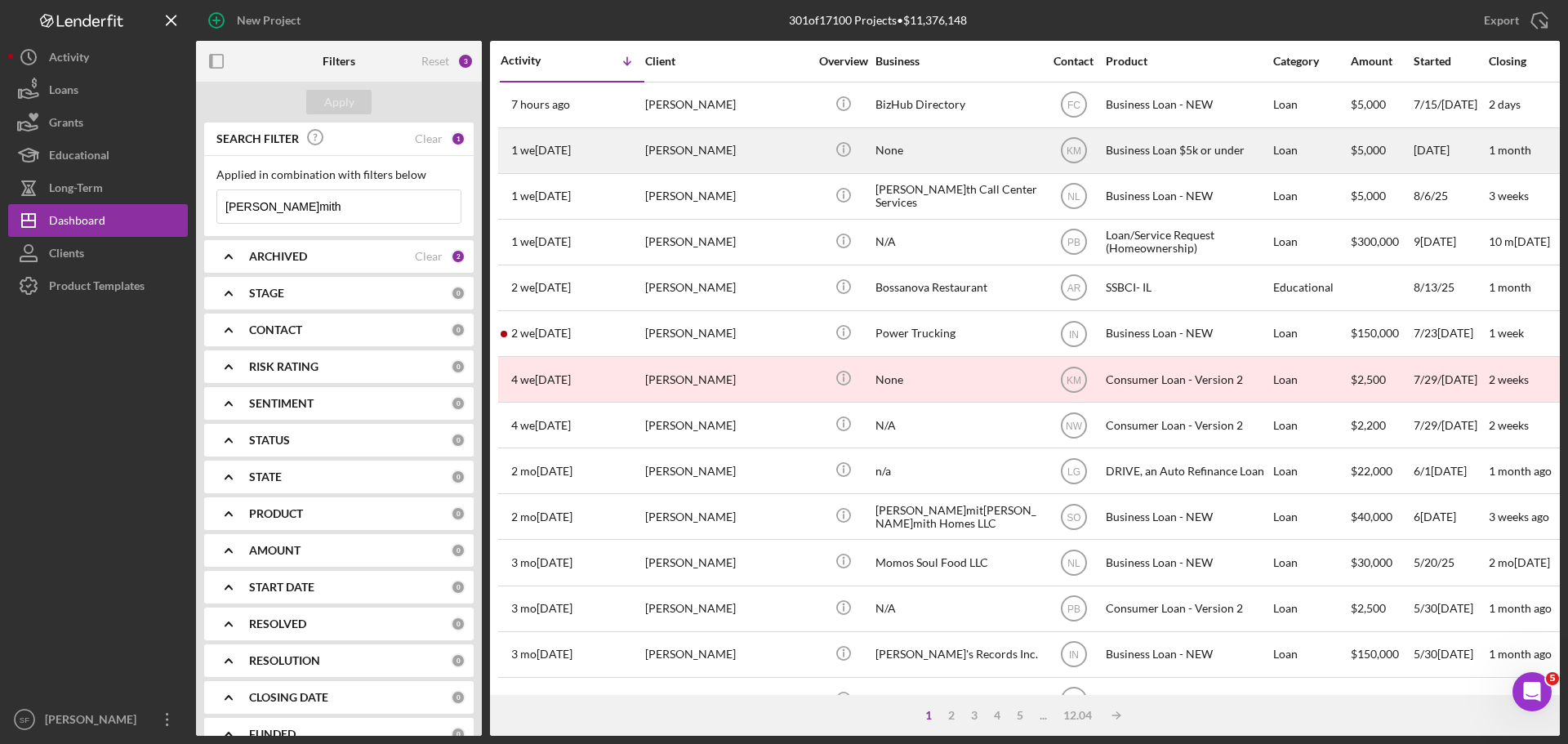
type input "smith"
click at [718, 145] on div "Danielle Smith" at bounding box center [727, 151] width 163 height 44
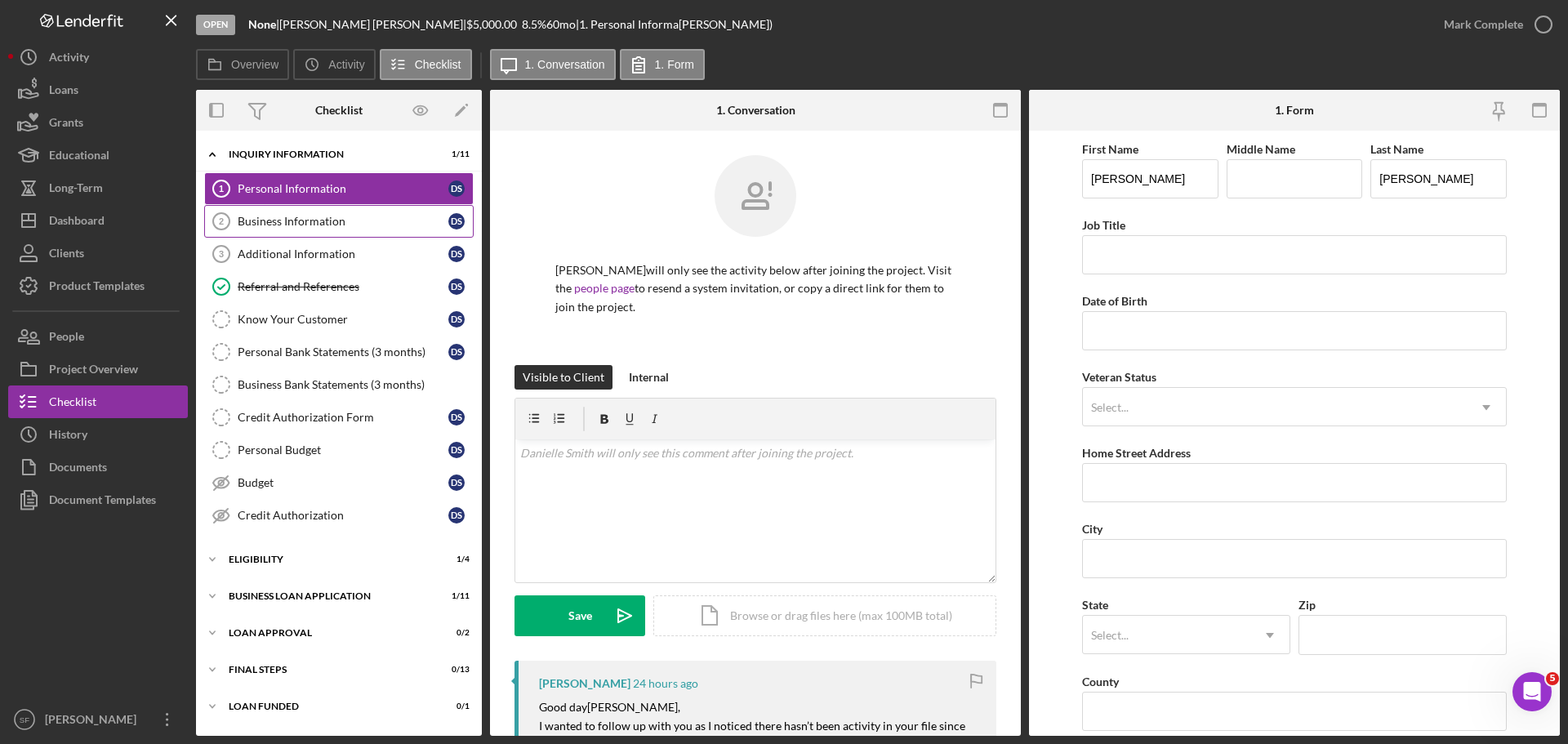
click at [258, 220] on div "Business Information" at bounding box center [343, 221] width 211 height 13
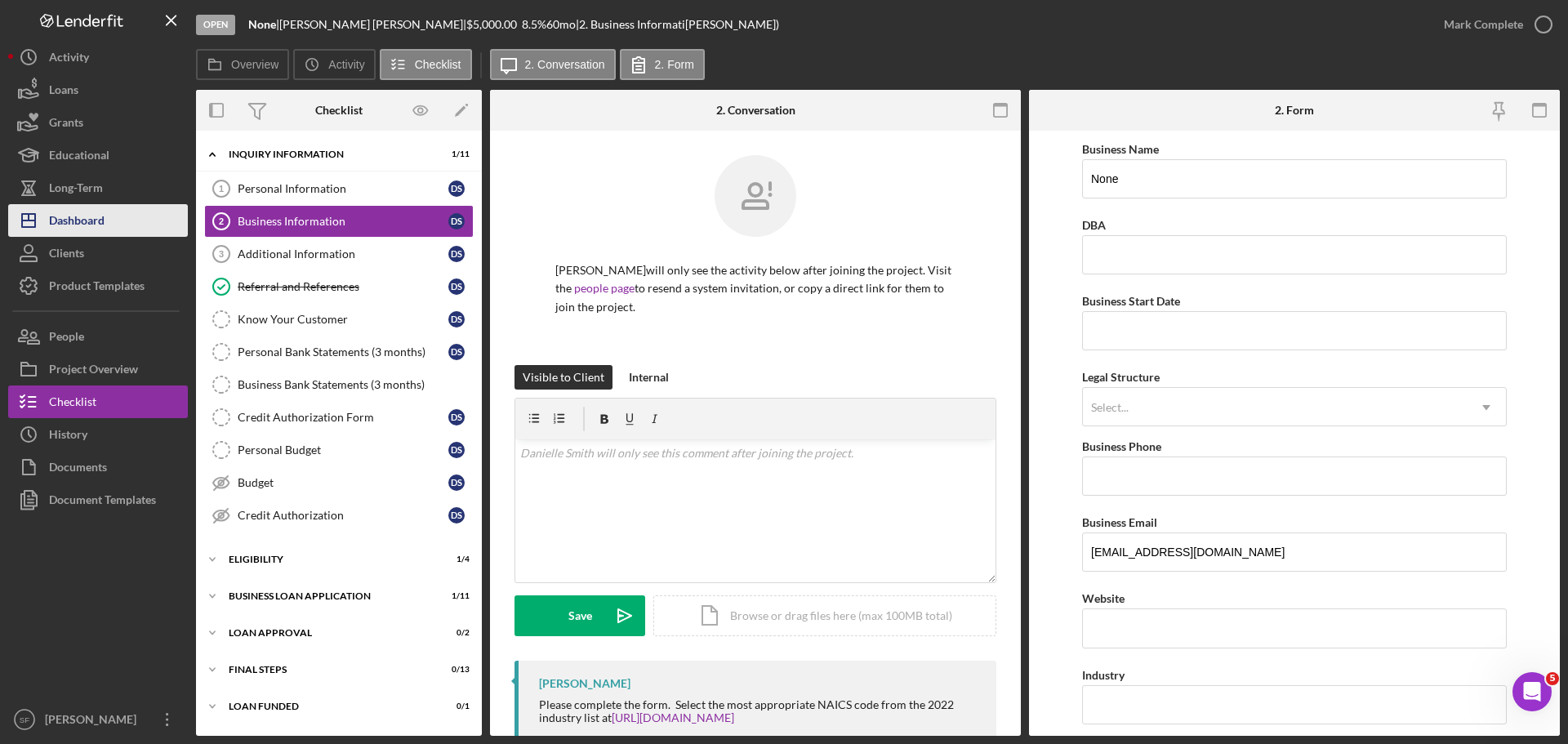
click at [84, 221] on div "Dashboard" at bounding box center [77, 222] width 56 height 37
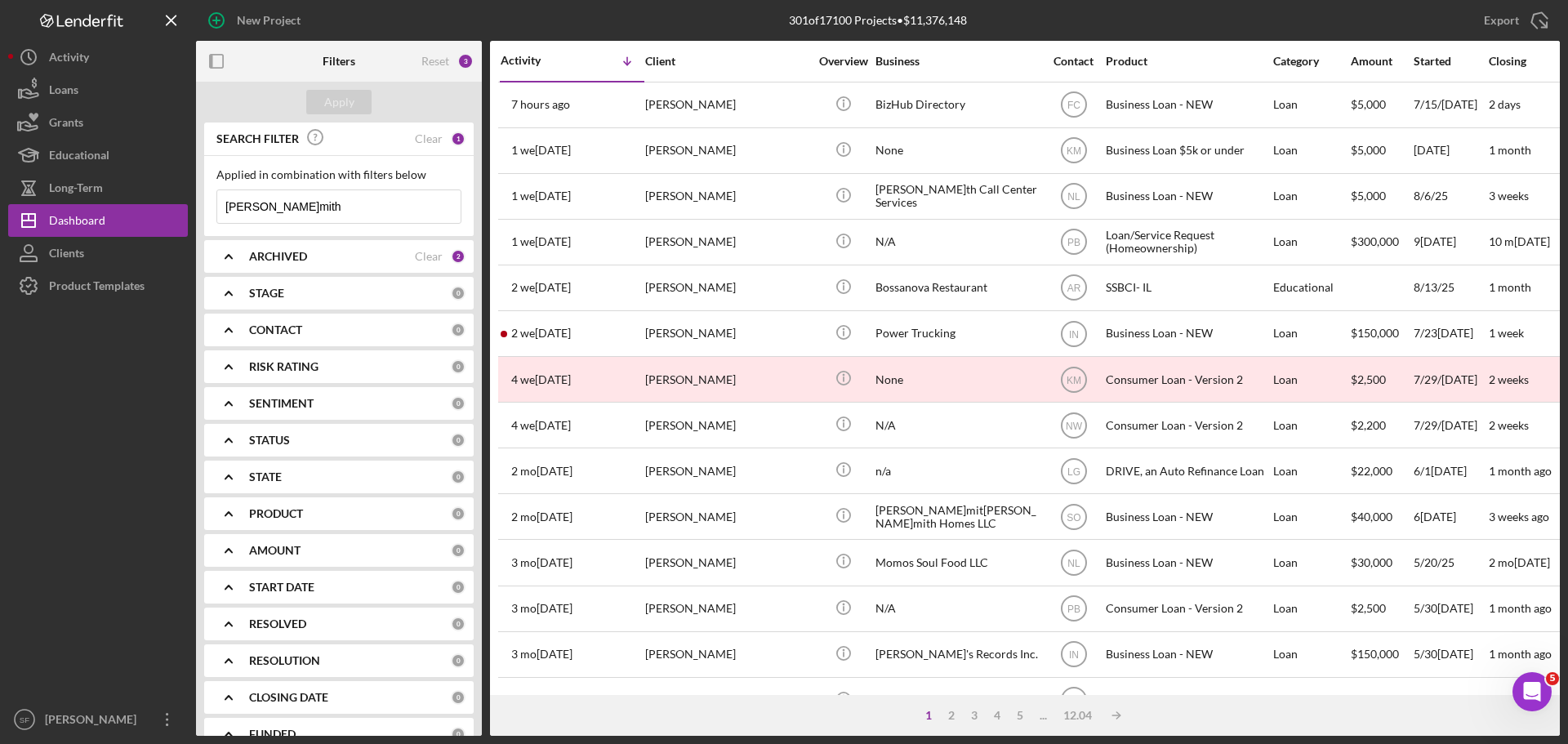
drag, startPoint x: 263, startPoint y: 209, endPoint x: 209, endPoint y: 196, distance: 55.5
click at [212, 199] on div "Applied in combination with filters below smith Icon/Menu Close" at bounding box center [339, 195] width 269 height 80
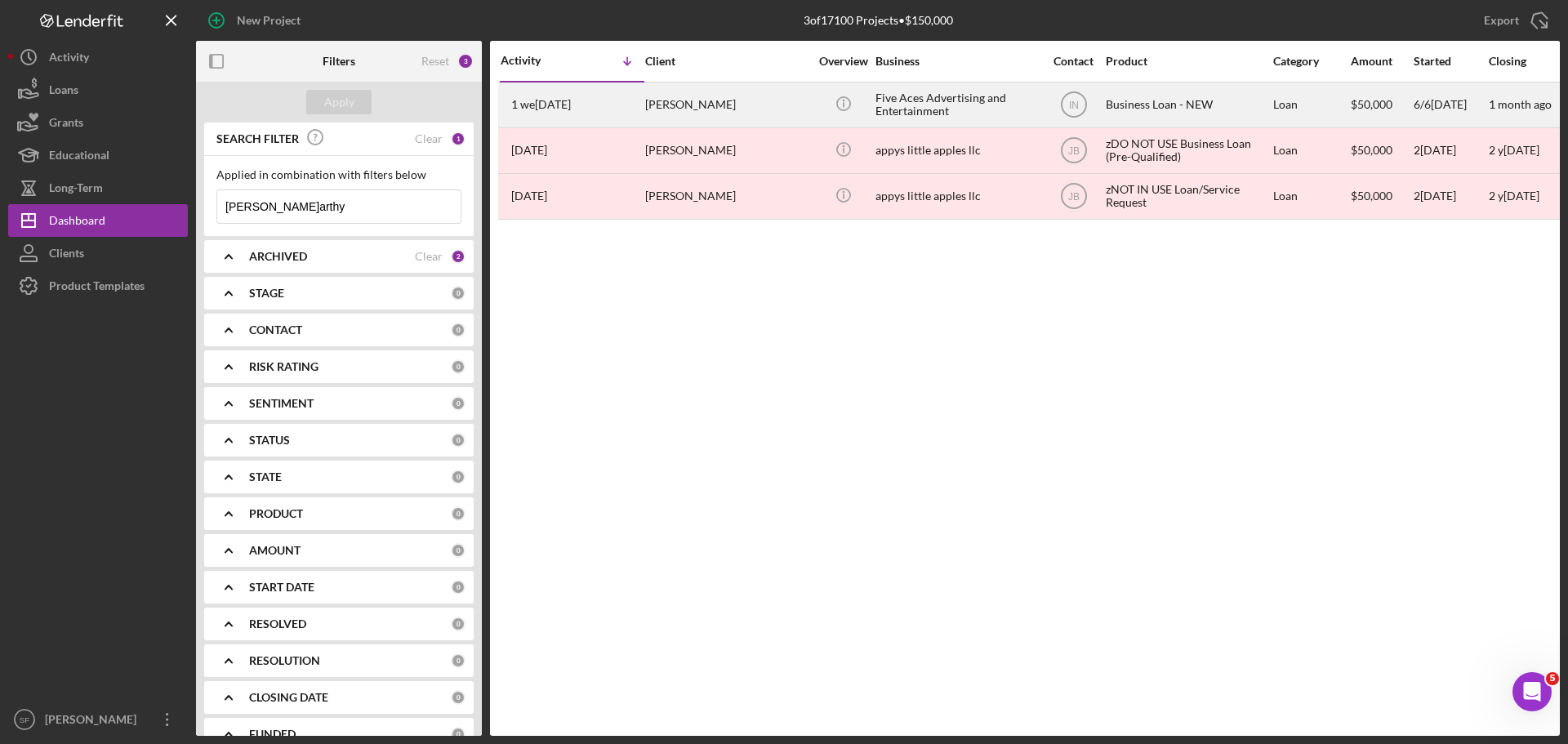
type input "mccarthy"
click at [619, 113] on div "1 week ago Jason McCarthy" at bounding box center [572, 105] width 143 height 44
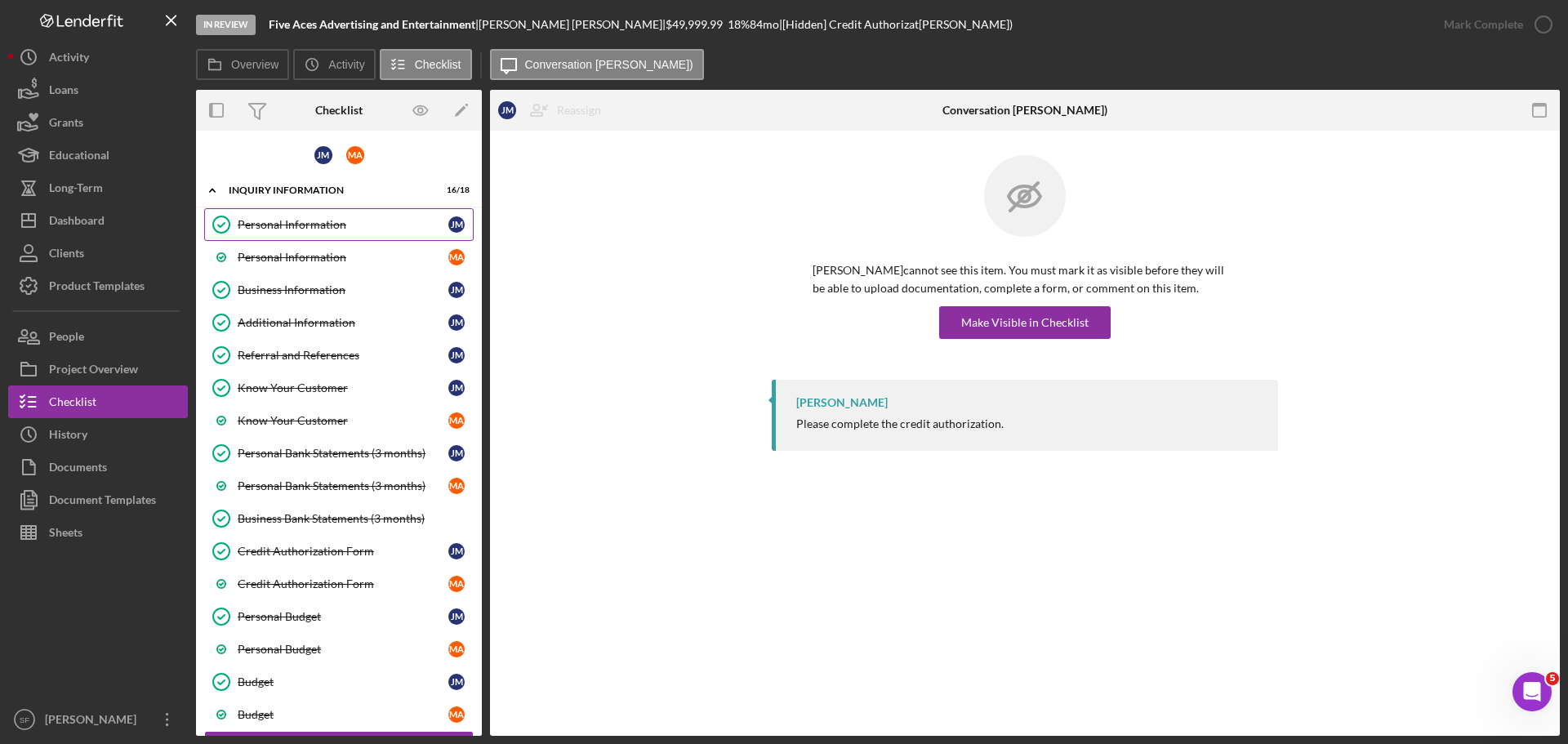
click at [287, 220] on div "Personal Information" at bounding box center [343, 225] width 211 height 13
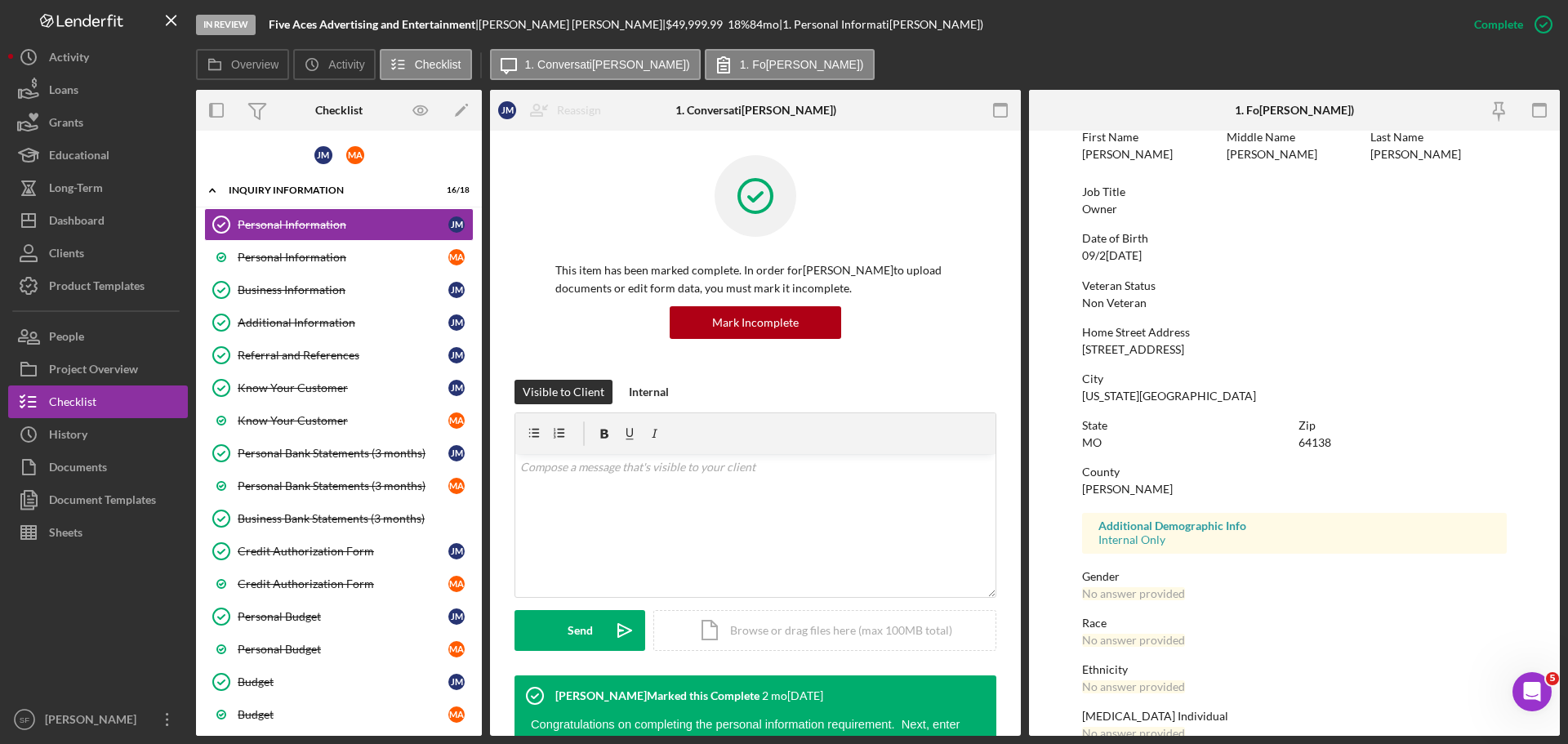
scroll to position [157, 0]
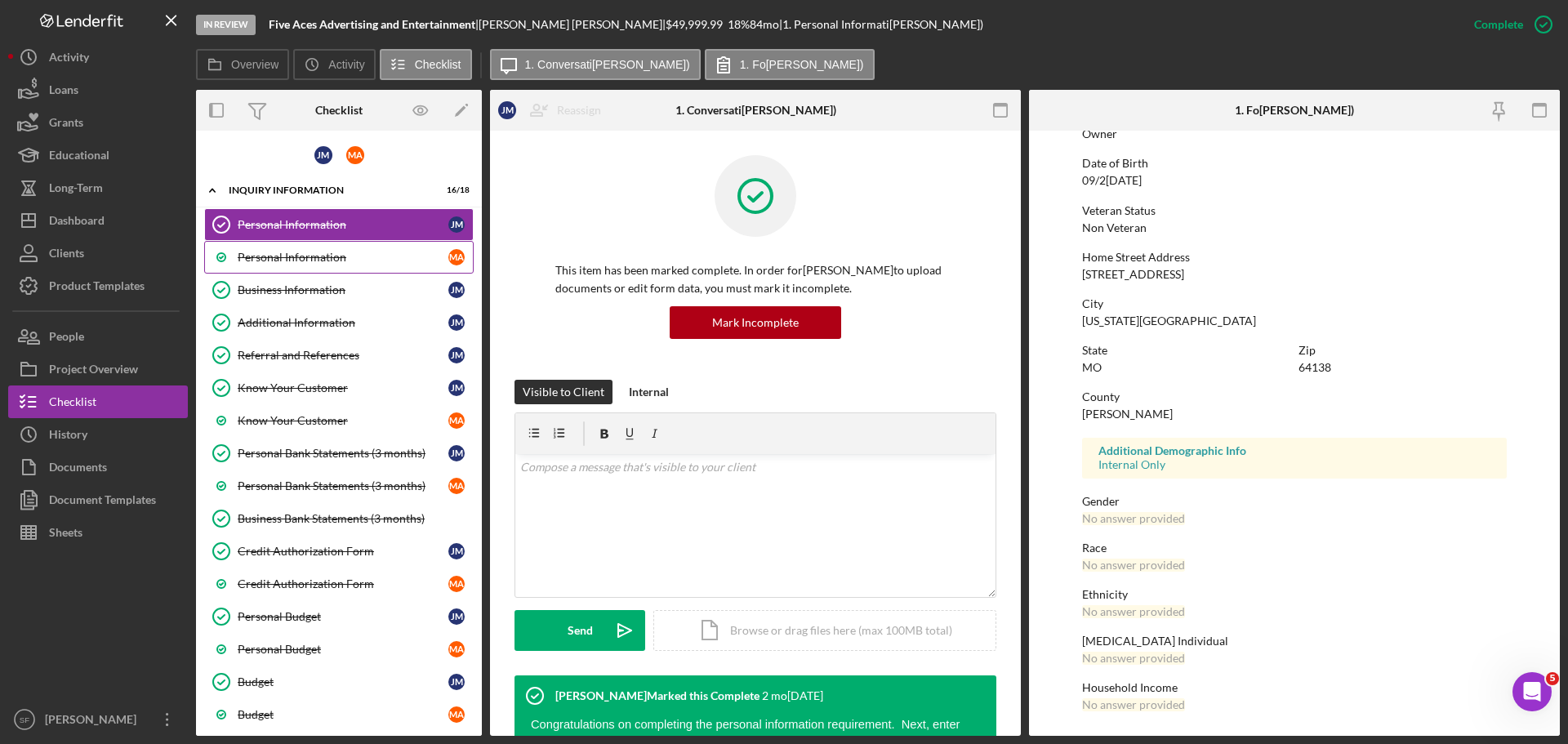
click at [286, 268] on link "Personal Information M A" at bounding box center [339, 257] width 269 height 32
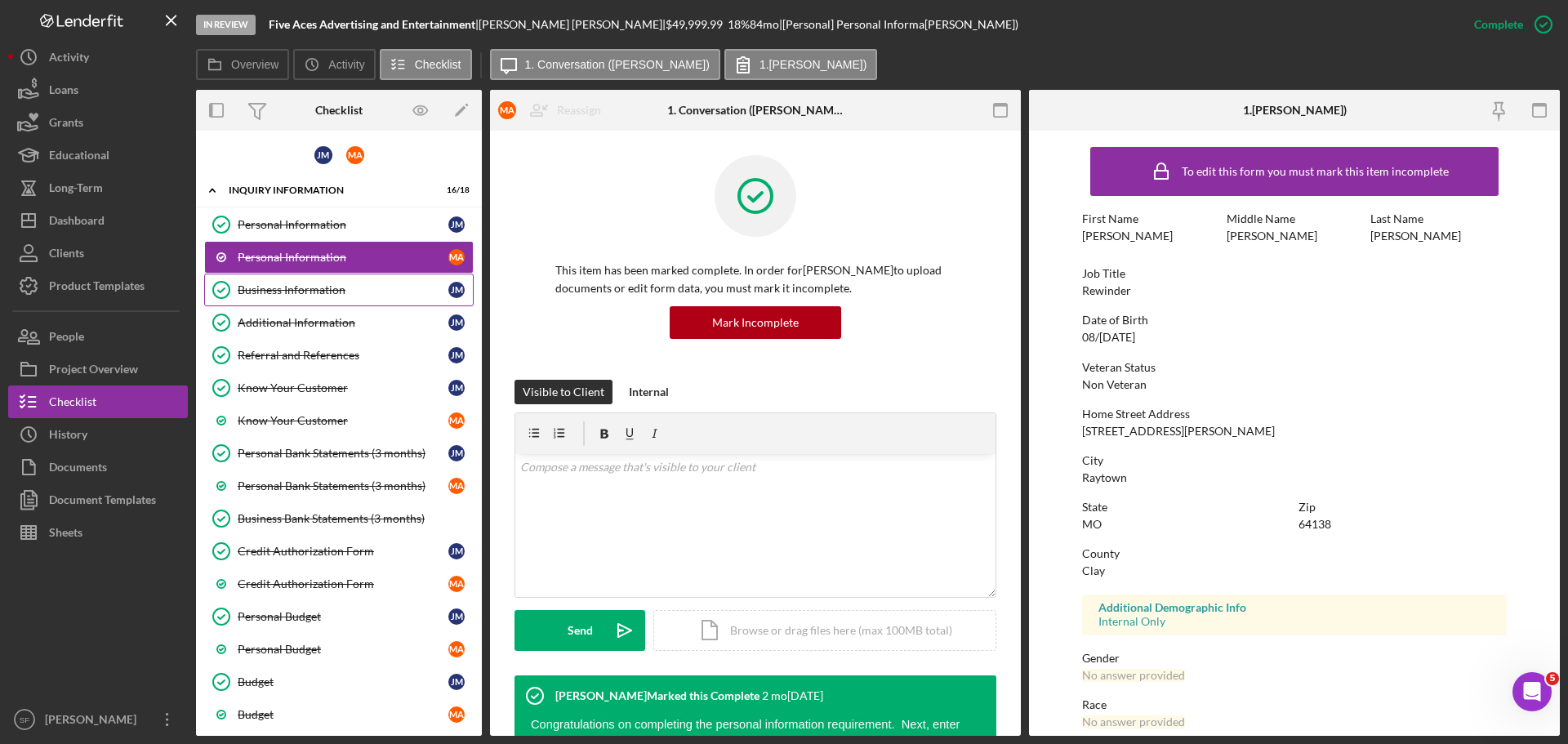
click at [274, 279] on link "Business Information Business Information J M" at bounding box center [339, 289] width 269 height 32
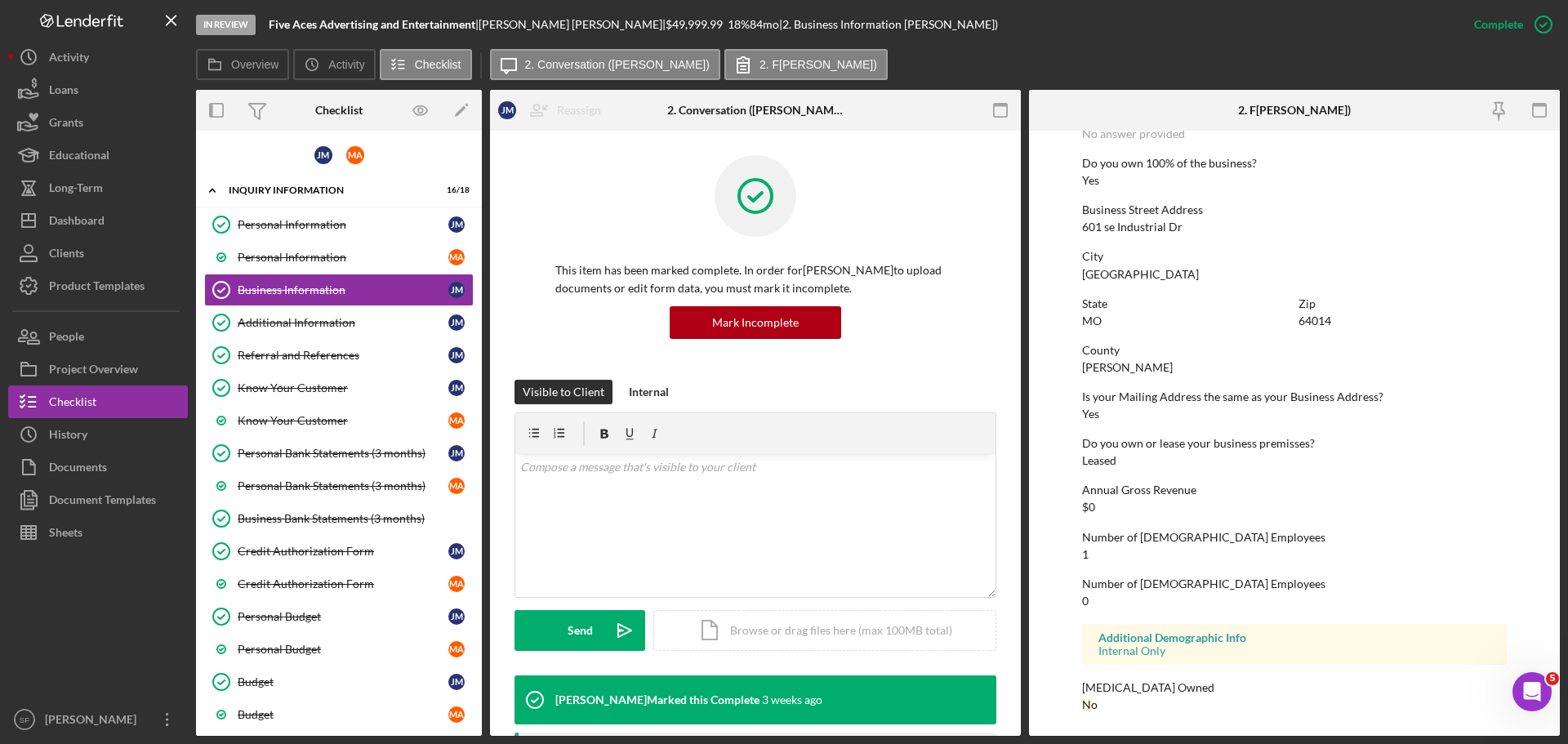
scroll to position [381, 0]
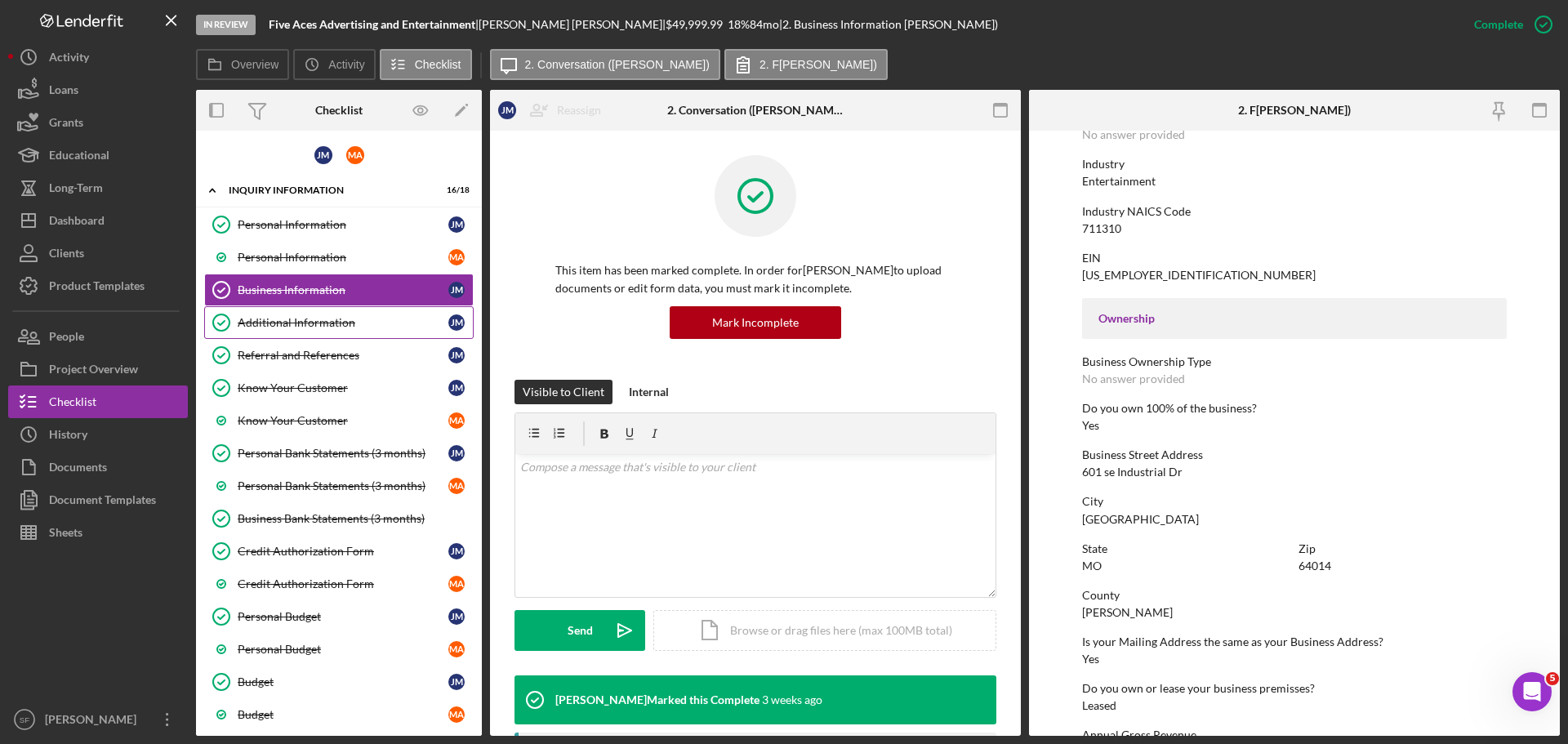
click at [276, 325] on div "Additional Information" at bounding box center [343, 323] width 211 height 13
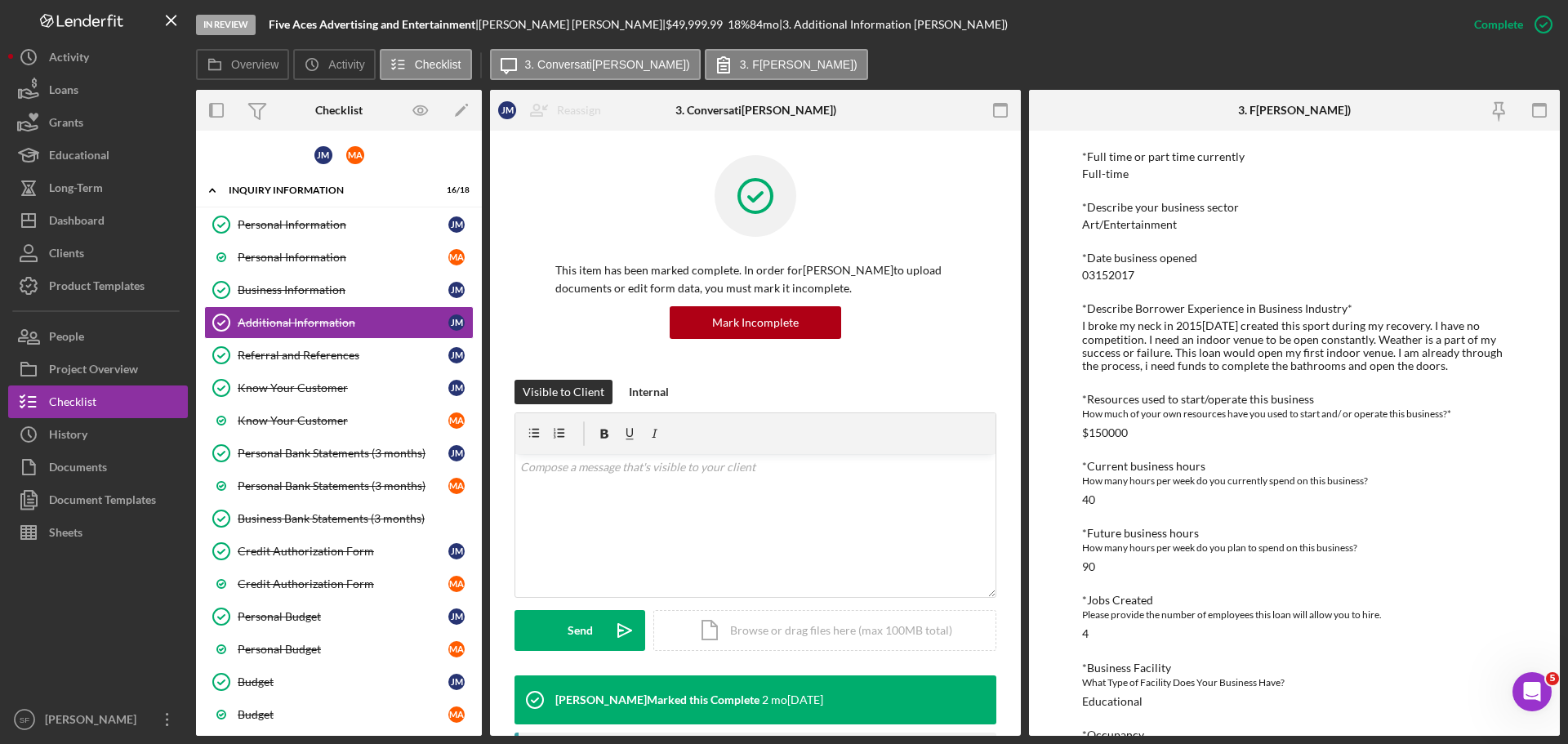
scroll to position [638, 0]
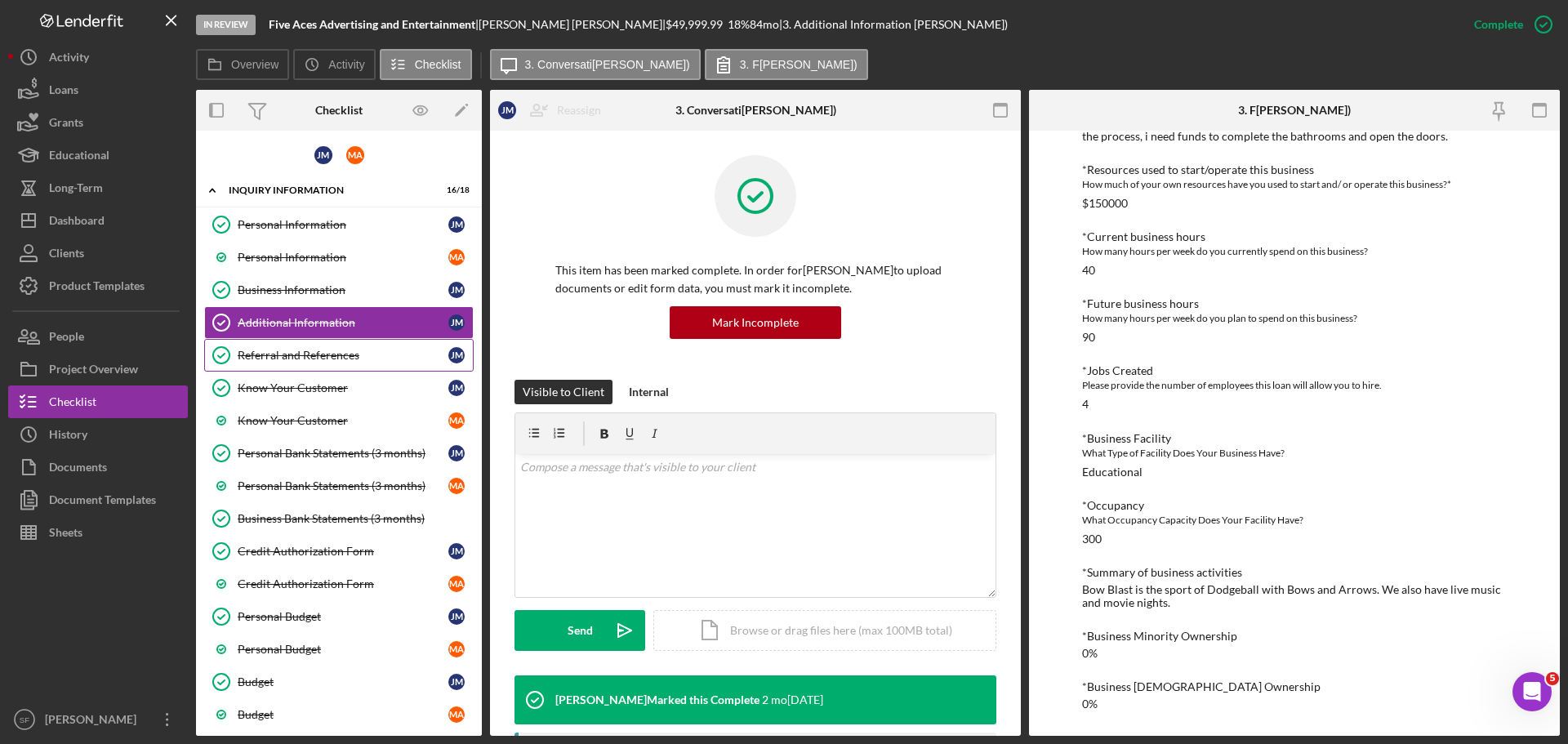
click at [265, 363] on link "Referral and References Referral and References J M" at bounding box center [339, 355] width 269 height 32
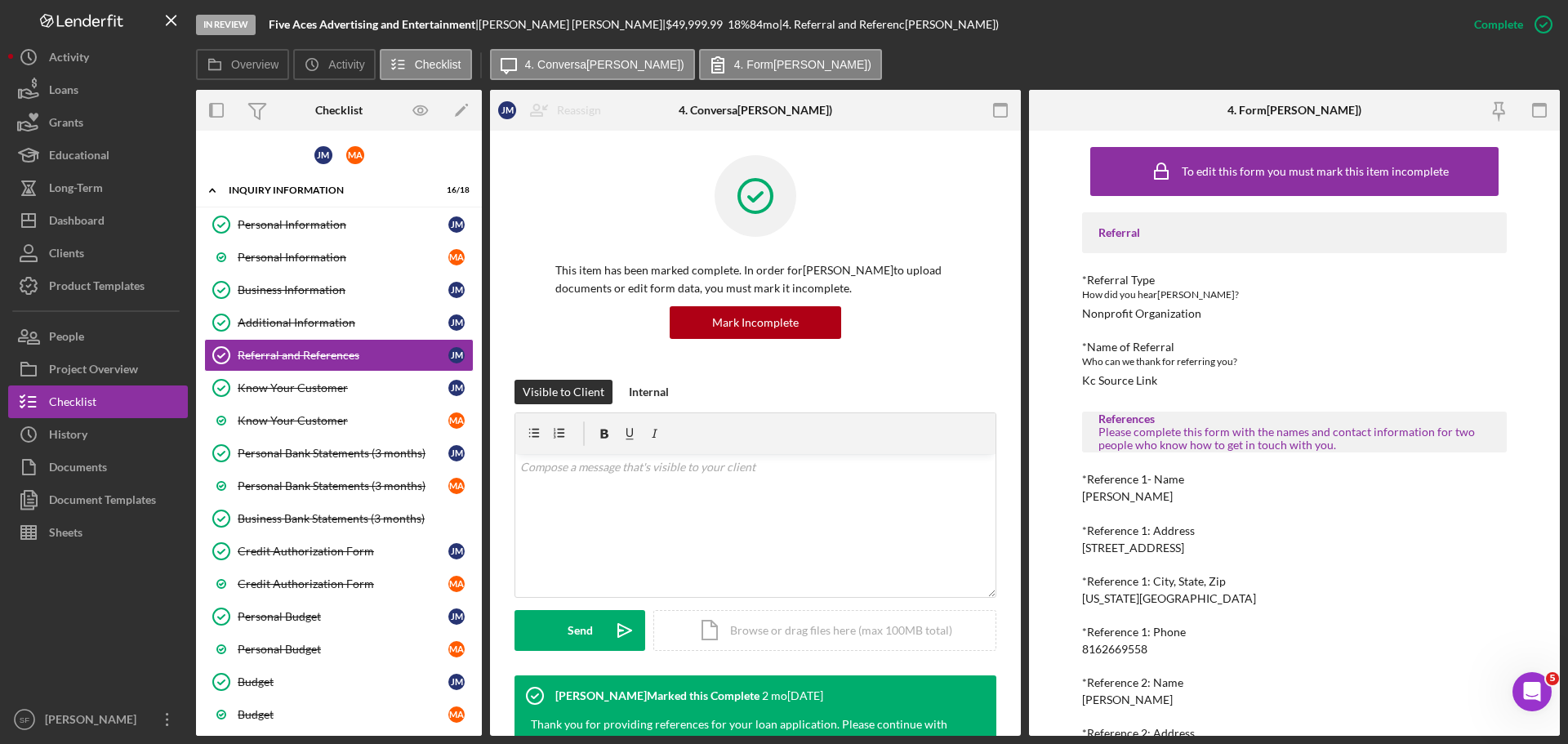
scroll to position [148, 0]
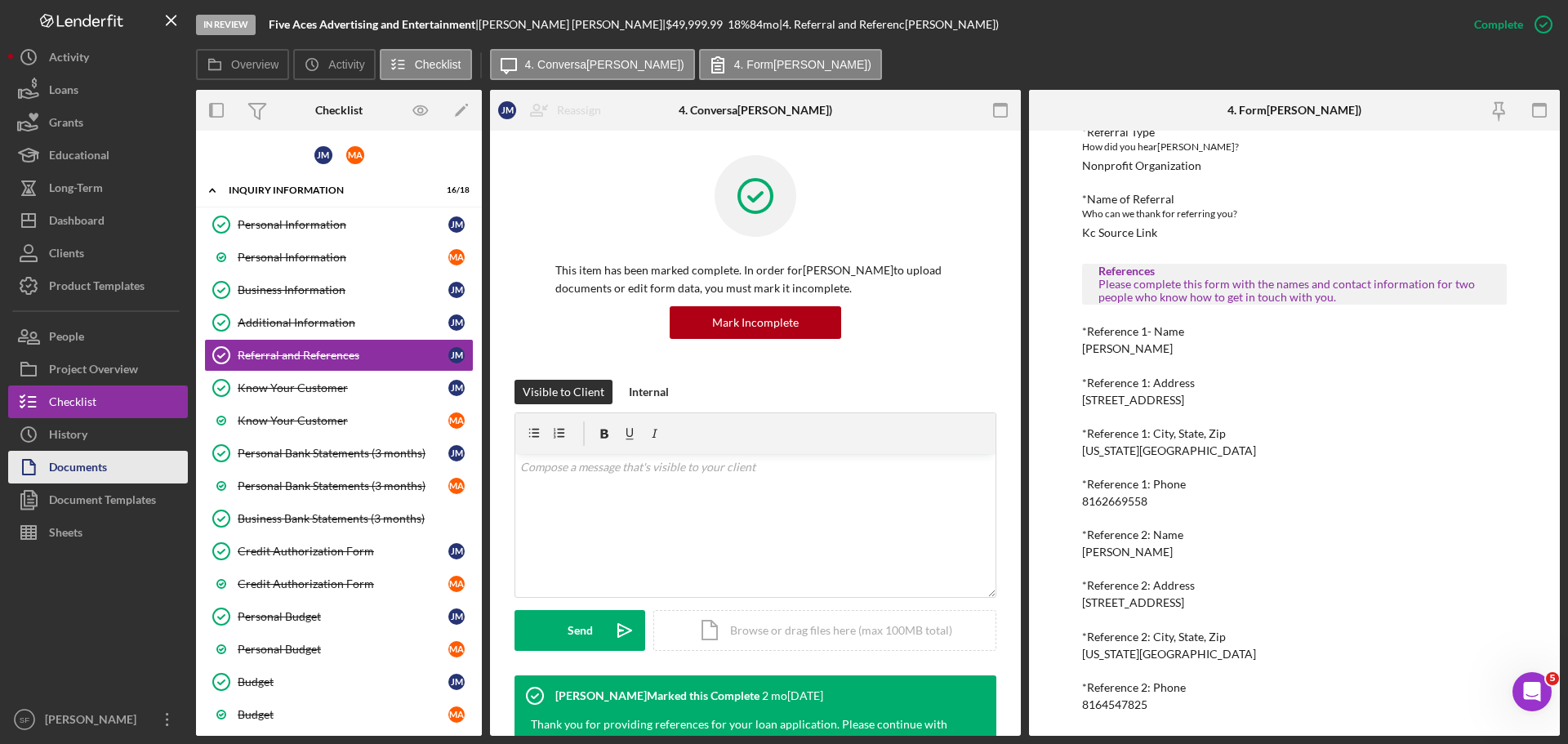
click at [95, 467] on div "Documents" at bounding box center [78, 469] width 58 height 37
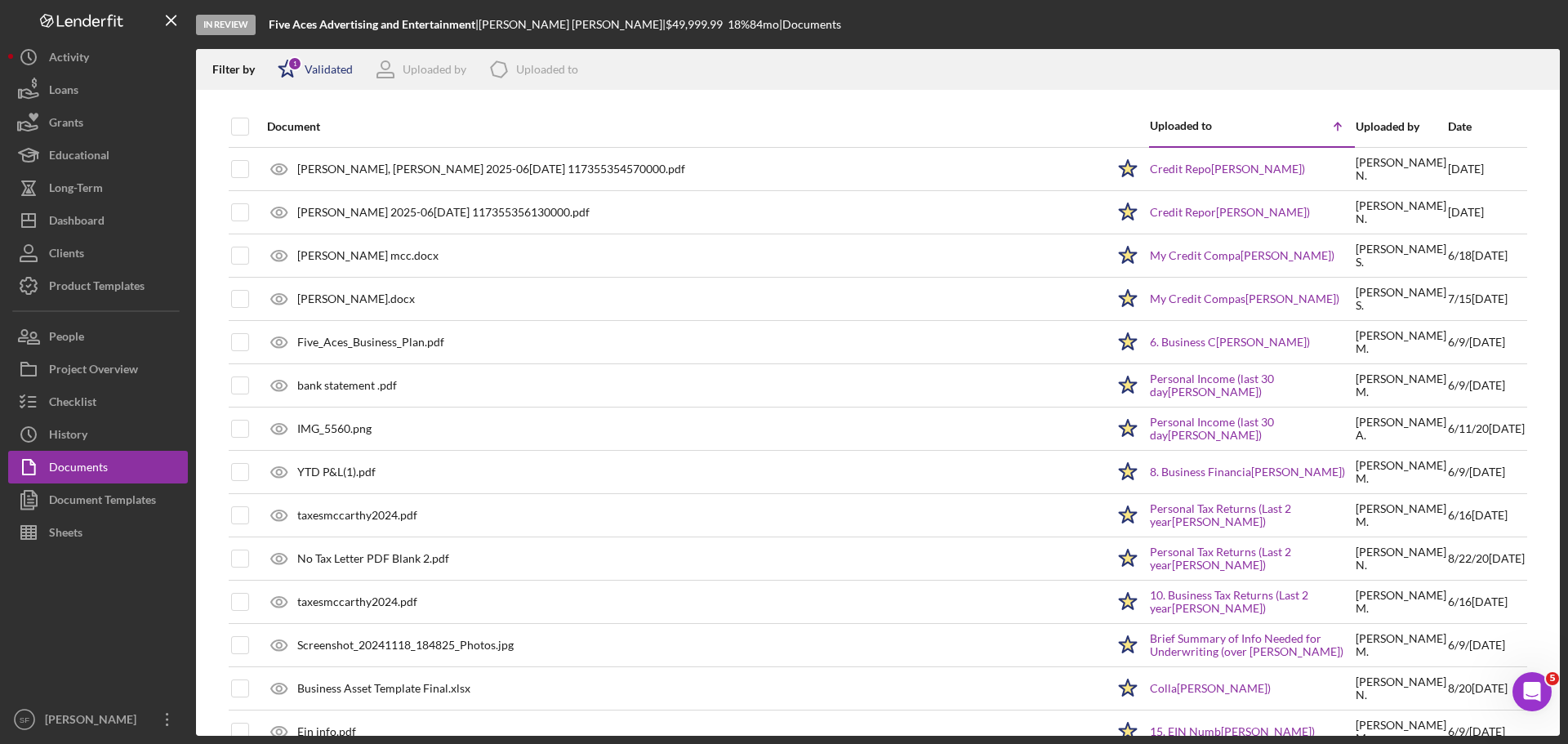
click at [283, 73] on polygon at bounding box center [287, 68] width 17 height 16
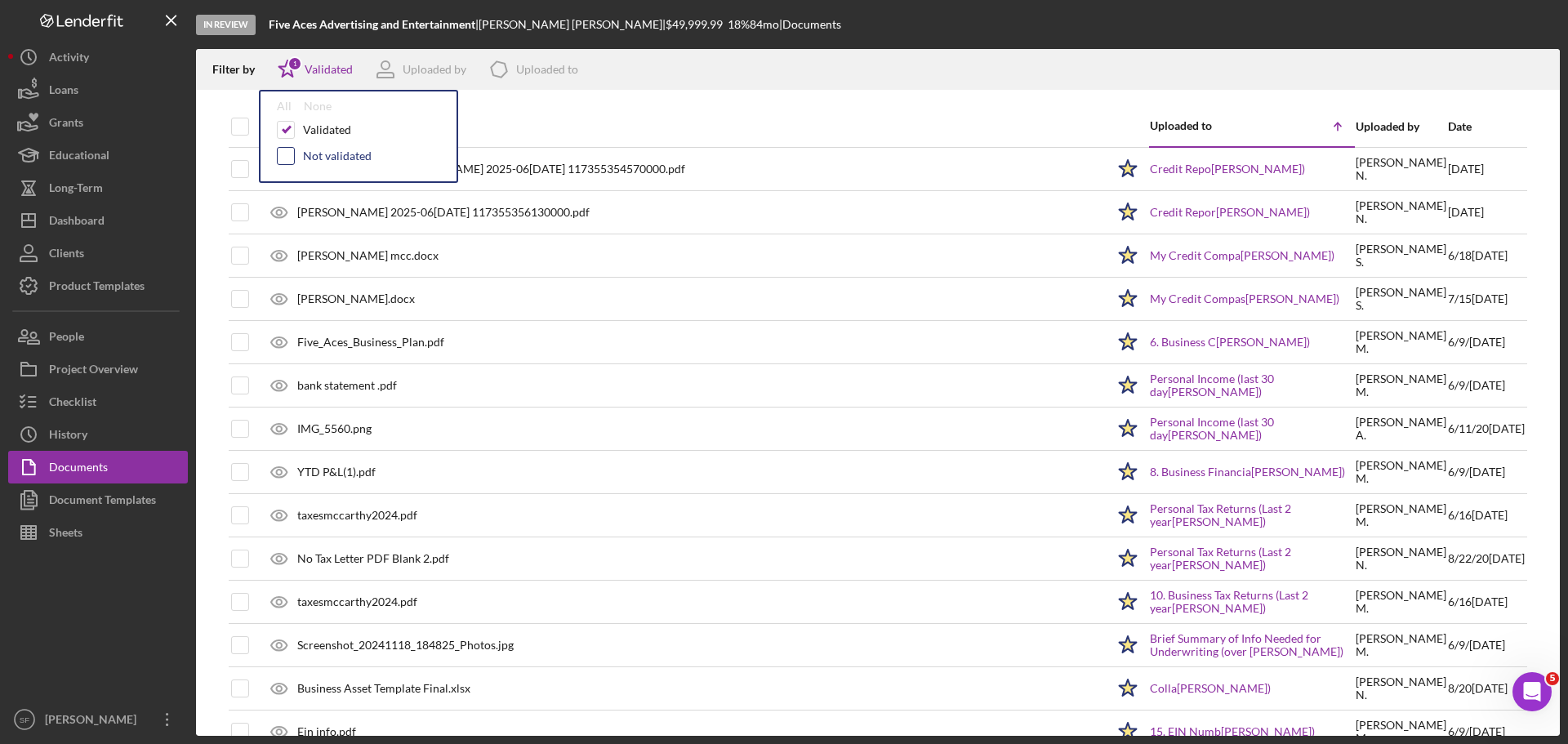
click at [281, 161] on input "checkbox" at bounding box center [286, 156] width 16 height 16
checkbox input "true"
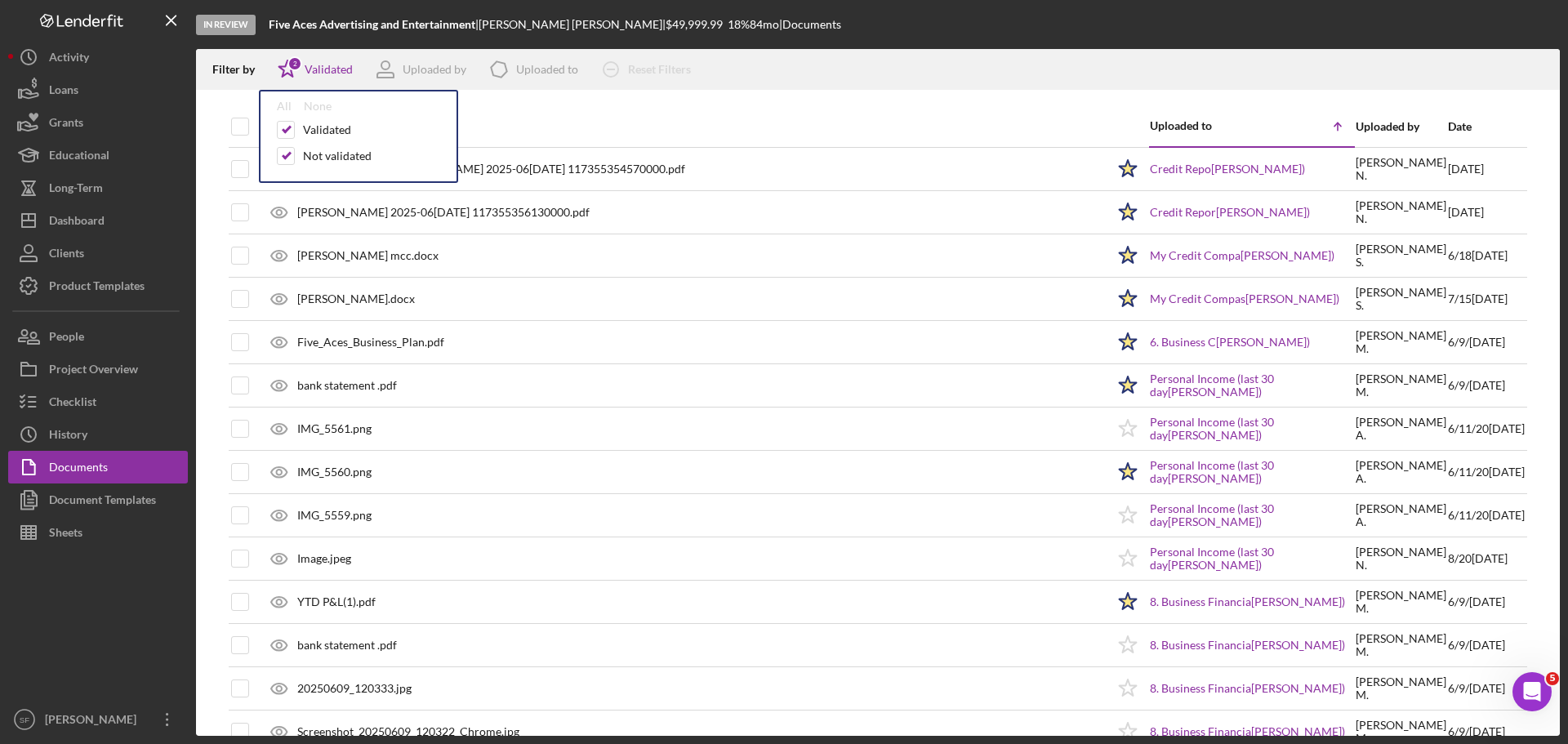
click at [1148, 46] on div "In Review Five Aces Advertising and Entertainment | Jason McCarthy | $49,999.99…" at bounding box center [878, 25] width 1364 height 49
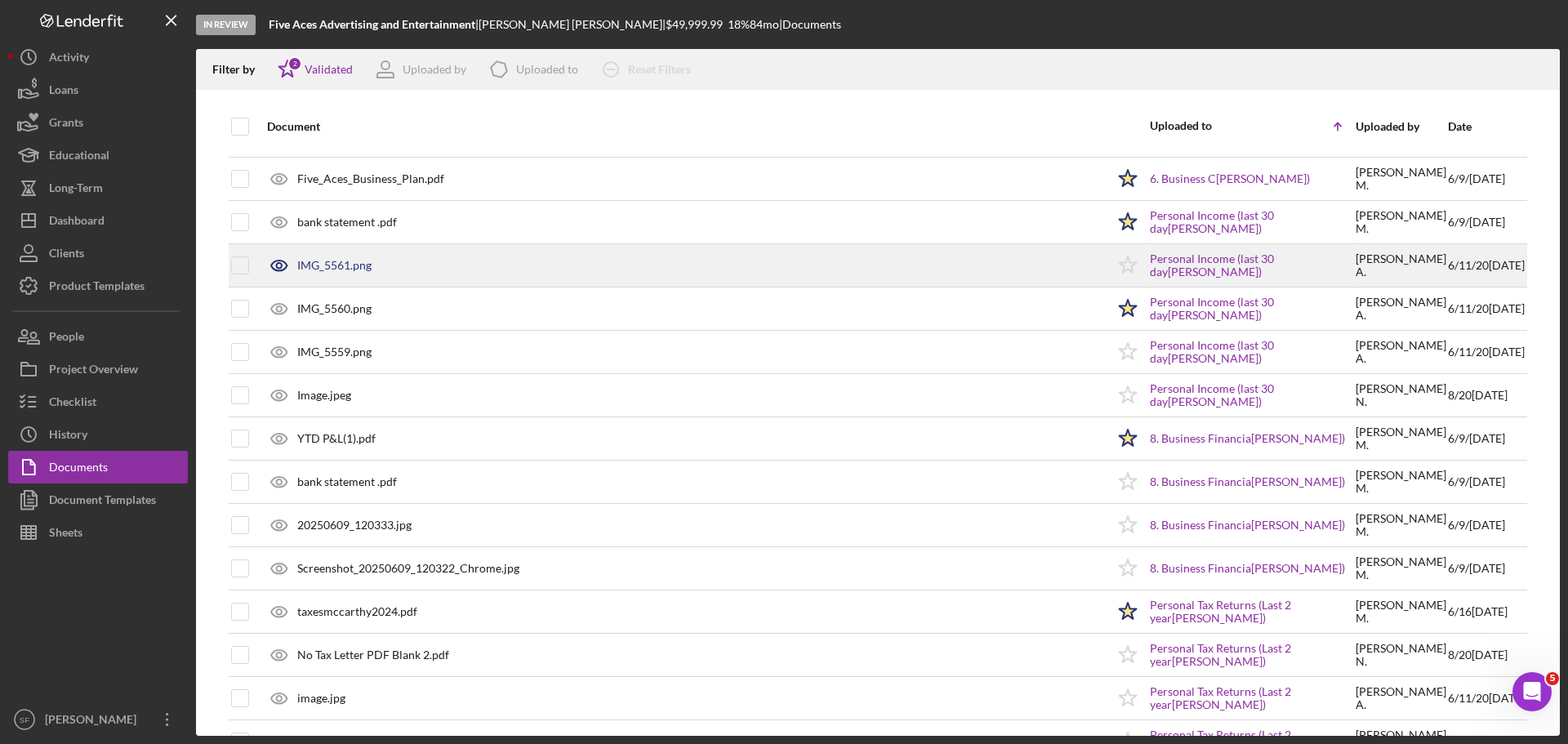
scroll to position [245, 0]
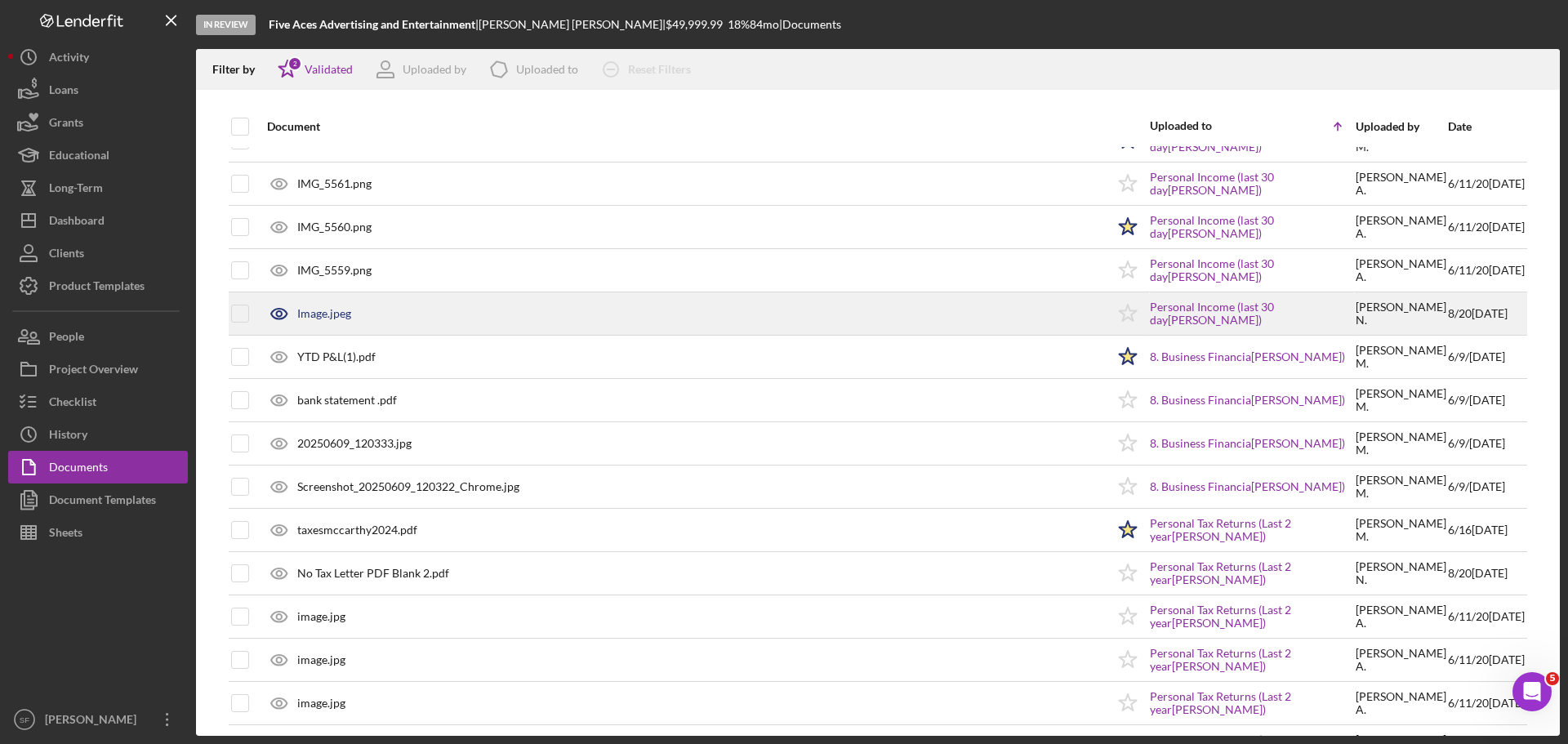
click at [323, 317] on div "Image.jpeg" at bounding box center [323, 314] width 54 height 13
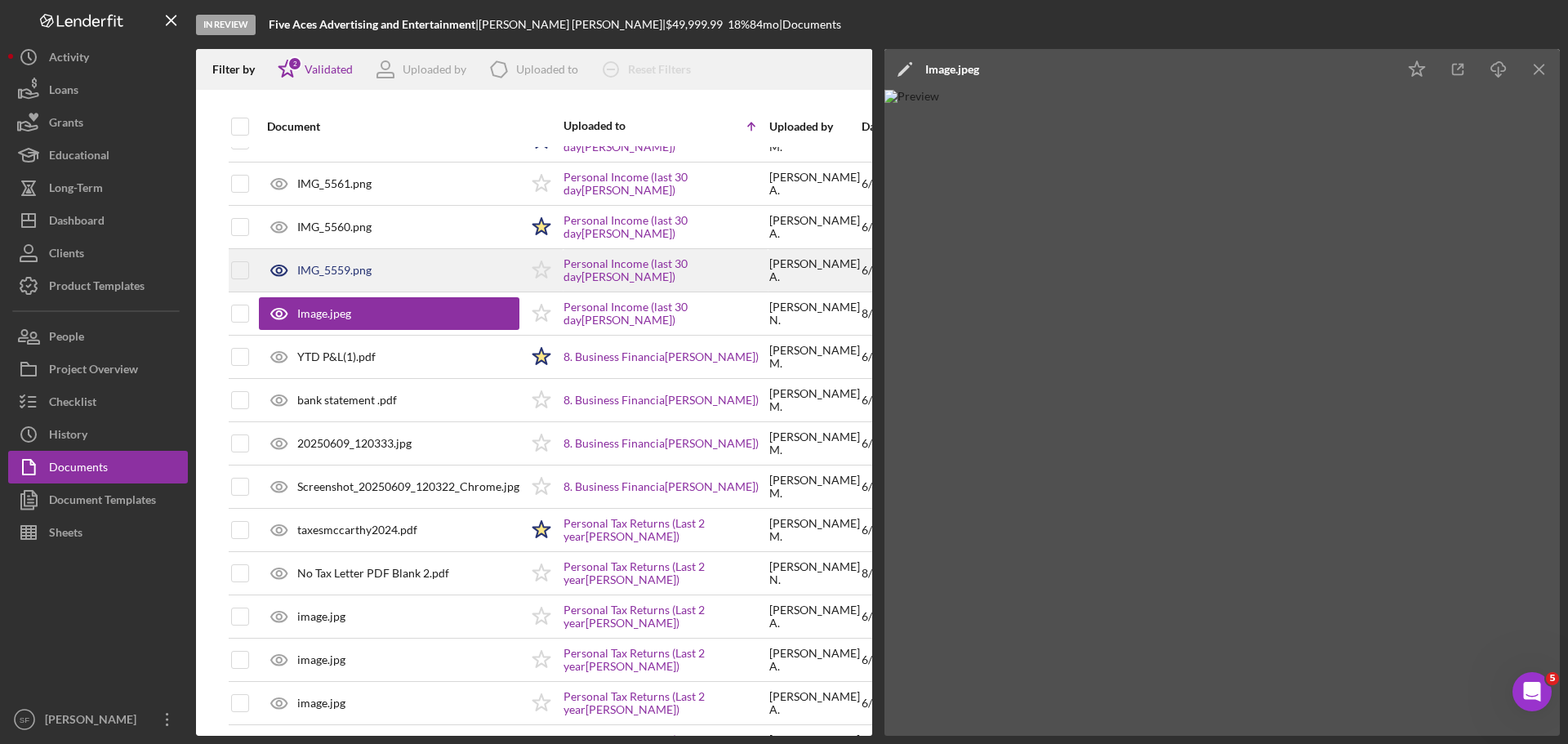
click at [323, 267] on div "IMG_5559.png" at bounding box center [334, 270] width 74 height 13
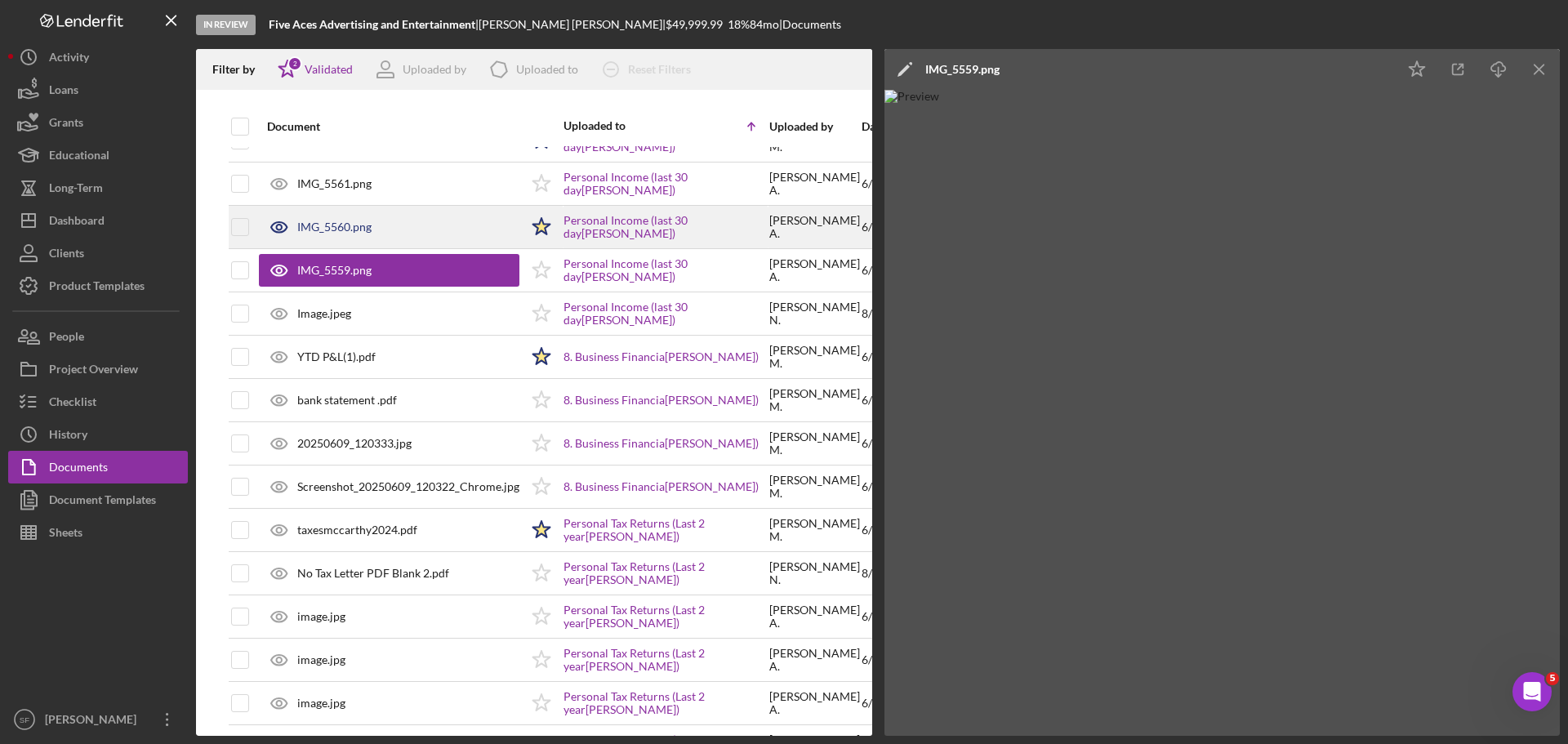
scroll to position [163, 0]
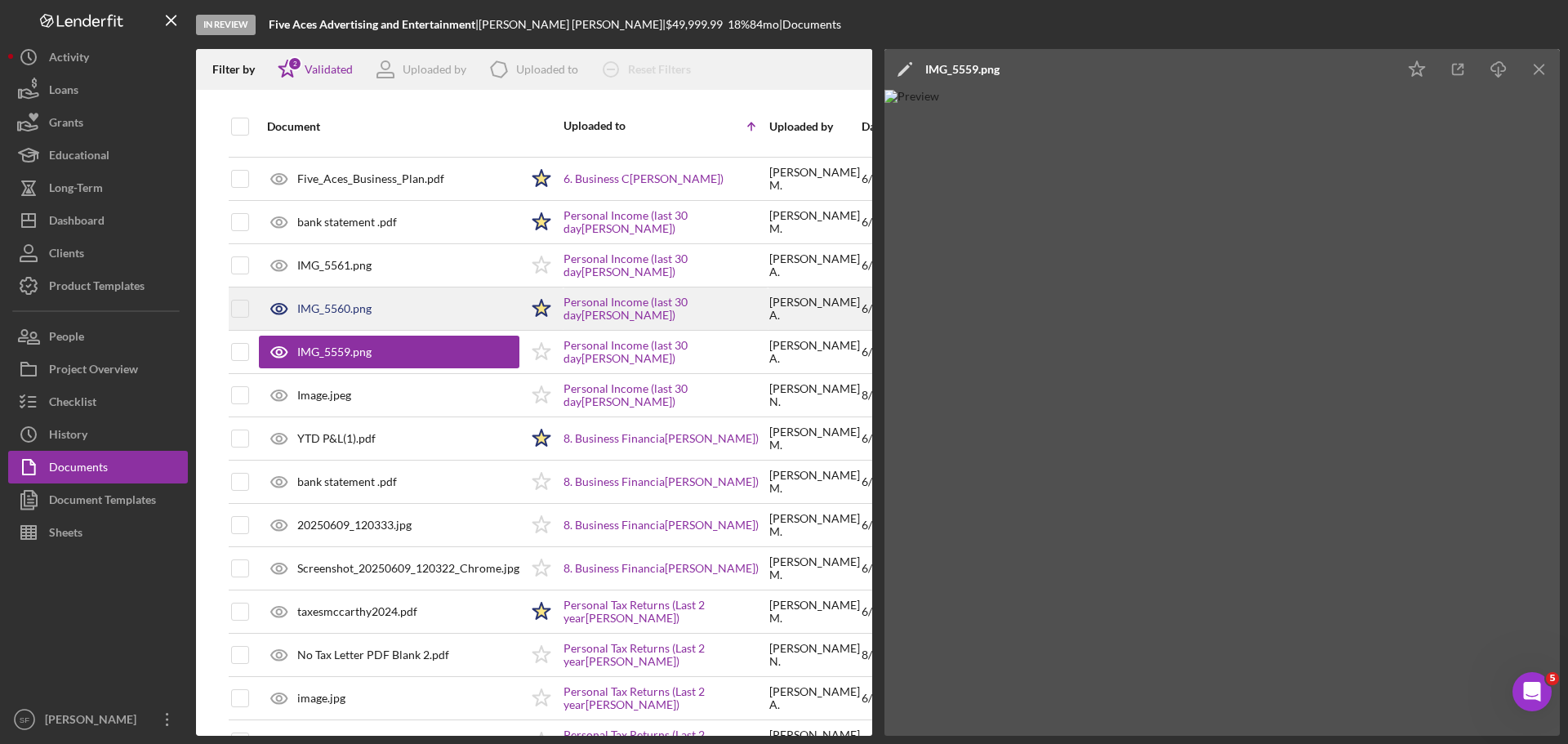
click at [326, 314] on div "IMG_5560.png" at bounding box center [334, 309] width 74 height 13
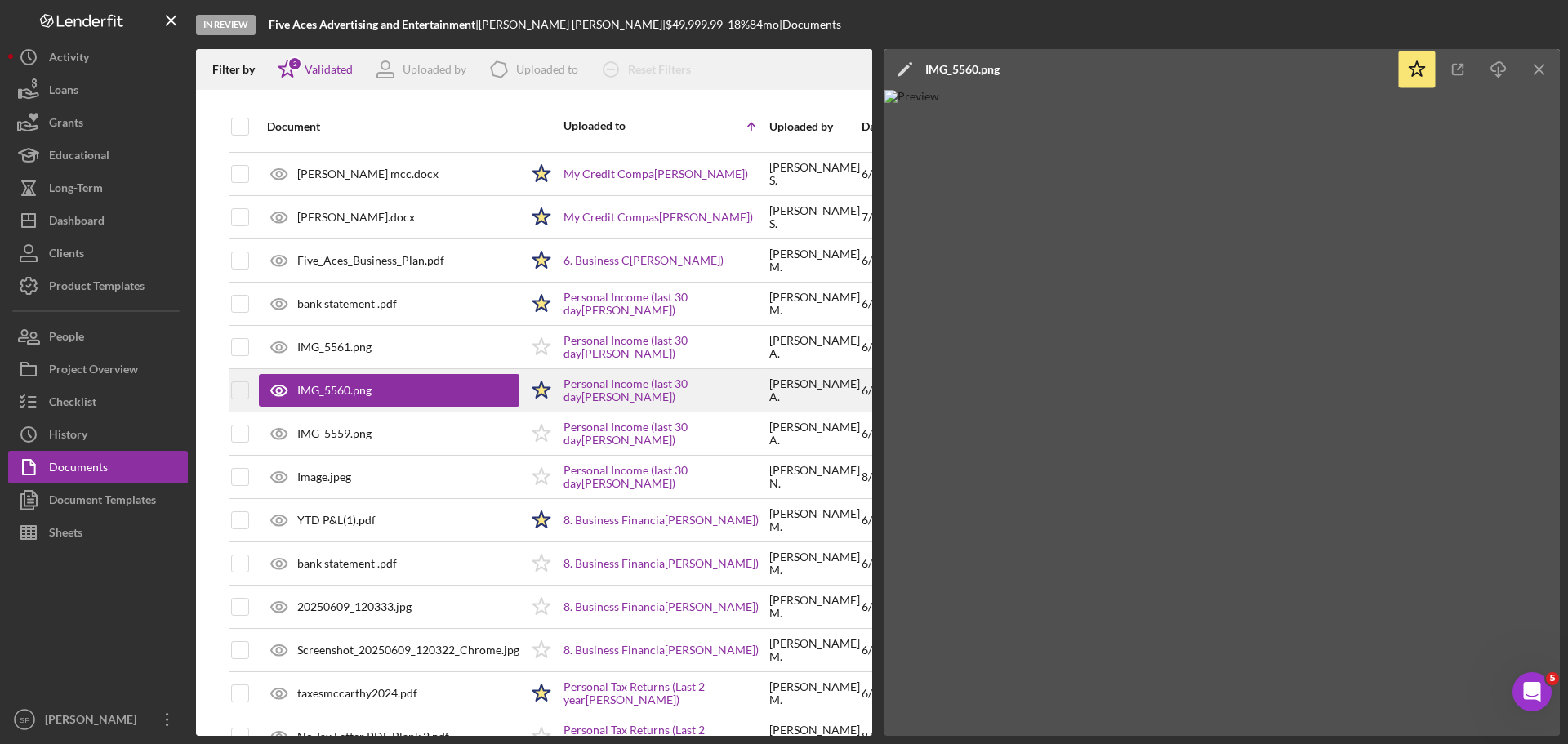
scroll to position [0, 0]
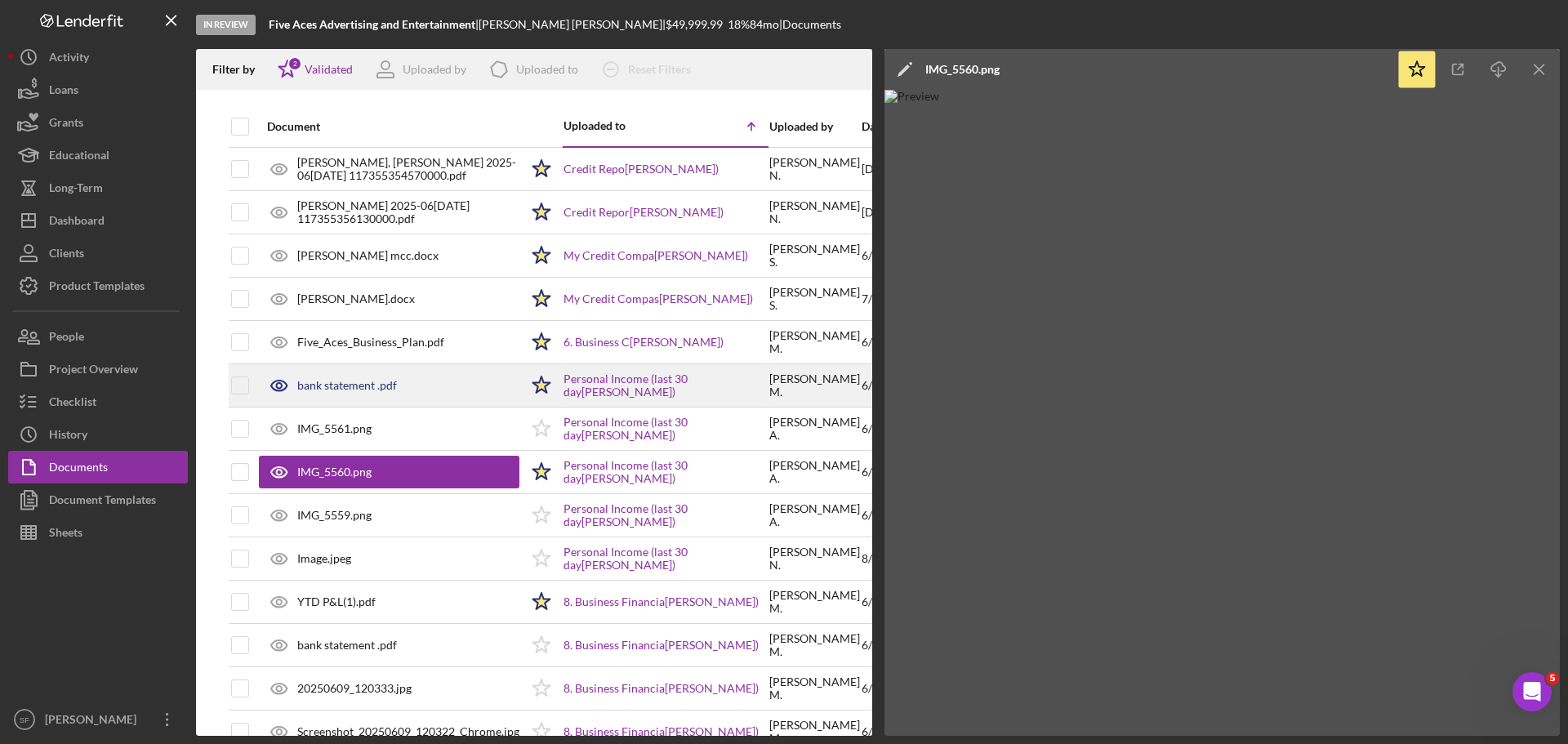
click at [348, 389] on div "bank statement .pdf" at bounding box center [346, 385] width 100 height 13
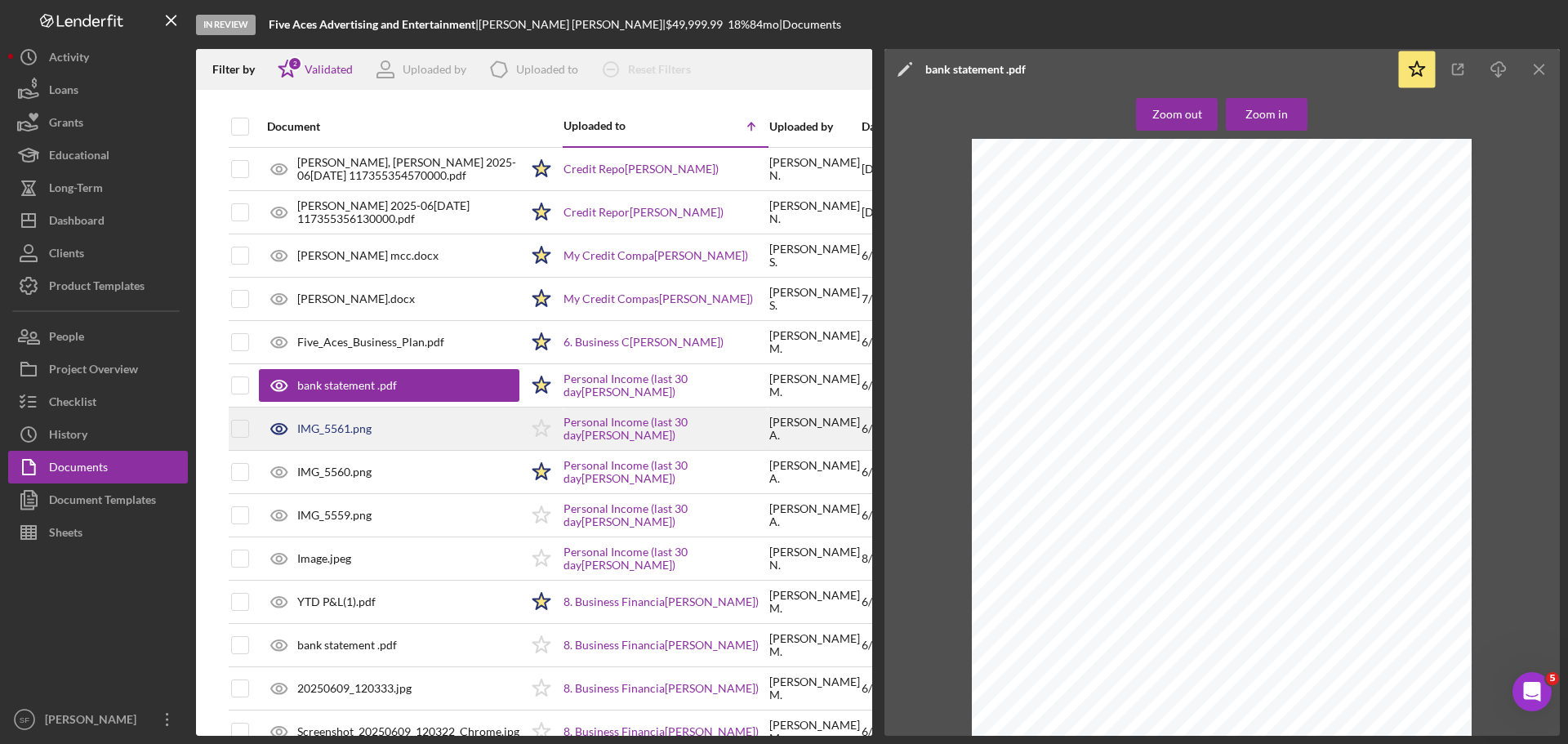
click at [323, 423] on div "IMG_5561.png" at bounding box center [334, 429] width 74 height 13
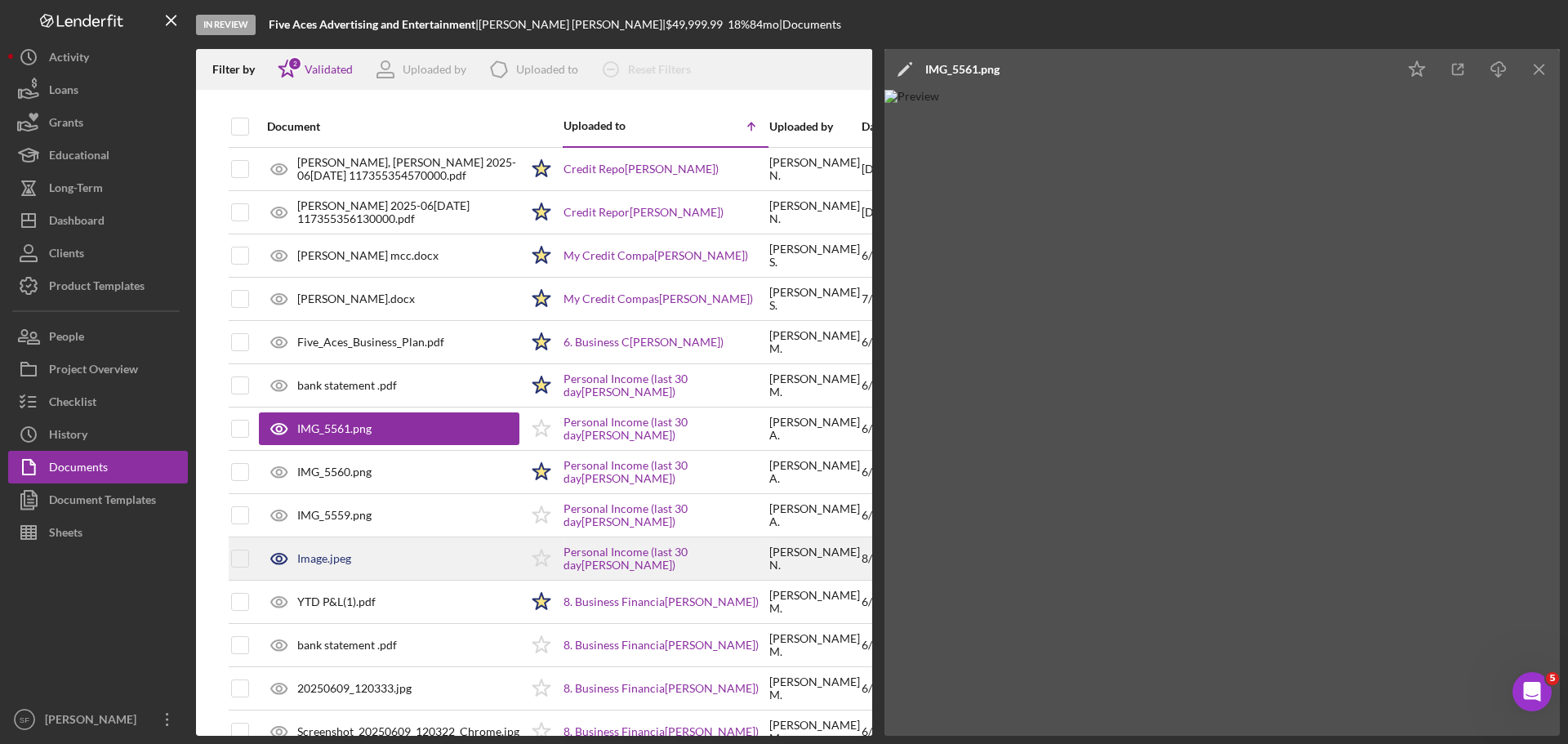
scroll to position [82, 0]
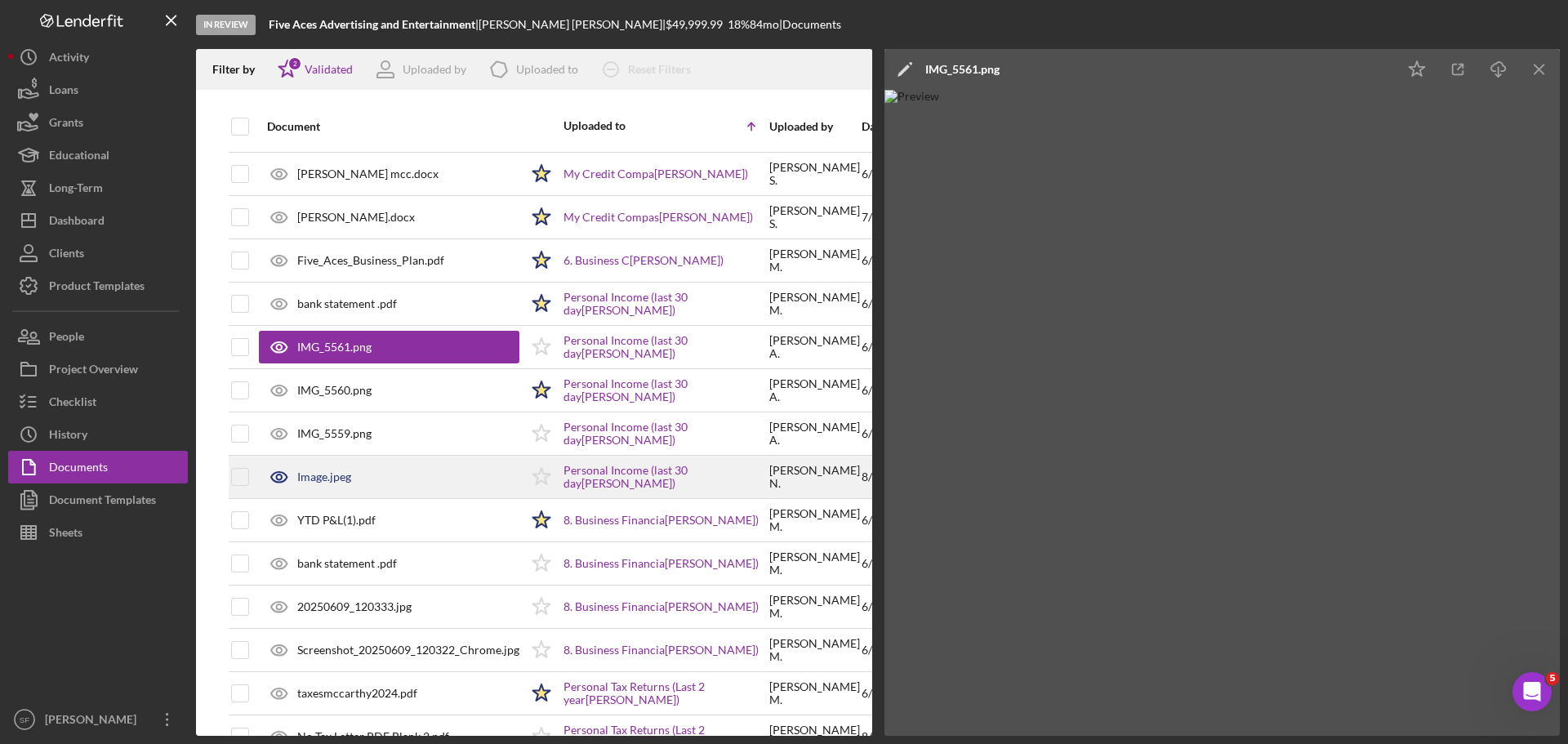
click at [326, 473] on div "Image.jpeg" at bounding box center [323, 477] width 54 height 13
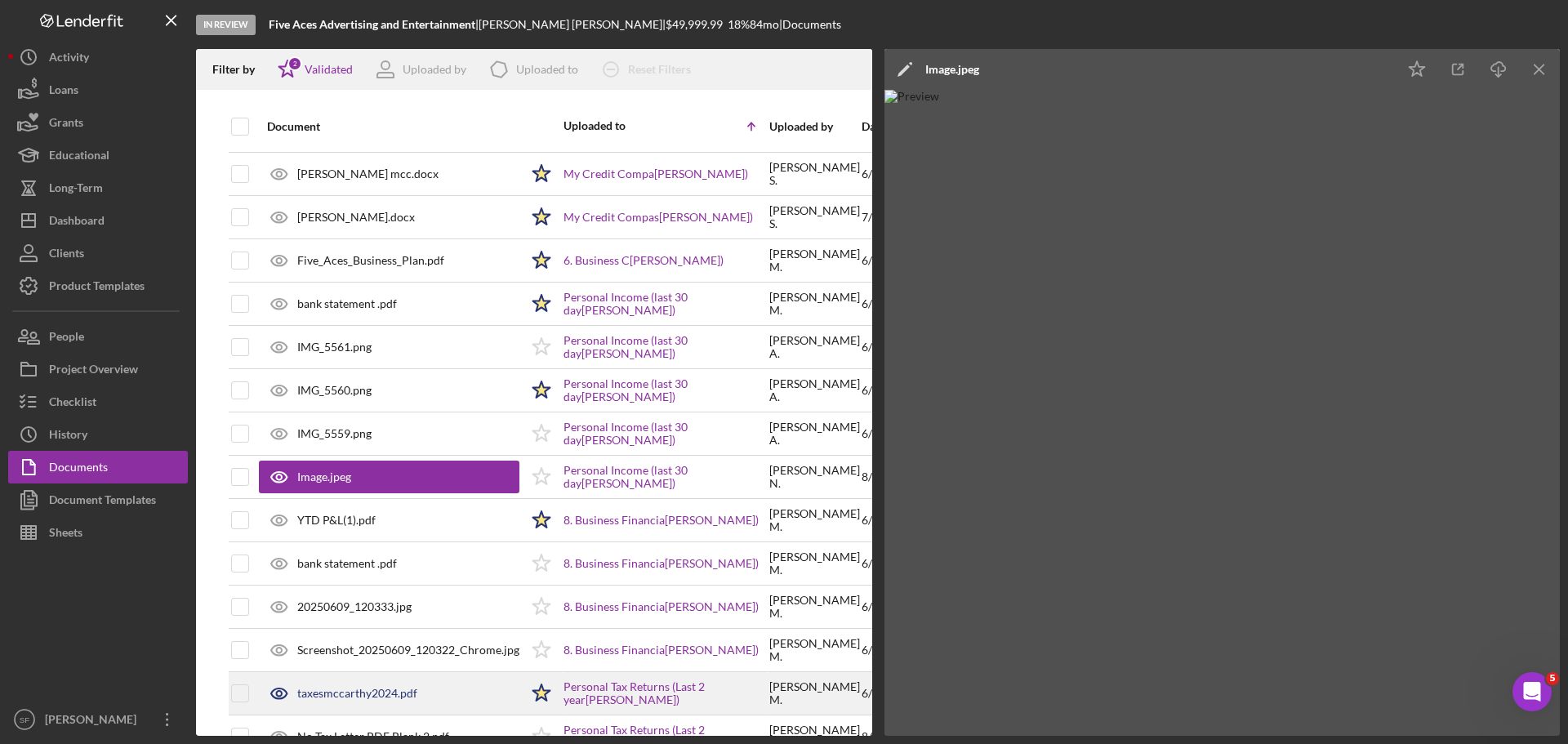
click at [348, 684] on div "taxesmccarthy2024.pdf" at bounding box center [389, 693] width 261 height 41
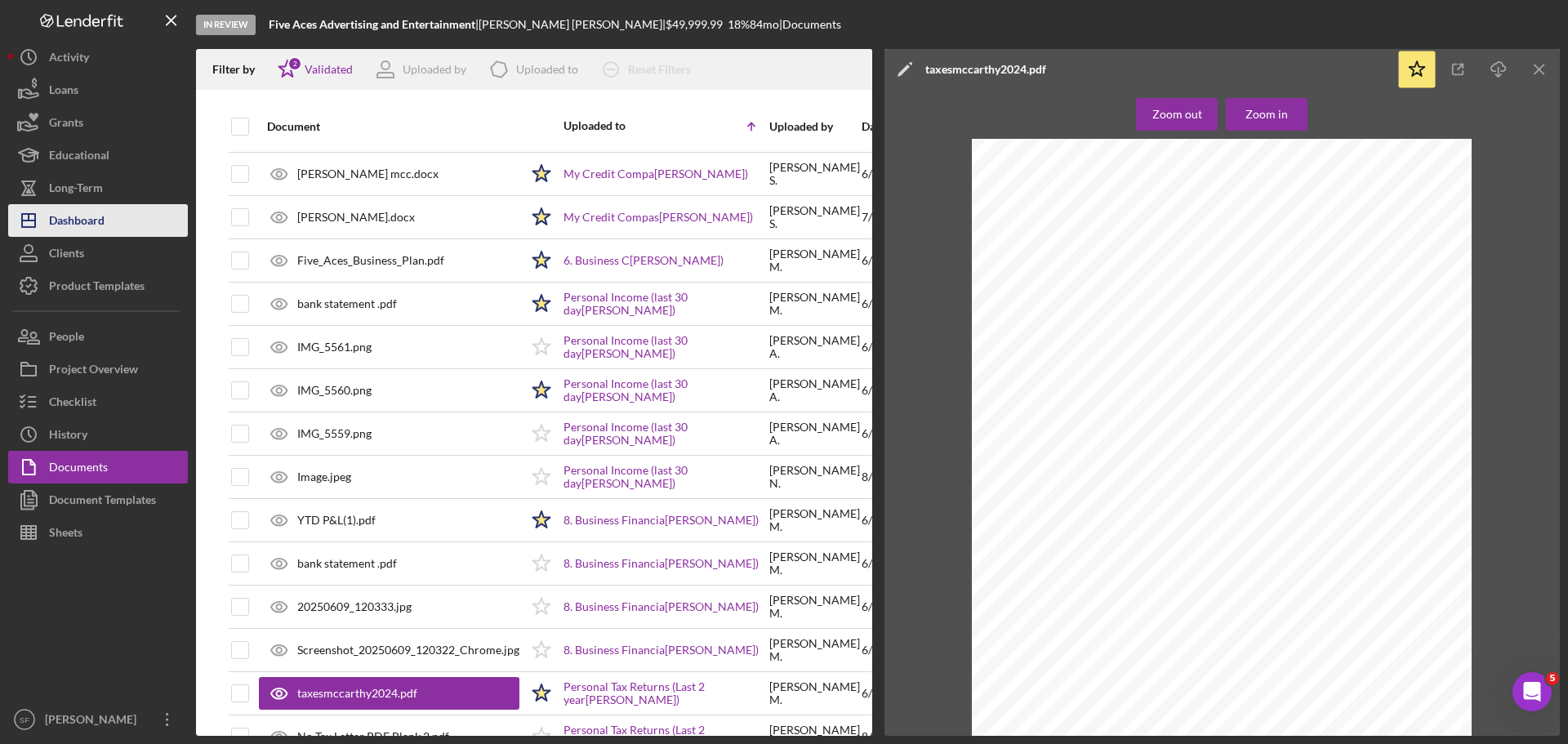
click at [80, 220] on div "Dashboard" at bounding box center [77, 222] width 56 height 37
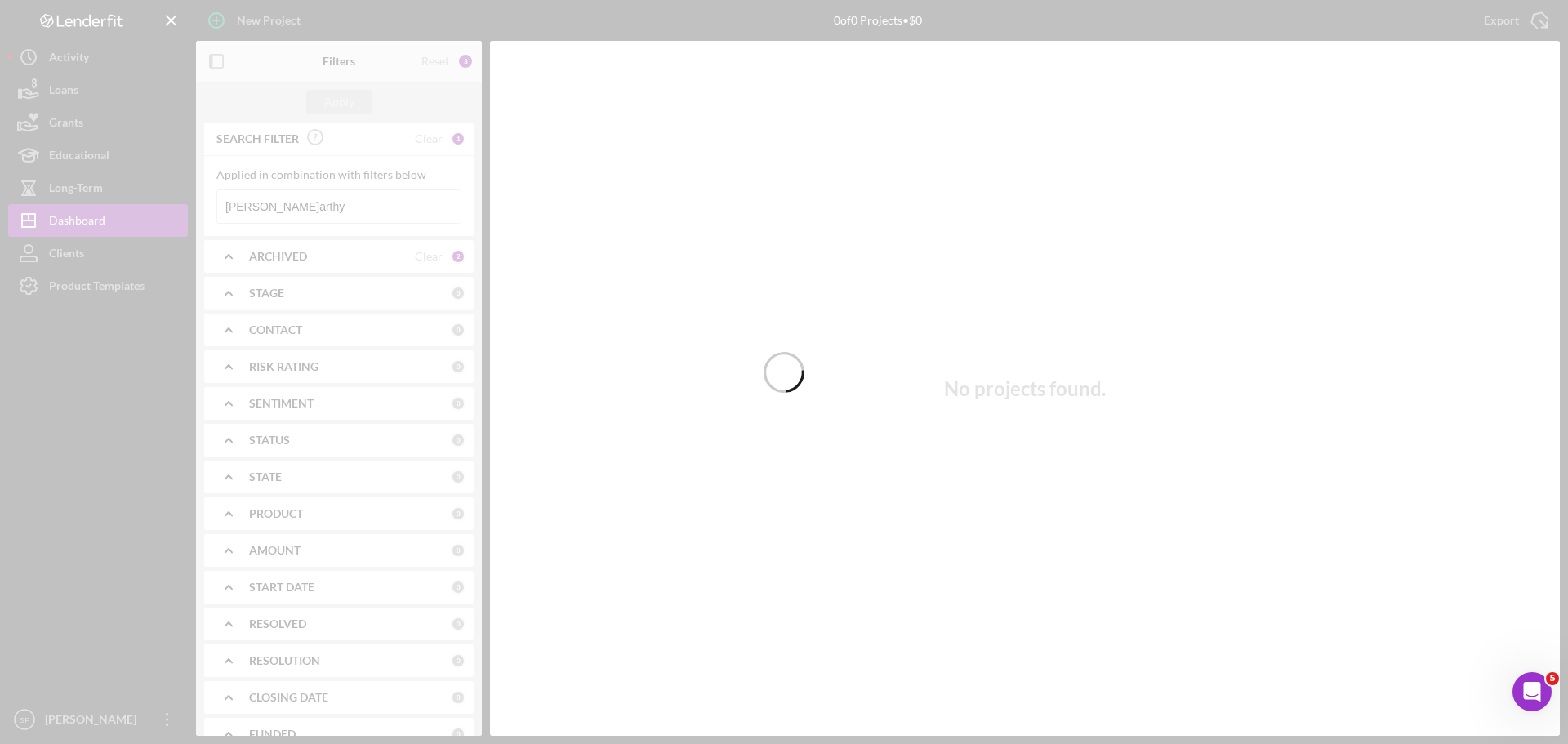
click at [277, 205] on div at bounding box center [784, 372] width 1568 height 744
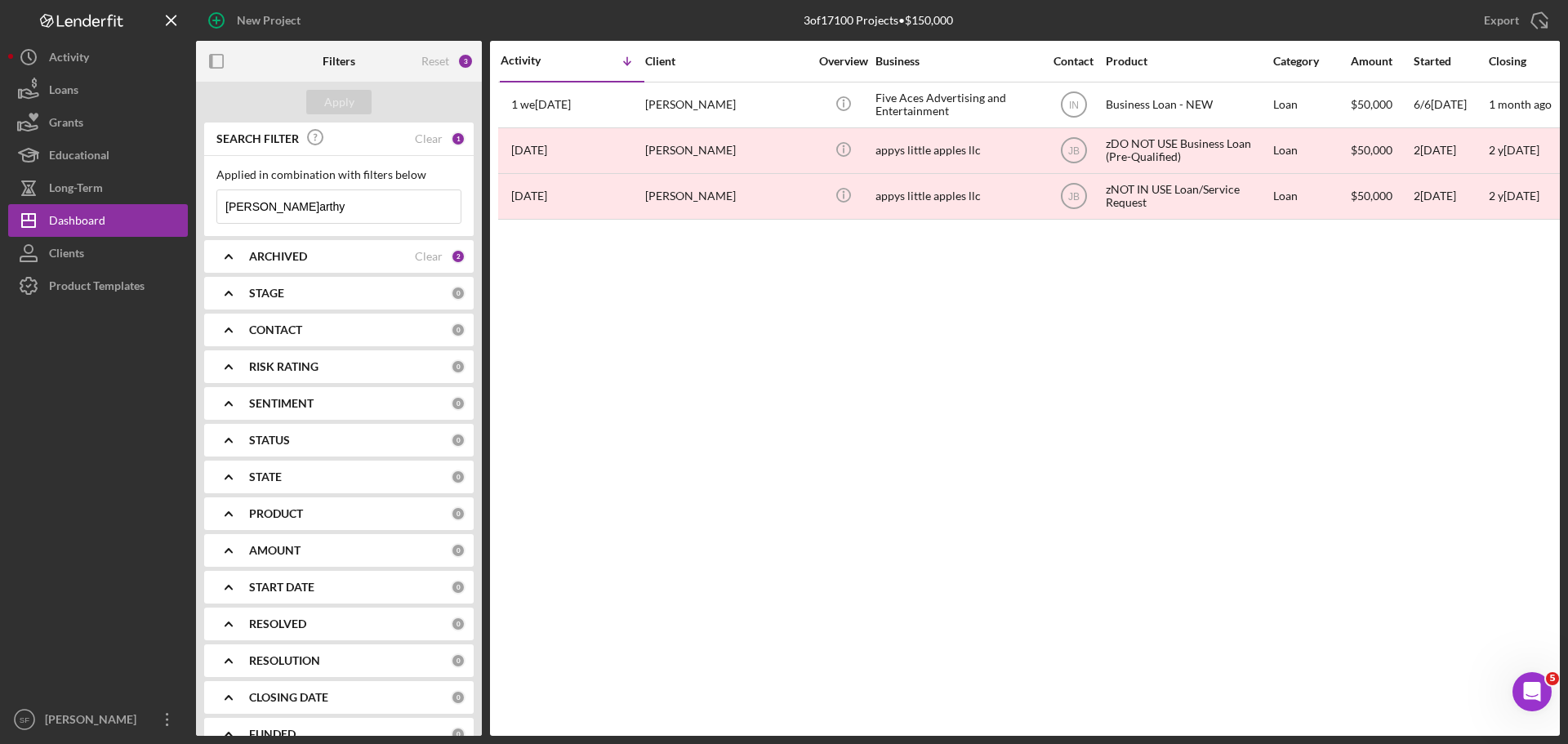
drag, startPoint x: 290, startPoint y: 214, endPoint x: 197, endPoint y: 212, distance: 93.0
click at [197, 212] on div "SEARCH FILTER Clear 1 Applied in combination with filters below mccarthy Icon/M…" at bounding box center [339, 429] width 286 height 614
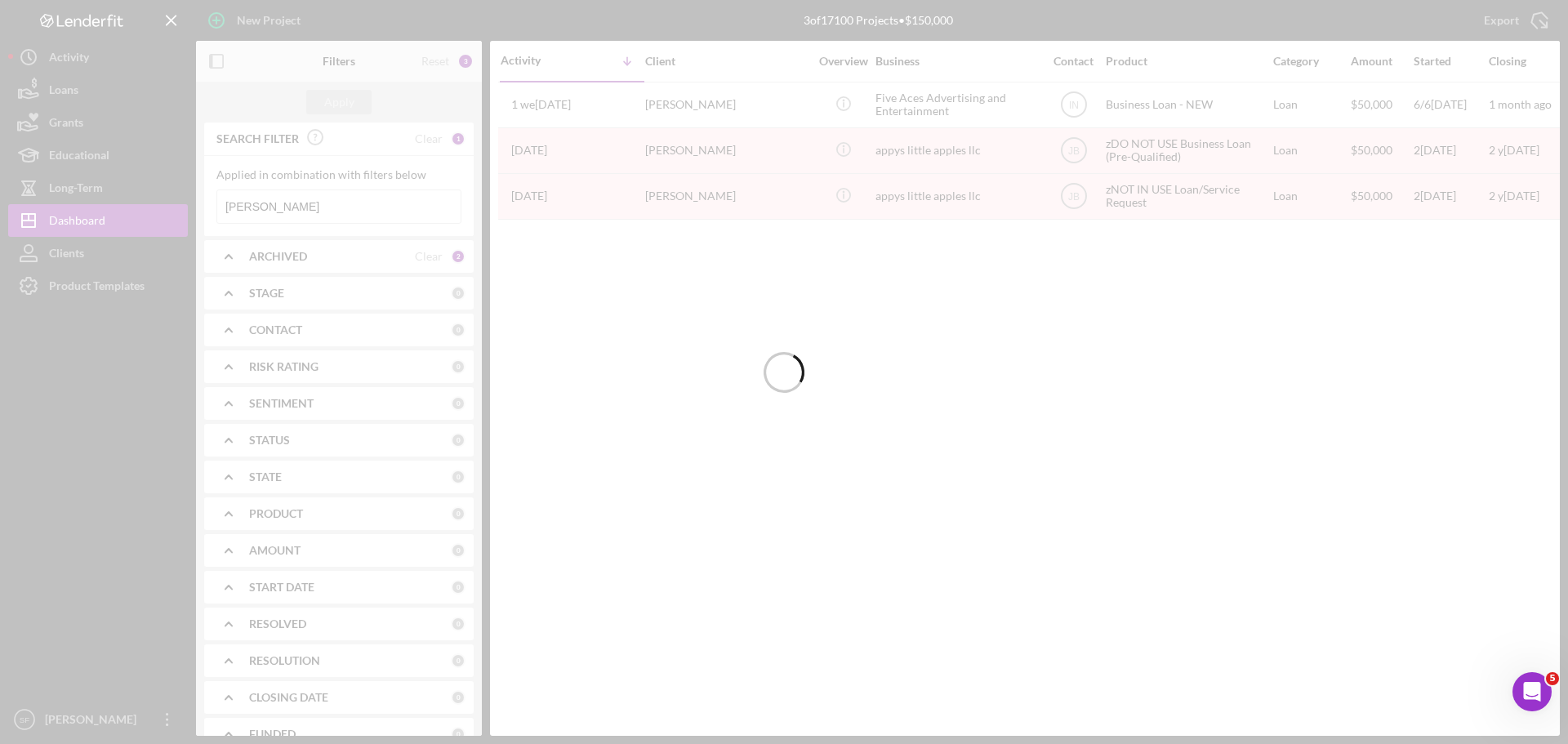
type input "patterson"
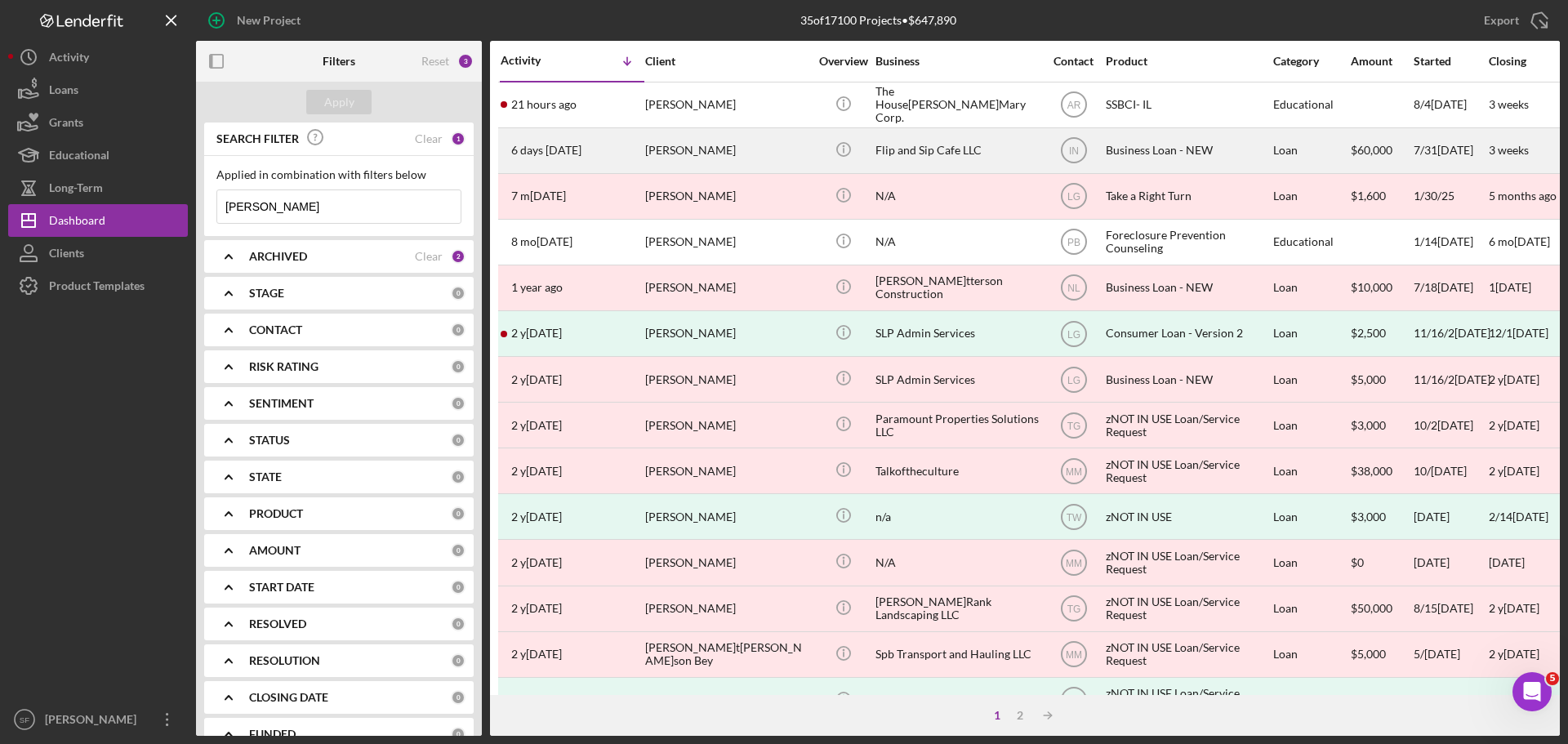
click at [708, 146] on div "Nicholas Patterson" at bounding box center [727, 151] width 163 height 44
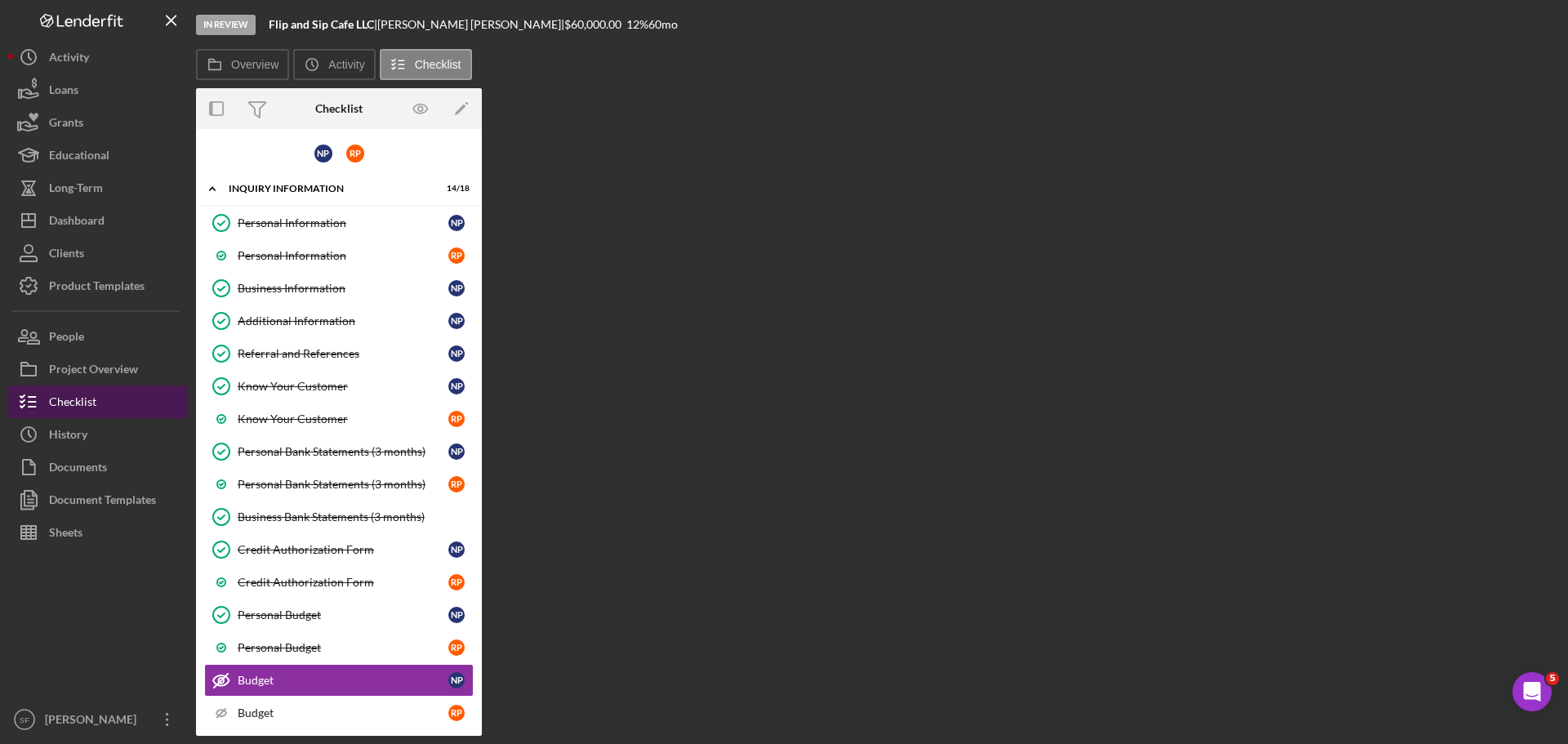
scroll to position [249, 0]
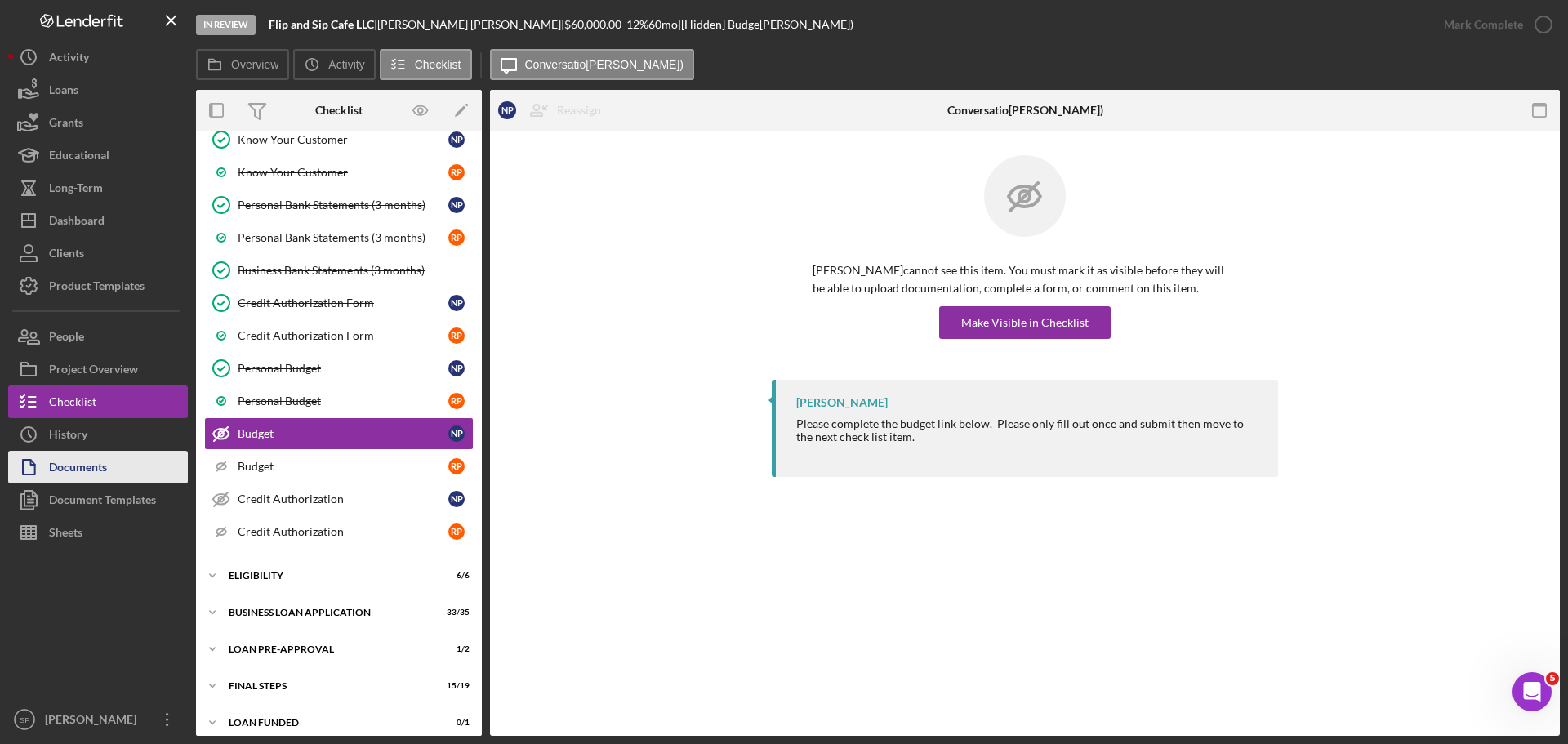
click at [68, 464] on div "Documents" at bounding box center [78, 469] width 58 height 37
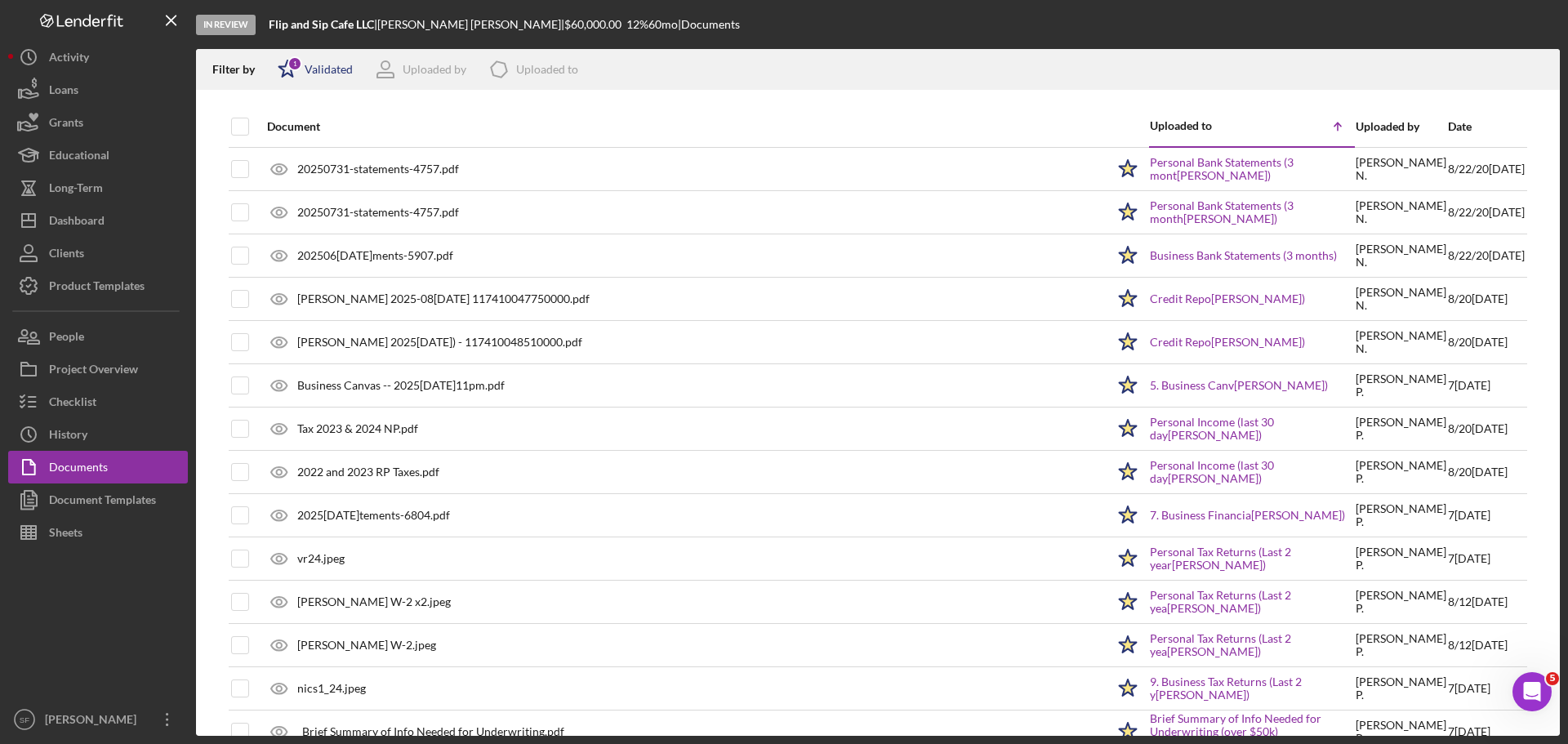
click at [289, 64] on div "1" at bounding box center [294, 63] width 14 height 14
click at [295, 159] on div "Not validated" at bounding box center [359, 156] width 163 height 18
drag, startPoint x: 289, startPoint y: 157, endPoint x: 320, endPoint y: 148, distance: 32.3
click at [288, 157] on input "checkbox" at bounding box center [286, 156] width 16 height 16
checkbox input "true"
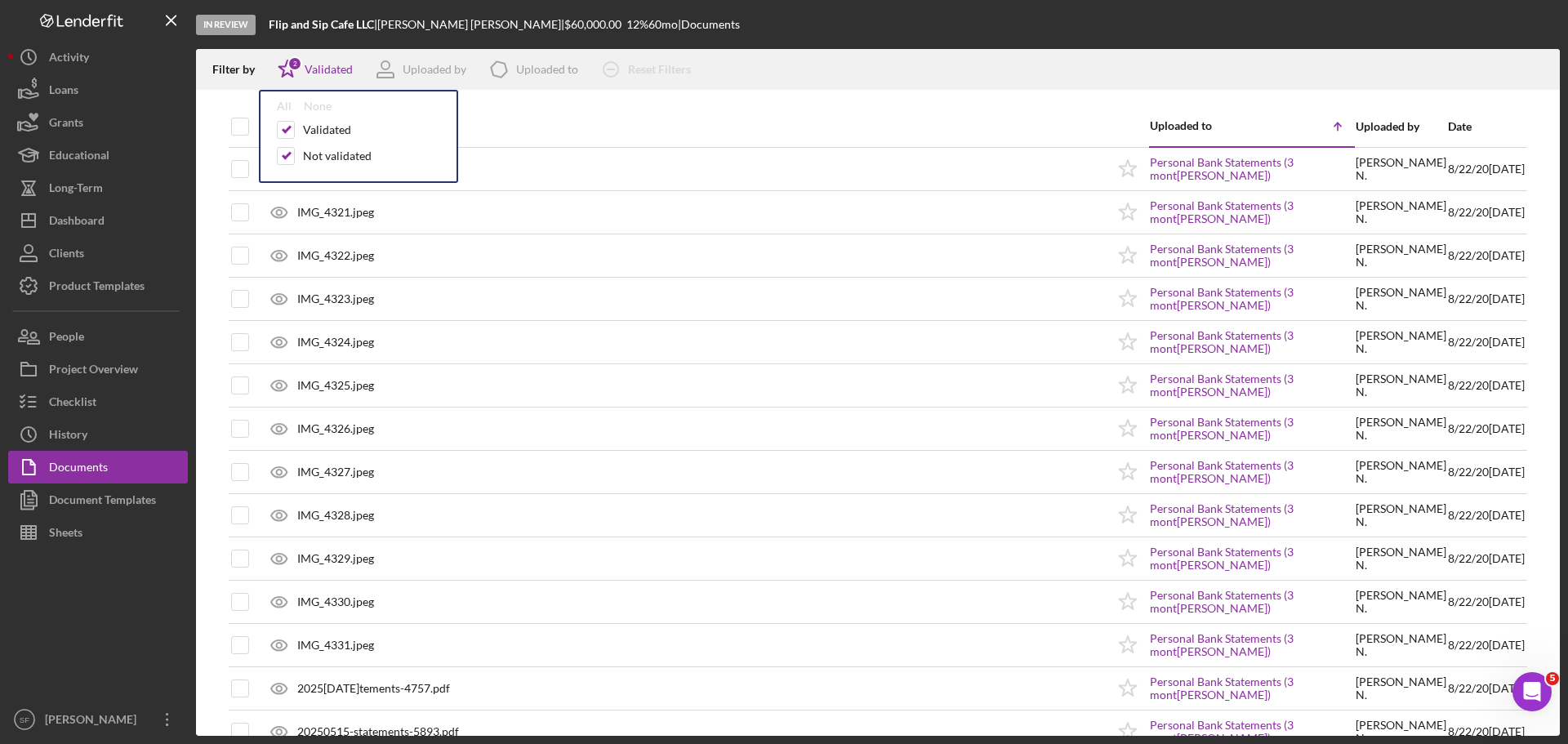
click at [947, 49] on div "Filter by Icon/Star 2 Validated All None Validated Not validated Uploaded by Ic…" at bounding box center [878, 69] width 1364 height 41
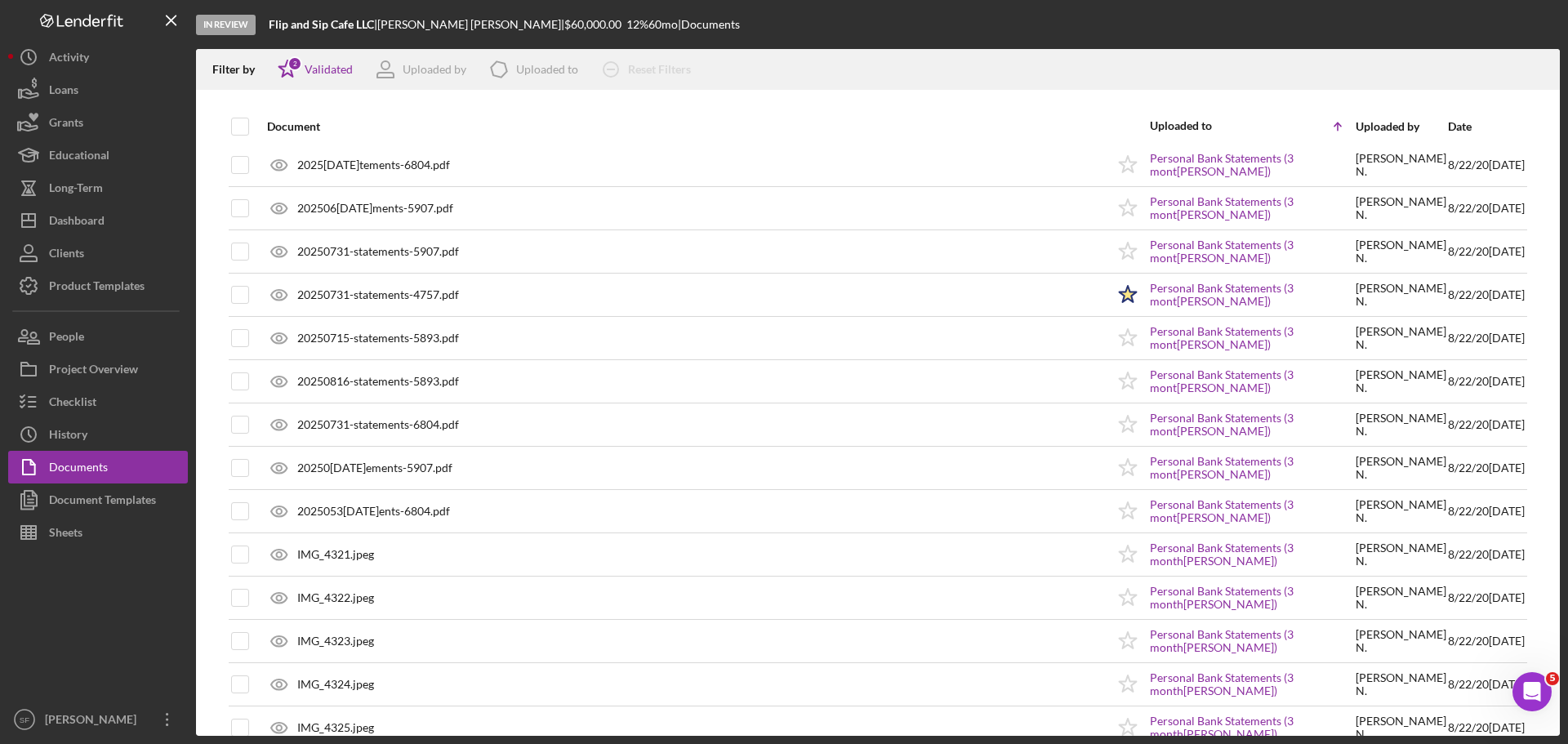
scroll to position [899, 0]
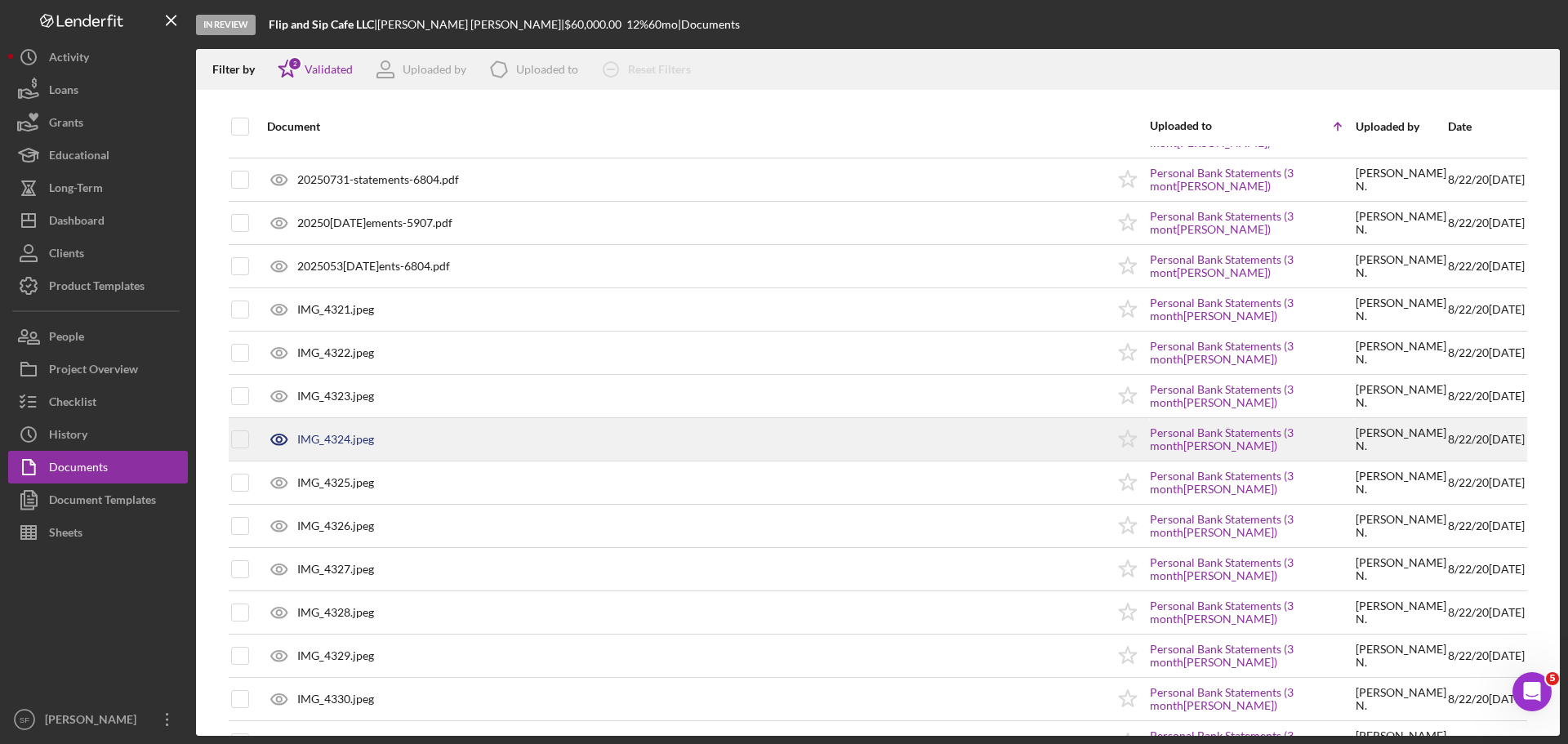
click at [317, 438] on div "IMG_4324.jpeg" at bounding box center [335, 439] width 77 height 13
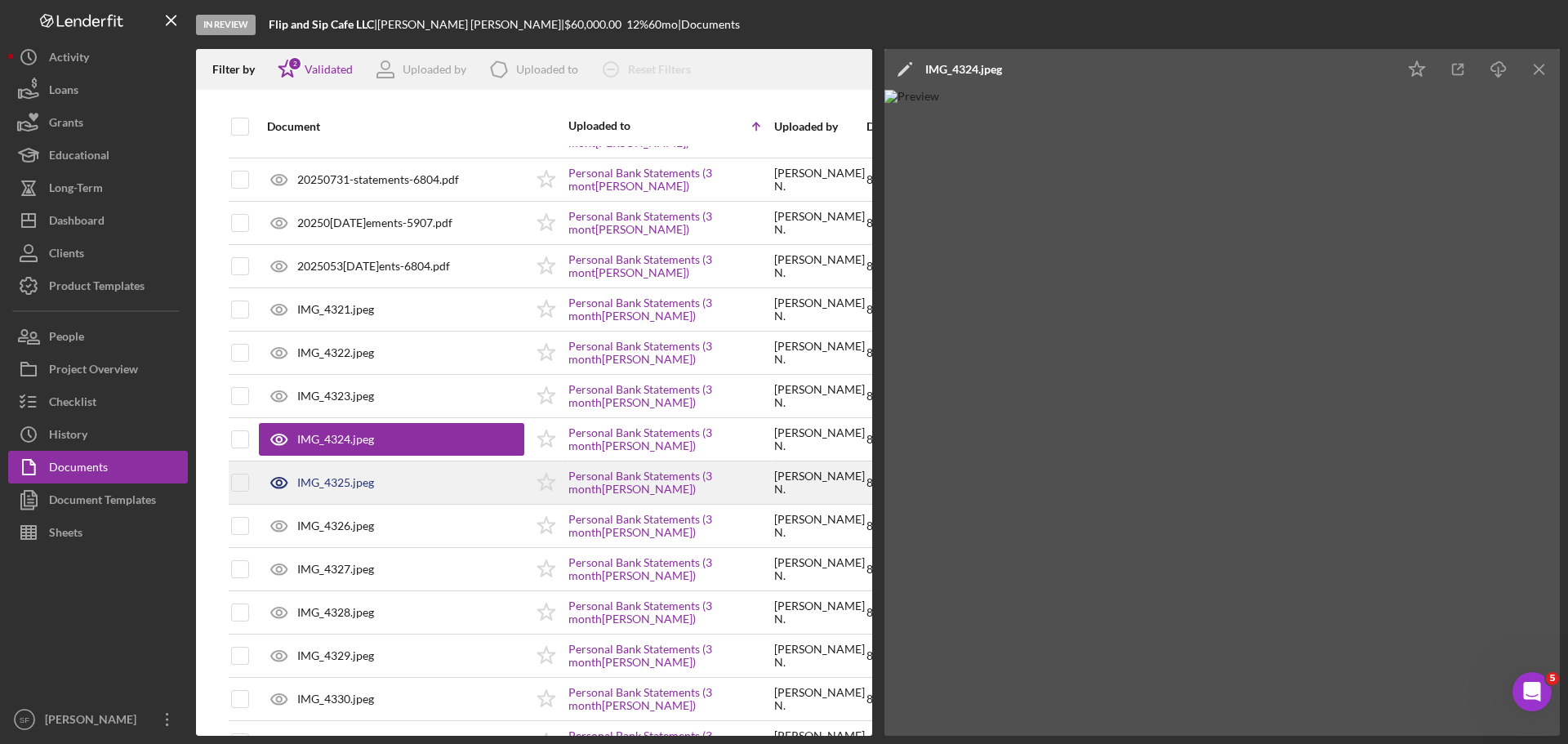
click at [330, 477] on div "IMG_4325.jpeg" at bounding box center [335, 483] width 77 height 13
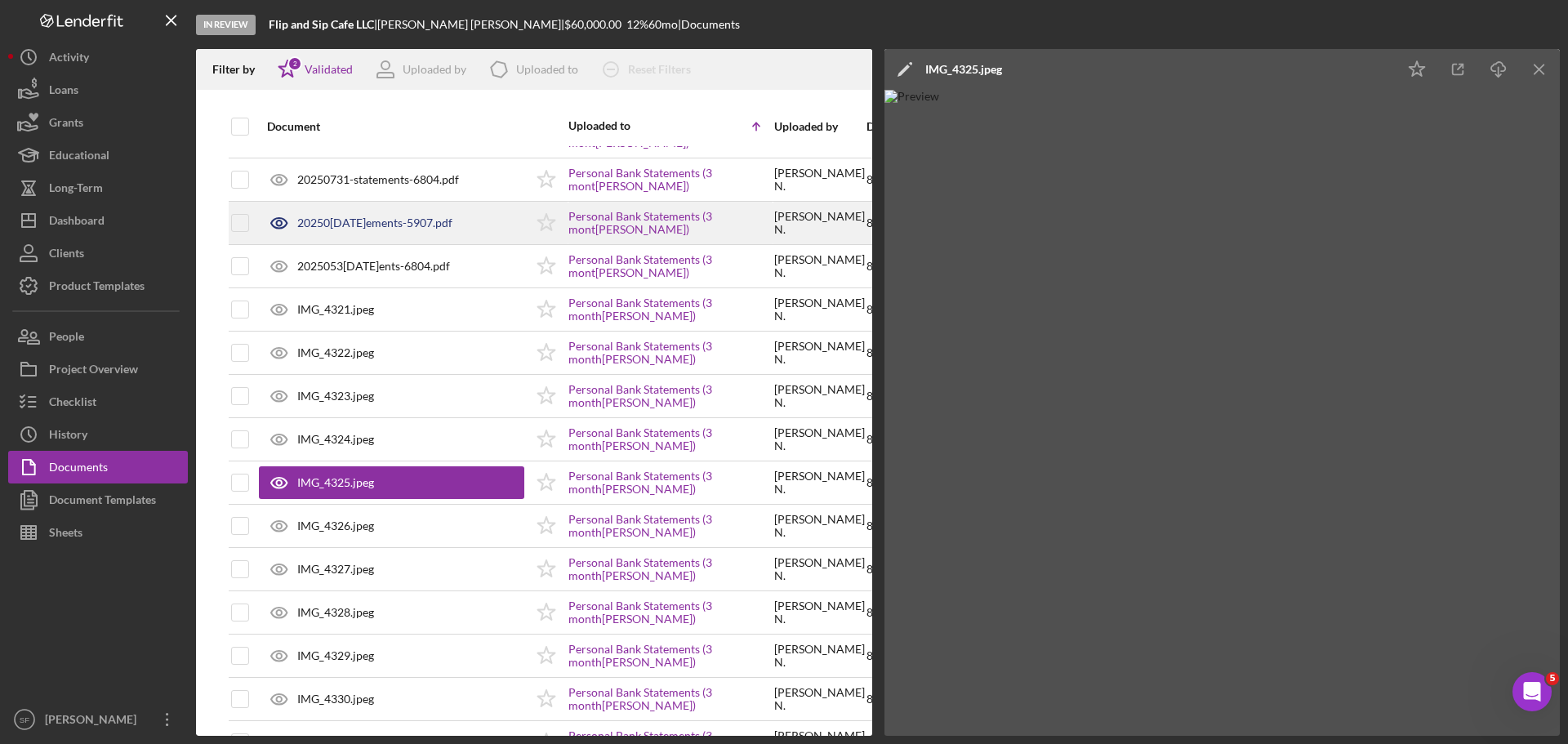
click at [328, 214] on div "20250531-statements-5907.pdf" at bounding box center [392, 223] width 266 height 41
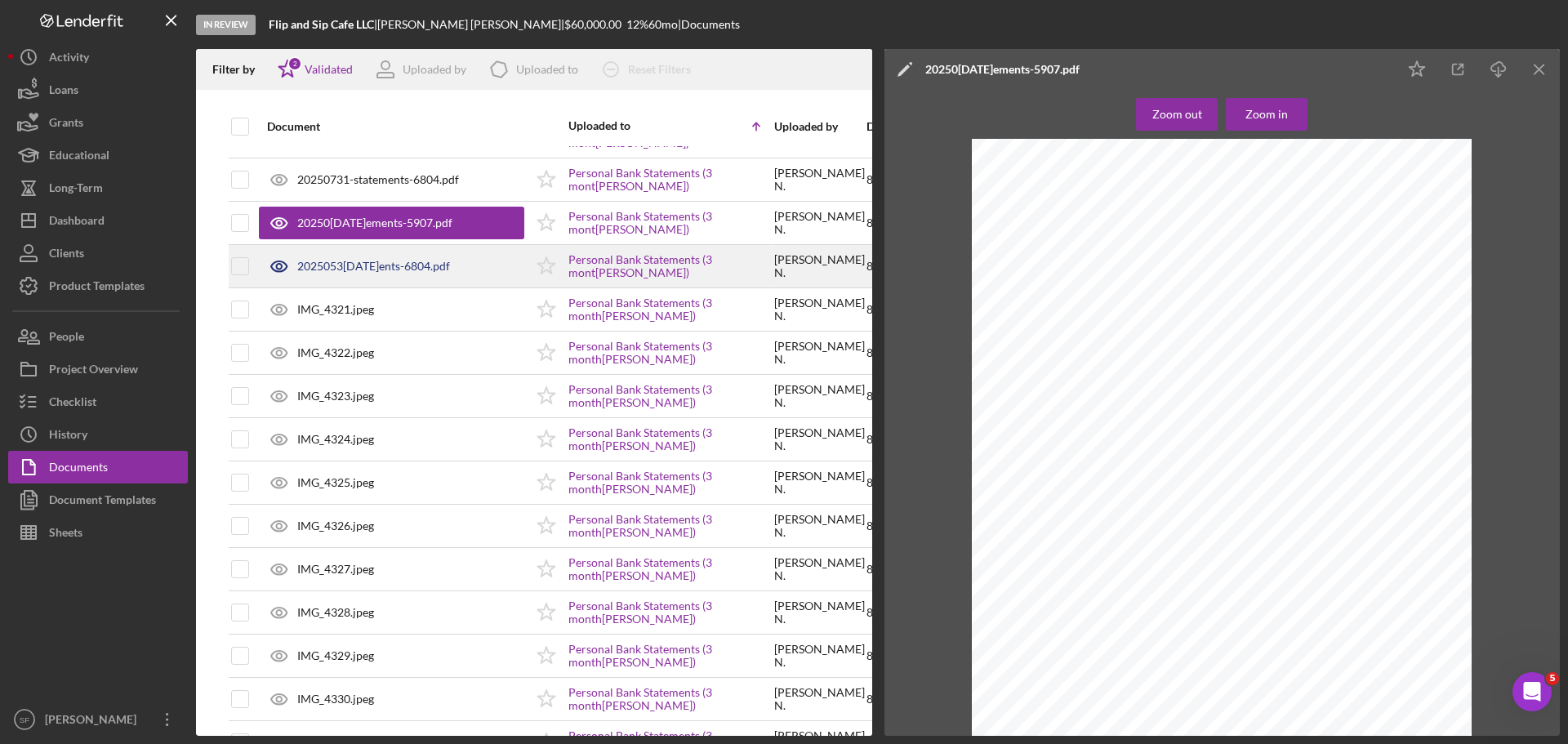
click at [305, 265] on div "20250531-statements-6804.pdf" at bounding box center [373, 267] width 153 height 13
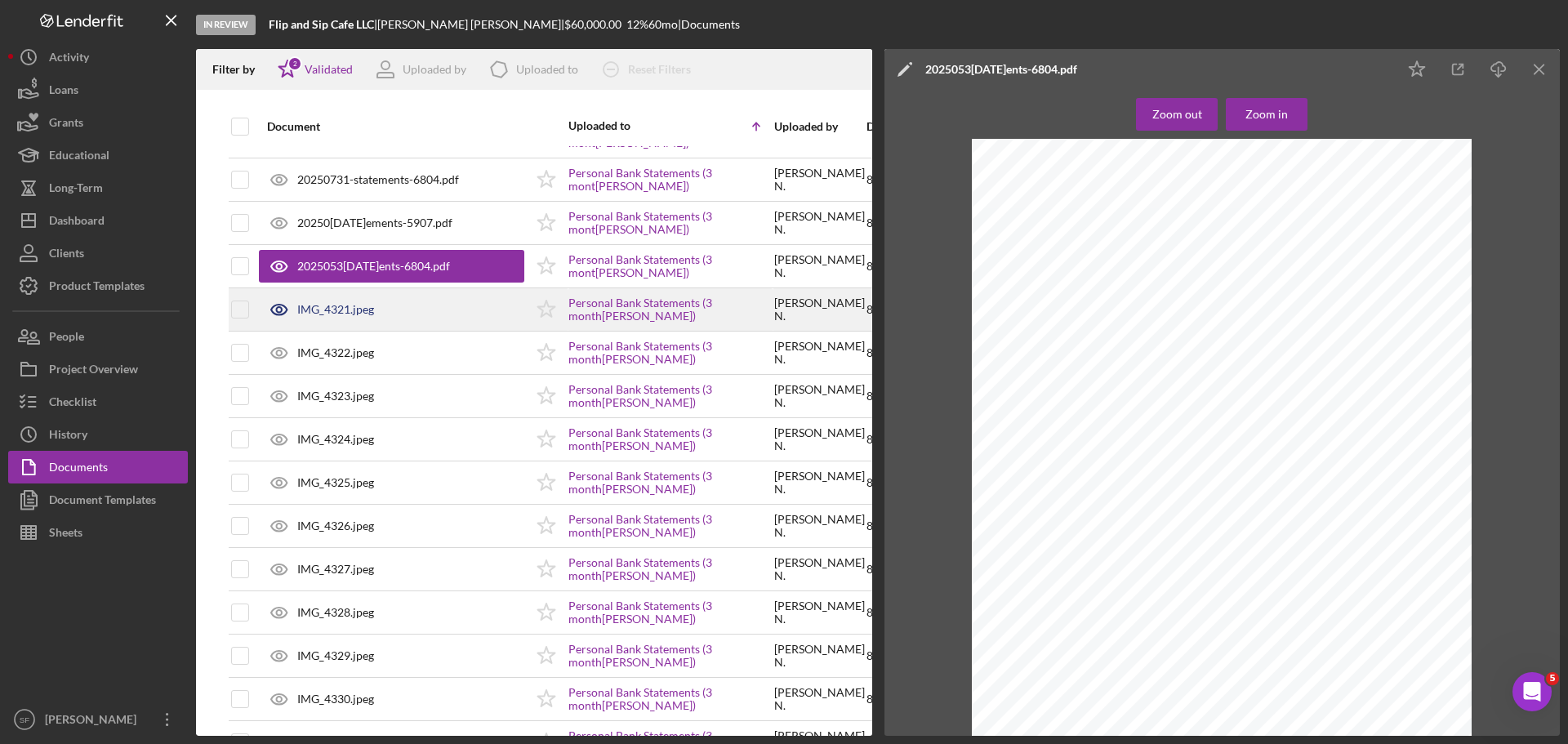
click at [343, 312] on div "IMG_4321.jpeg" at bounding box center [335, 309] width 77 height 13
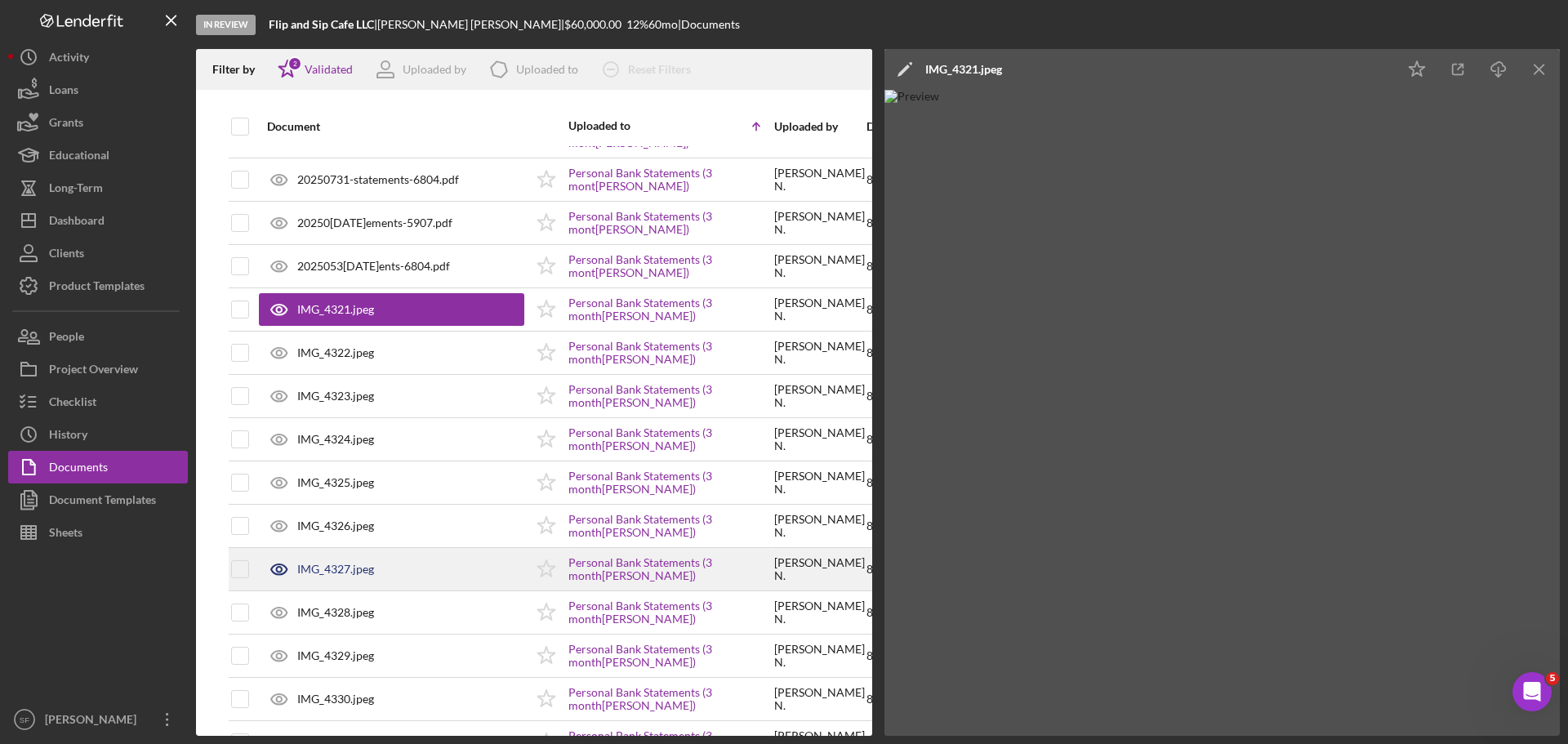
click at [343, 561] on div "IMG_4327.jpeg" at bounding box center [392, 569] width 266 height 41
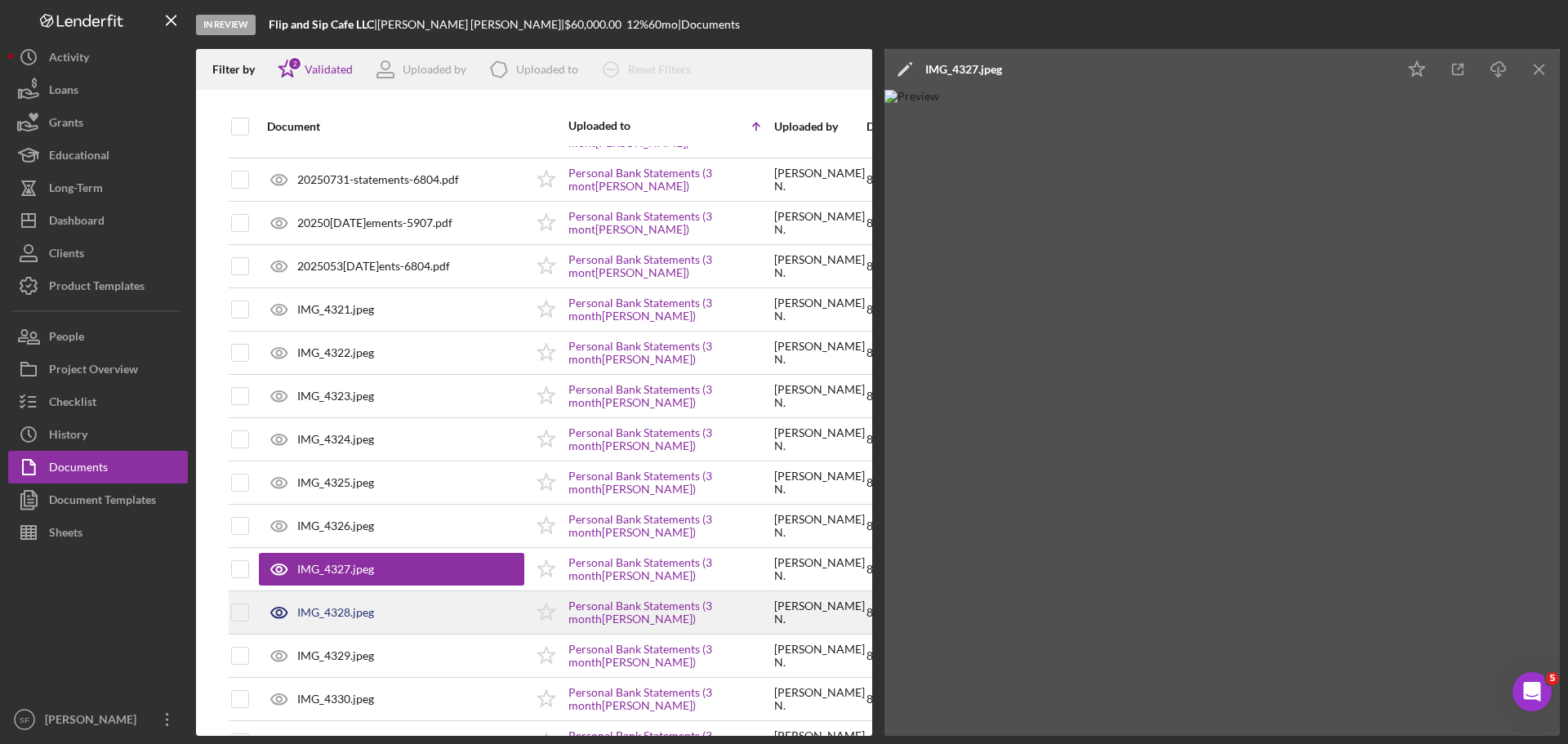
click at [353, 600] on div "IMG_4328.jpeg" at bounding box center [392, 612] width 266 height 41
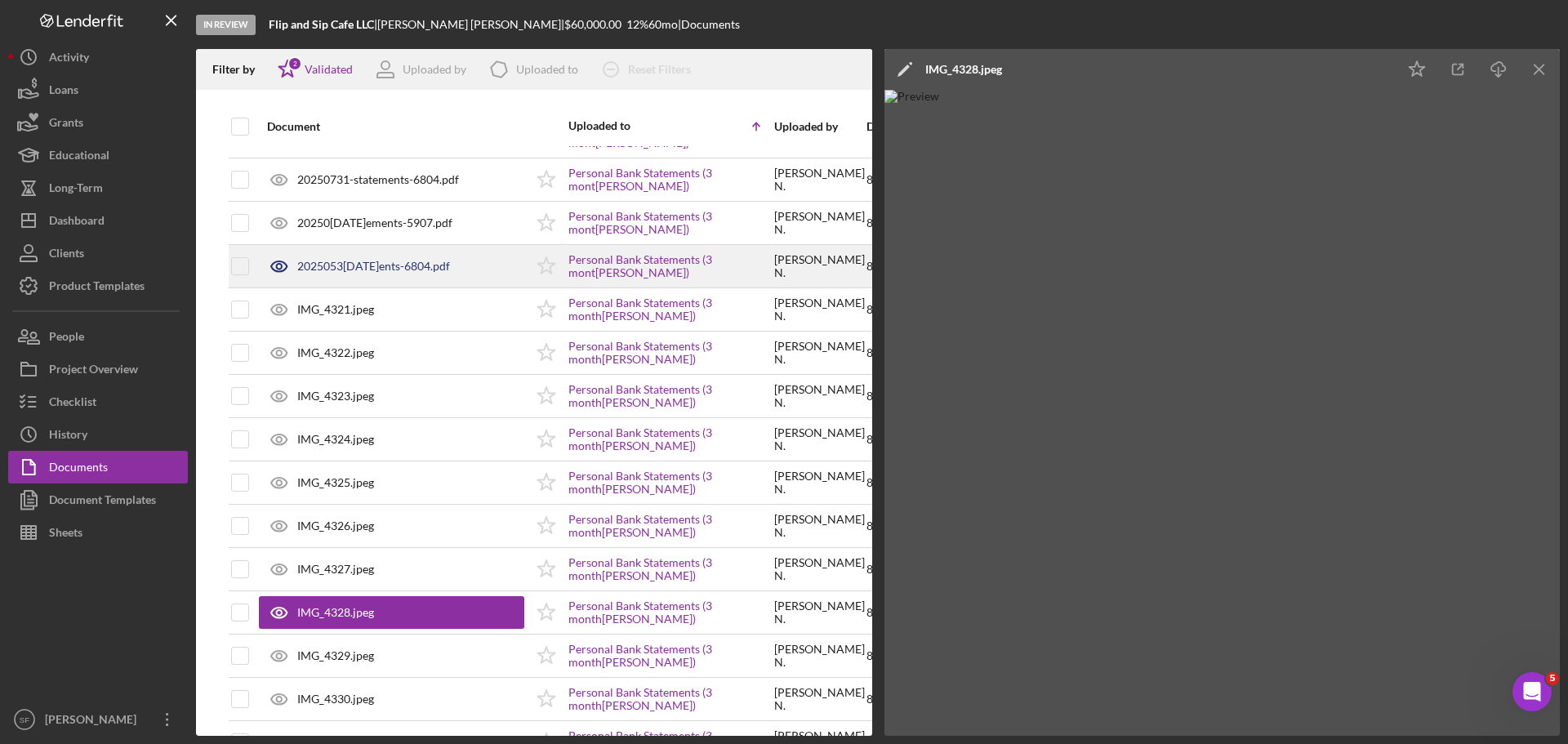
click at [338, 272] on div "20250531-statements-6804.pdf" at bounding box center [373, 267] width 153 height 13
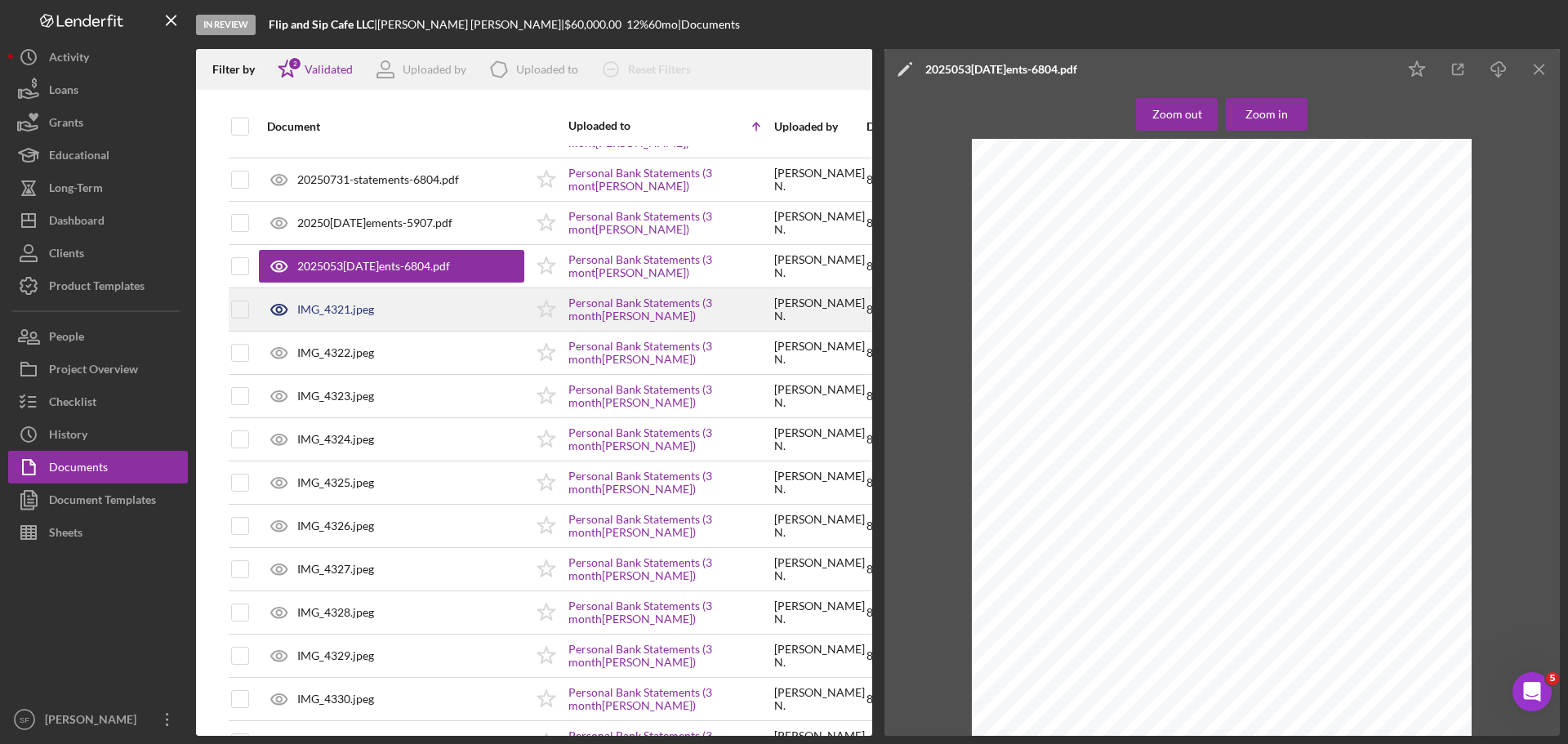
click at [340, 310] on div "IMG_4321.jpeg" at bounding box center [335, 309] width 77 height 13
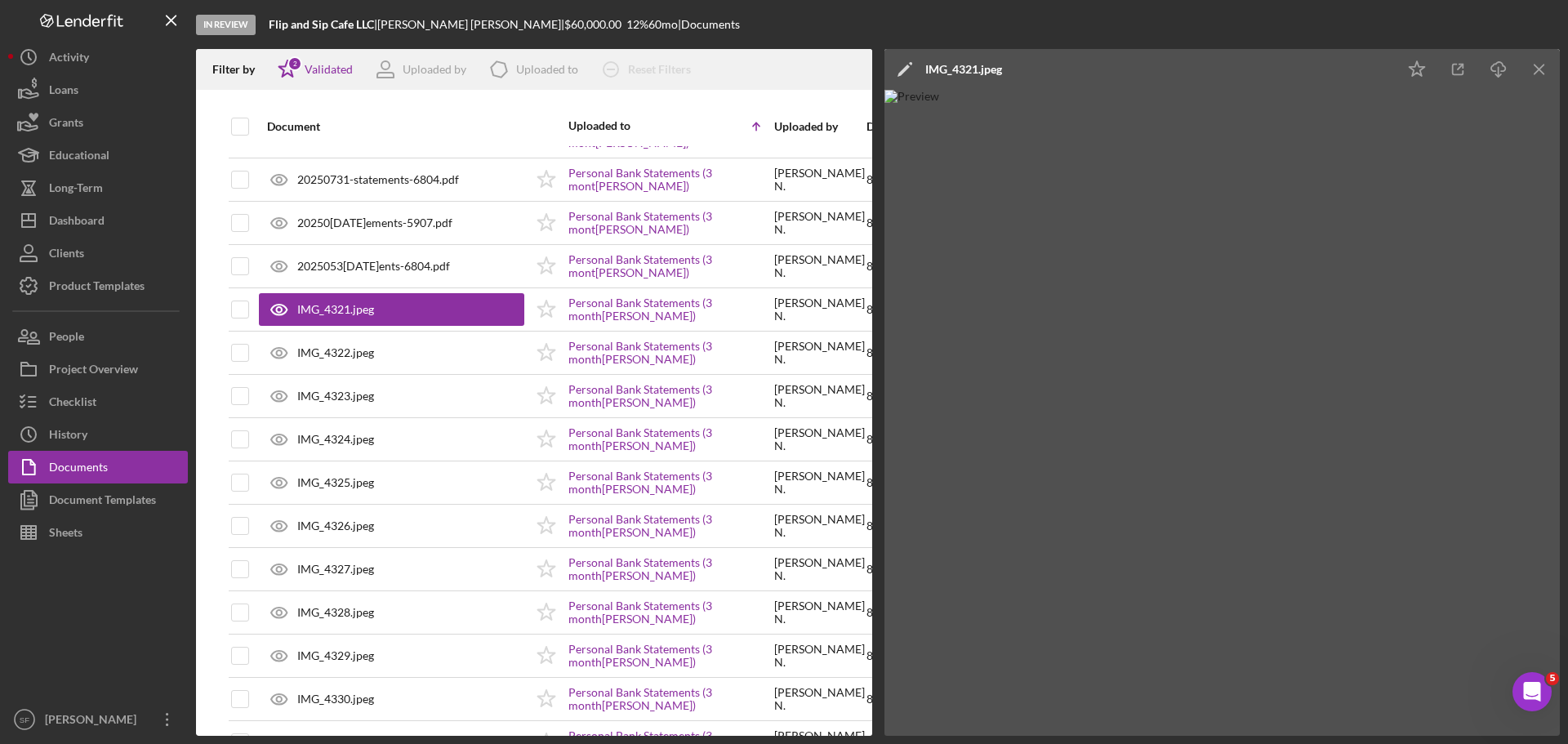
scroll to position [654, 0]
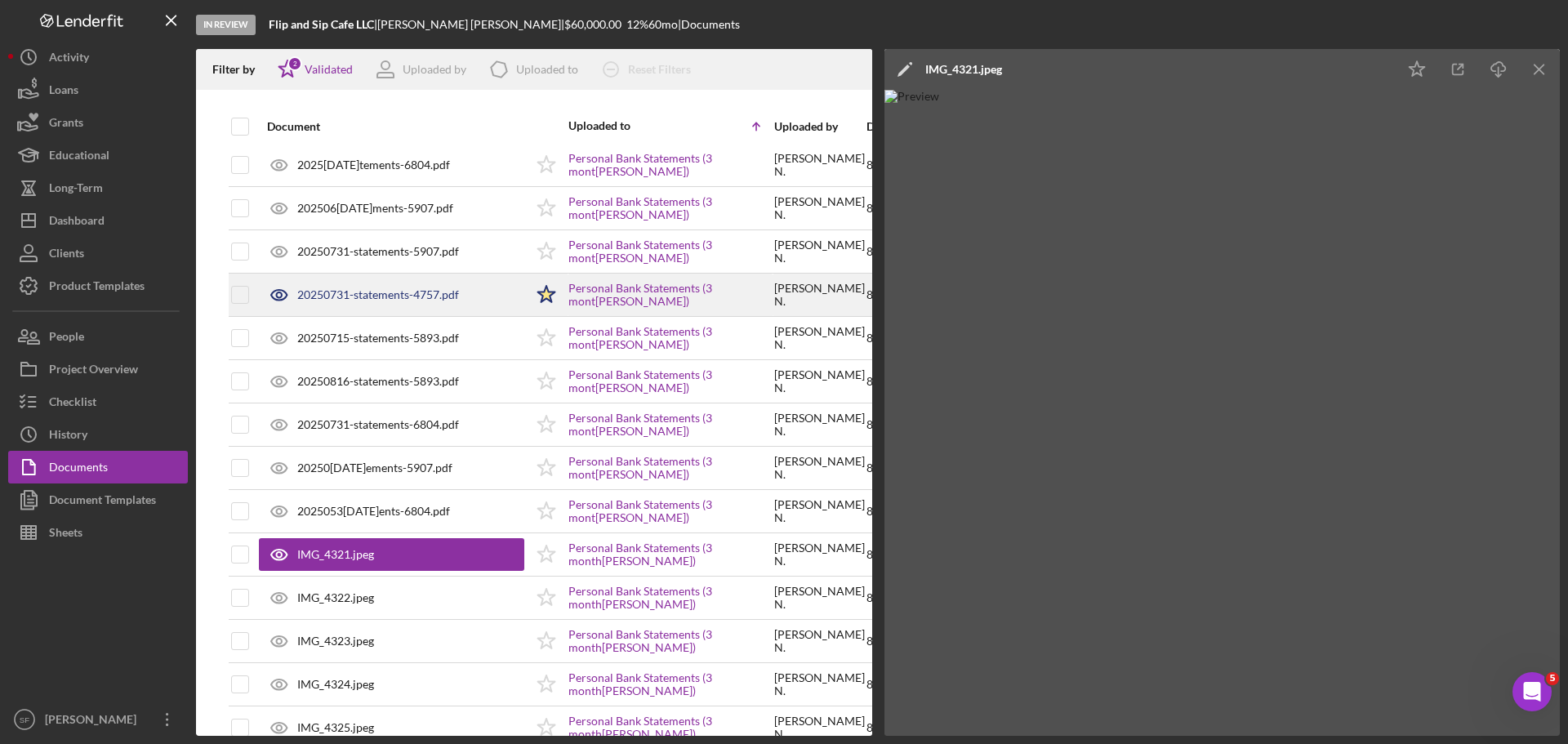
click at [399, 288] on div "20250731-statements-4757.pdf" at bounding box center [378, 295] width 161 height 13
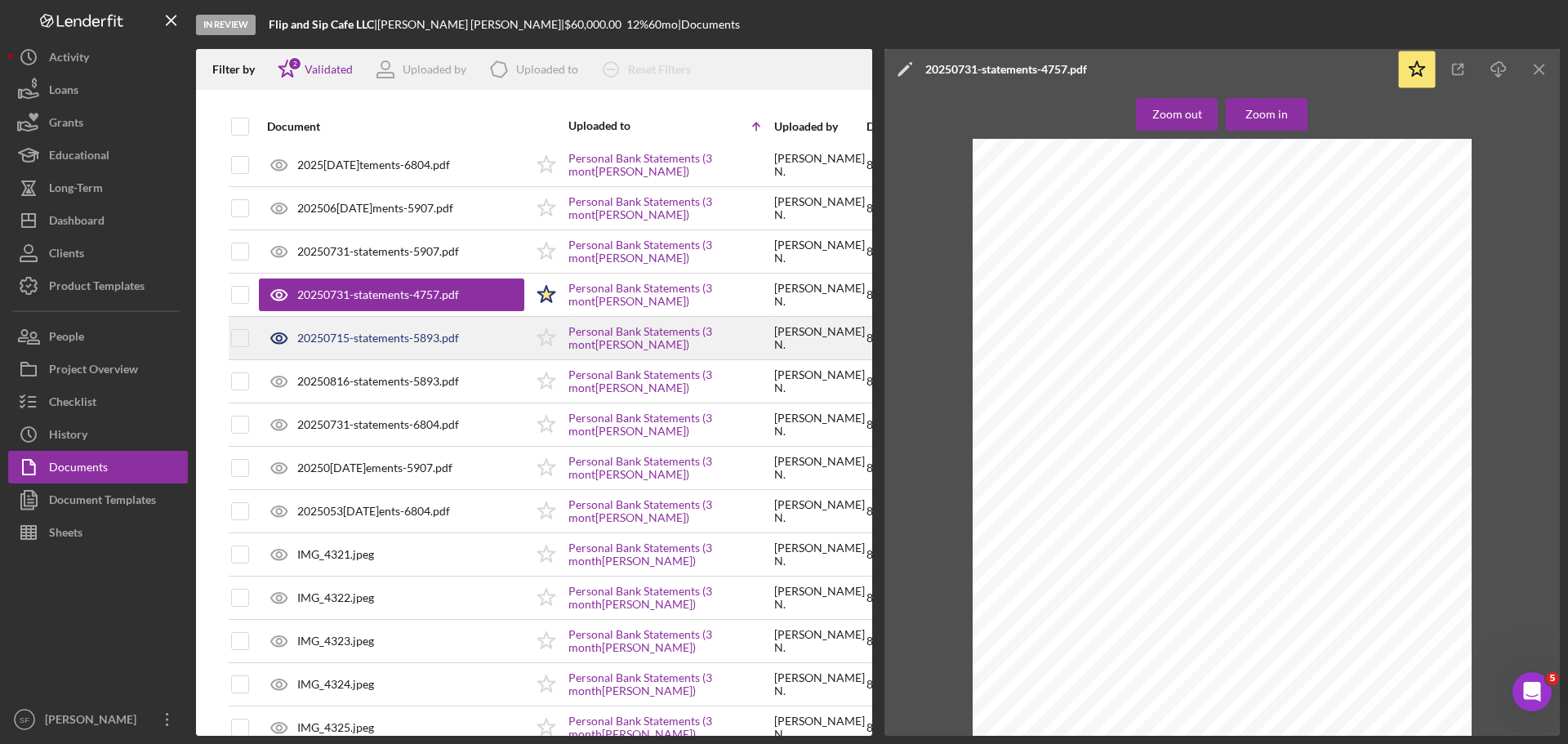
click at [378, 335] on div "20250715-statements-5893.pdf" at bounding box center [378, 339] width 161 height 13
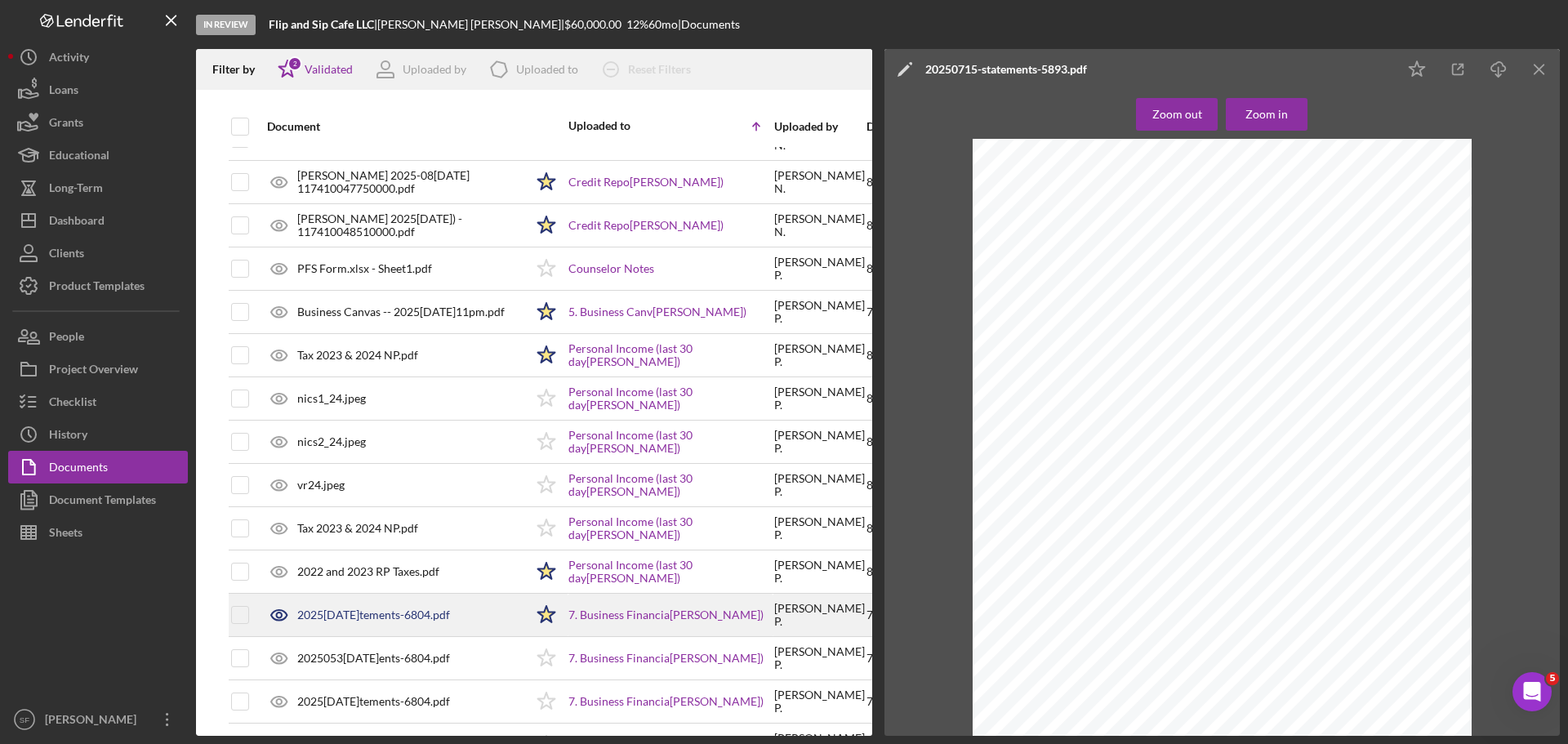
scroll to position [3187, 0]
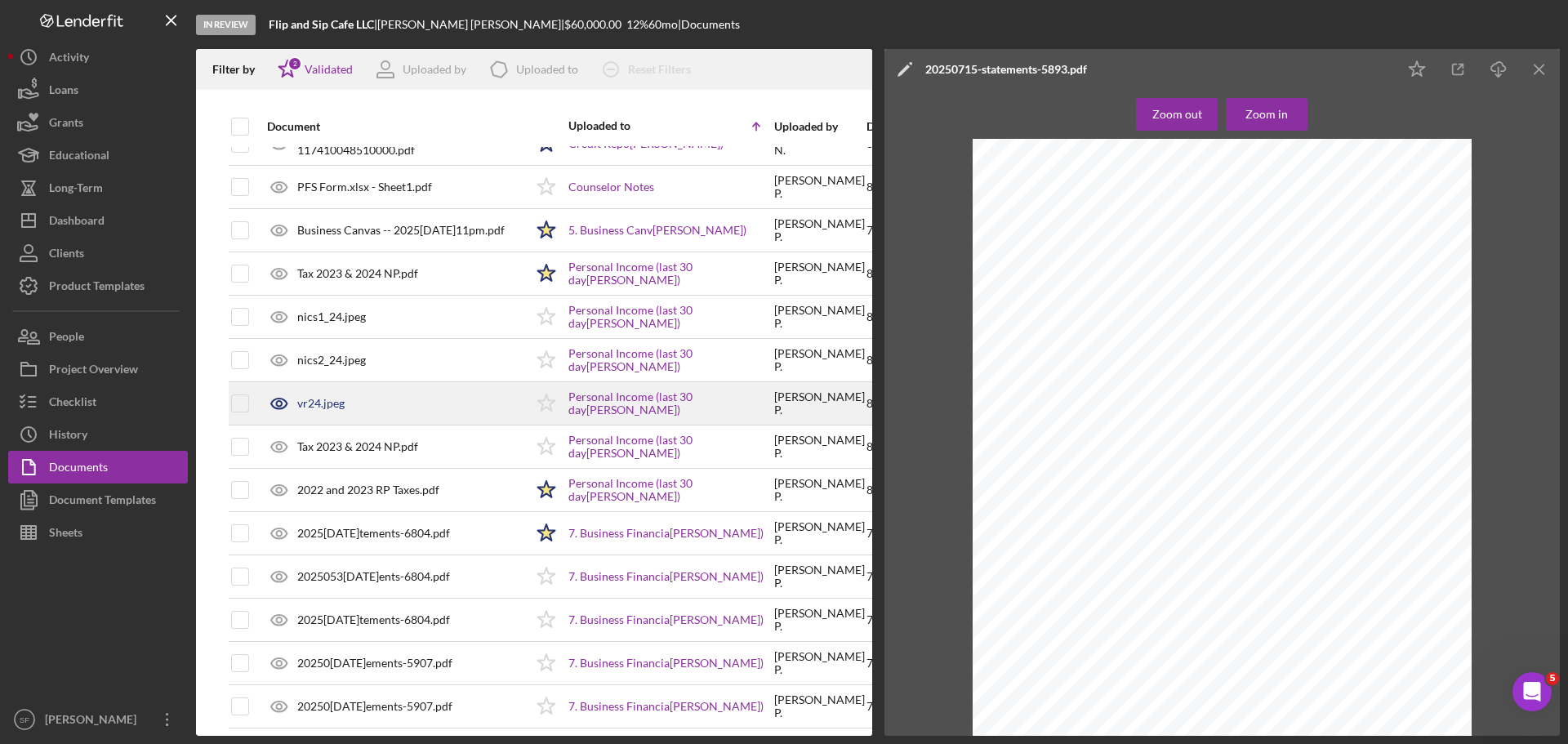
click at [330, 397] on div "vr24.jpeg" at bounding box center [321, 403] width 47 height 13
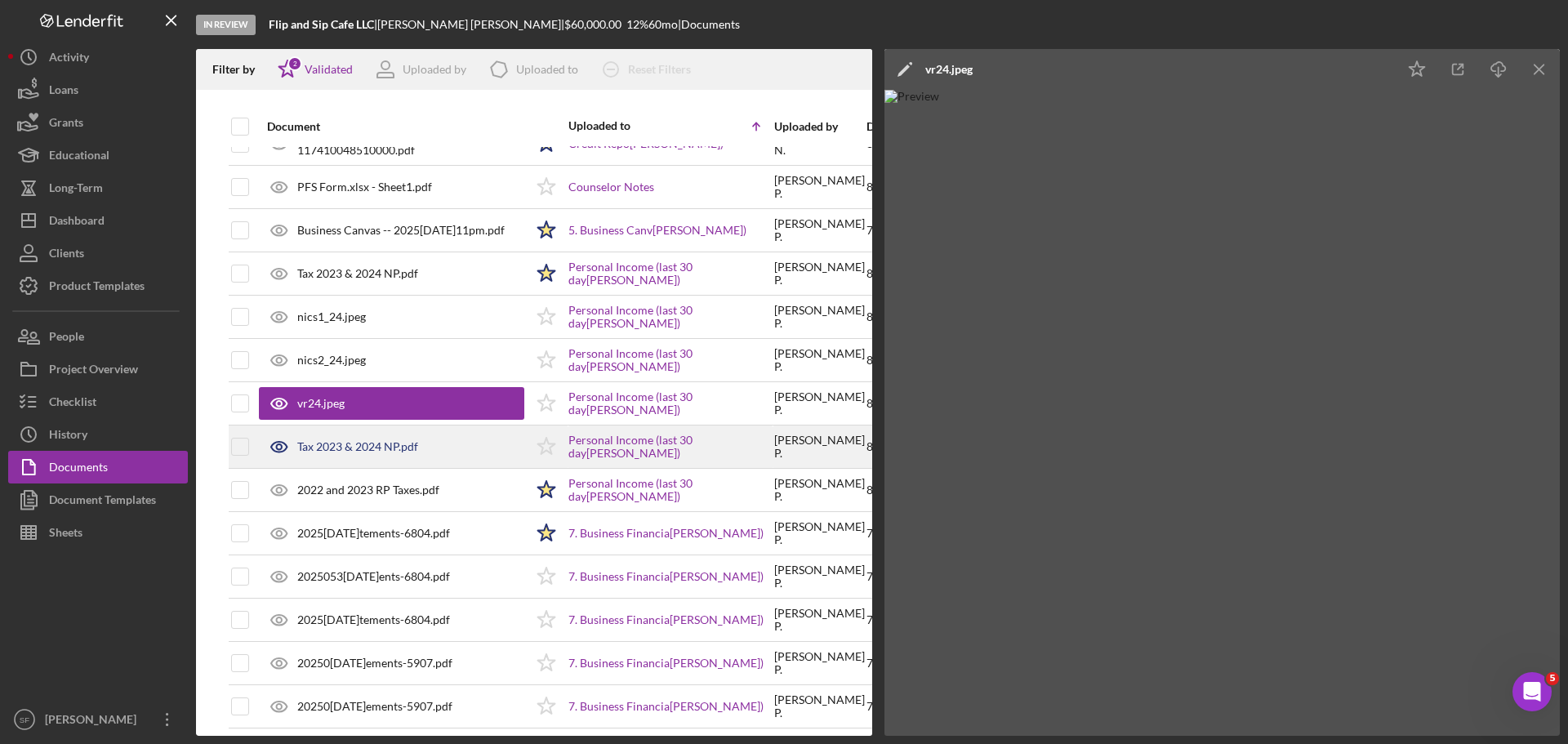
click at [360, 450] on div "Tax 2023 & 2024 NP.pdf" at bounding box center [357, 447] width 120 height 13
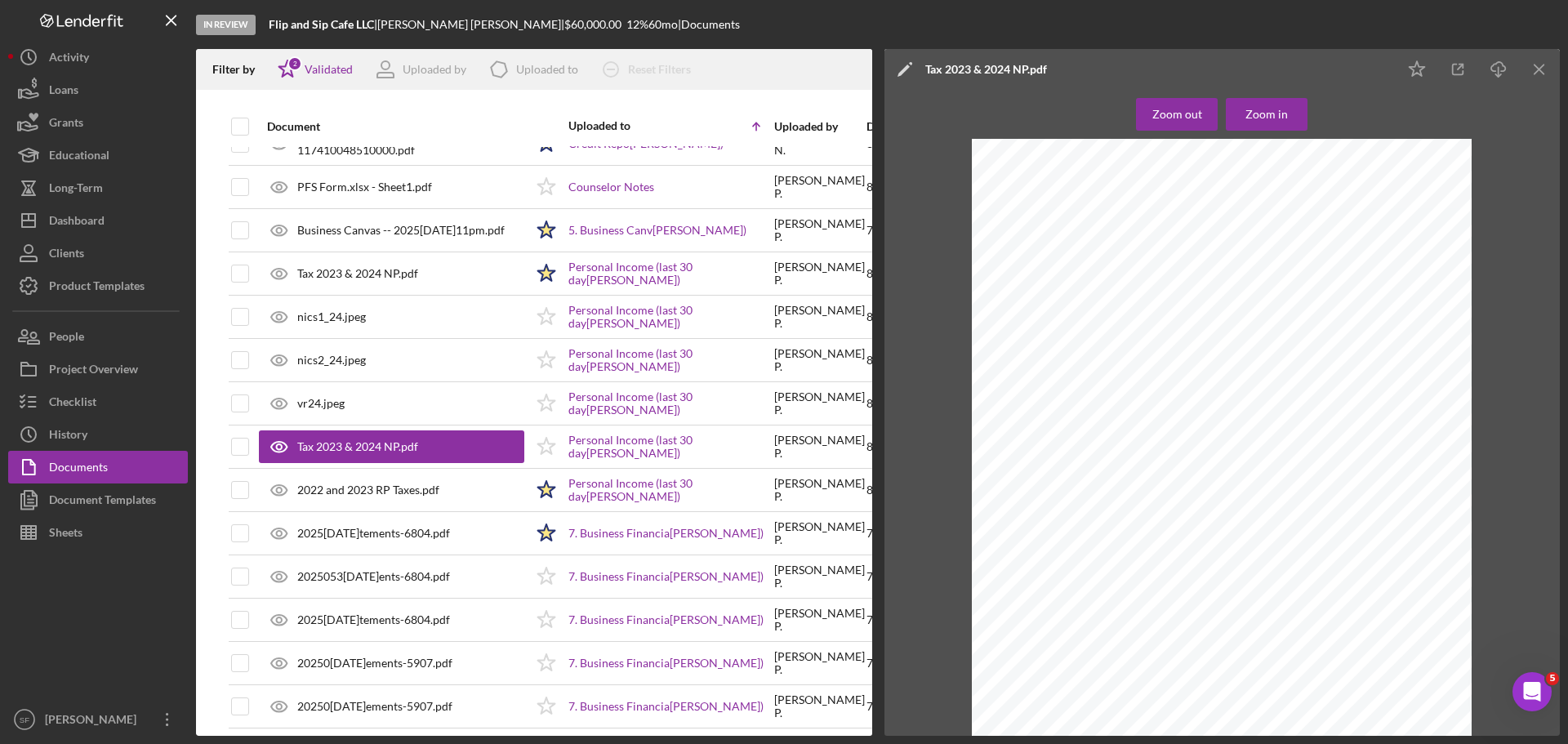
scroll to position [2638, 0]
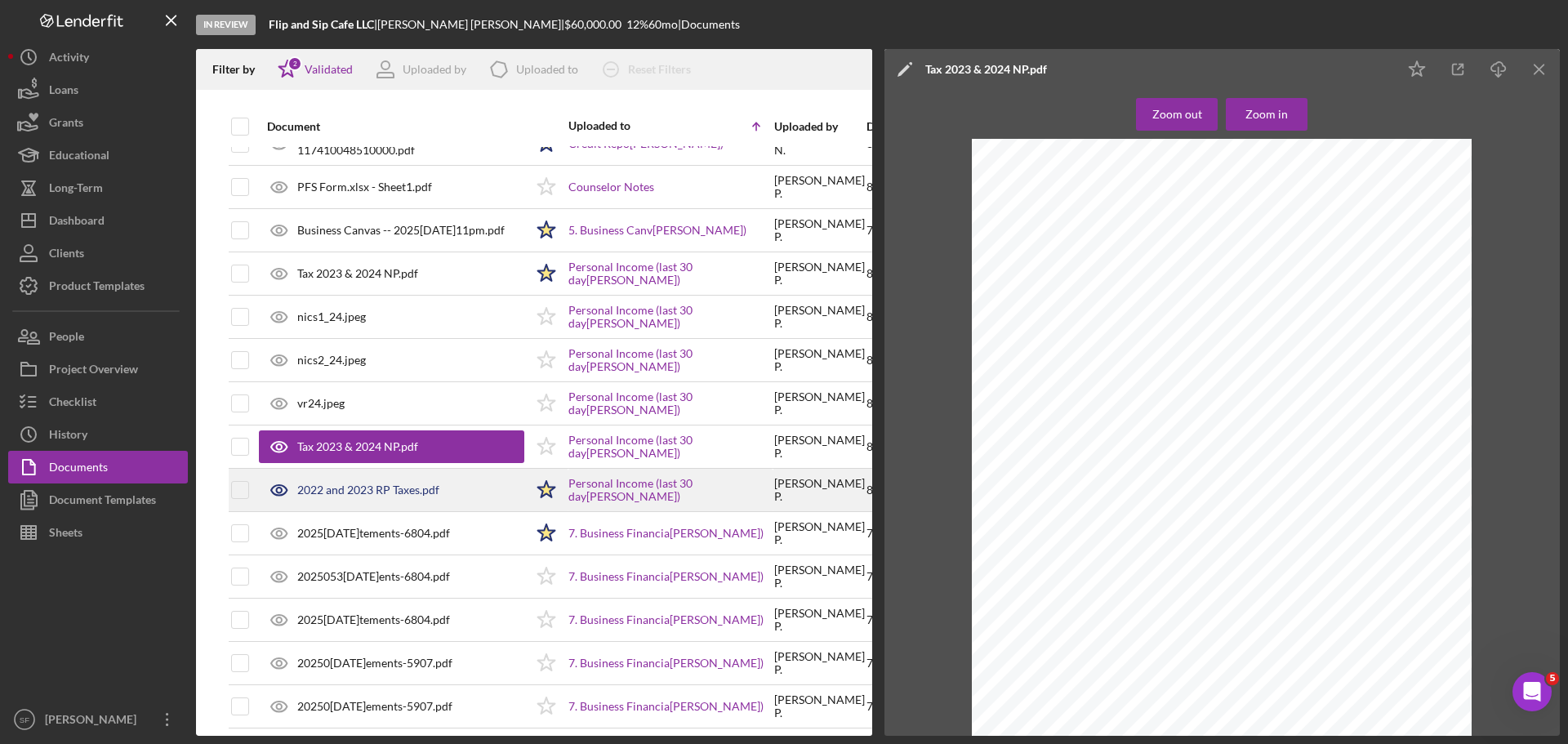
click at [355, 489] on div "2022 and 2023 RP Taxes.pdf" at bounding box center [368, 491] width 142 height 13
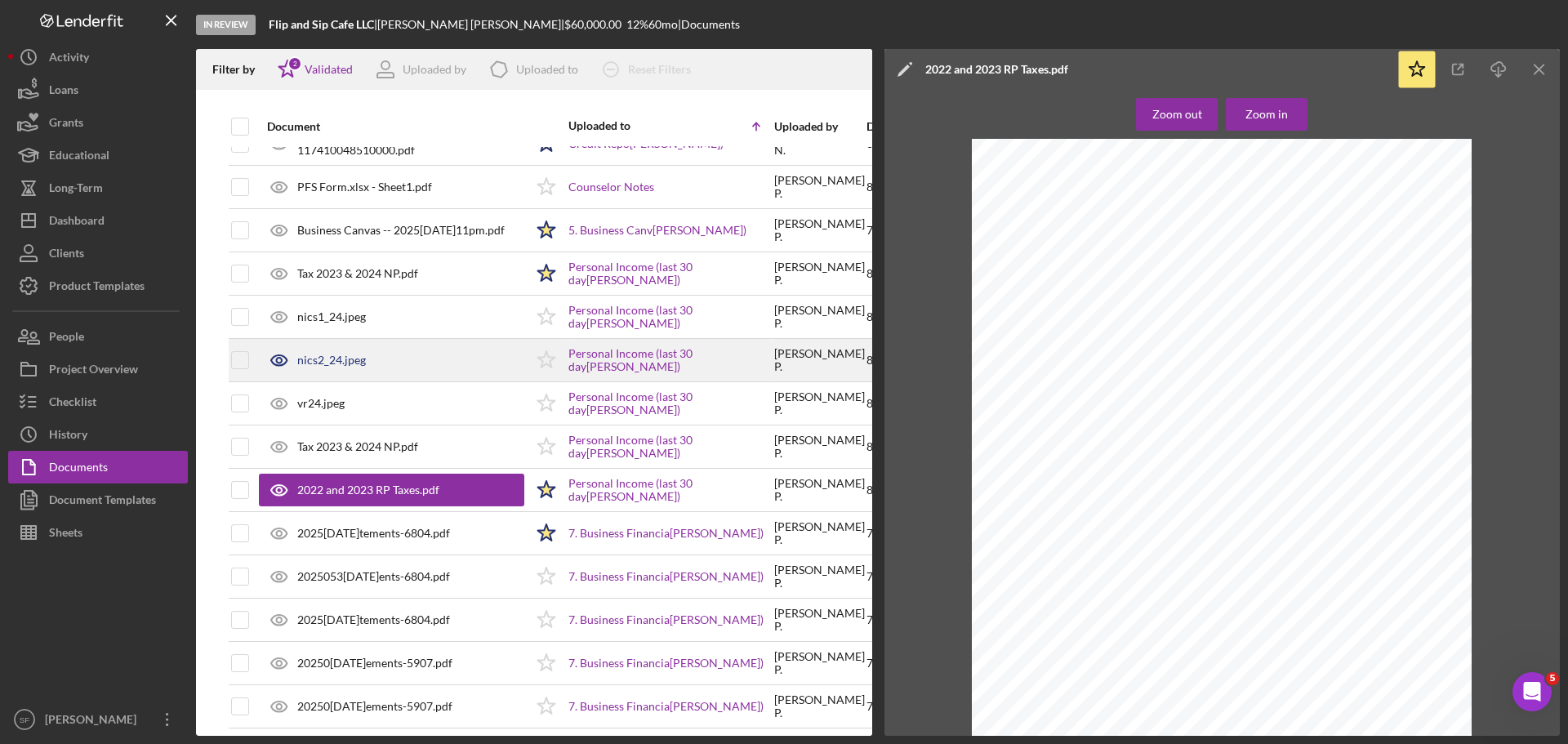
click at [320, 354] on div "nics2_24.jpeg" at bounding box center [331, 361] width 68 height 13
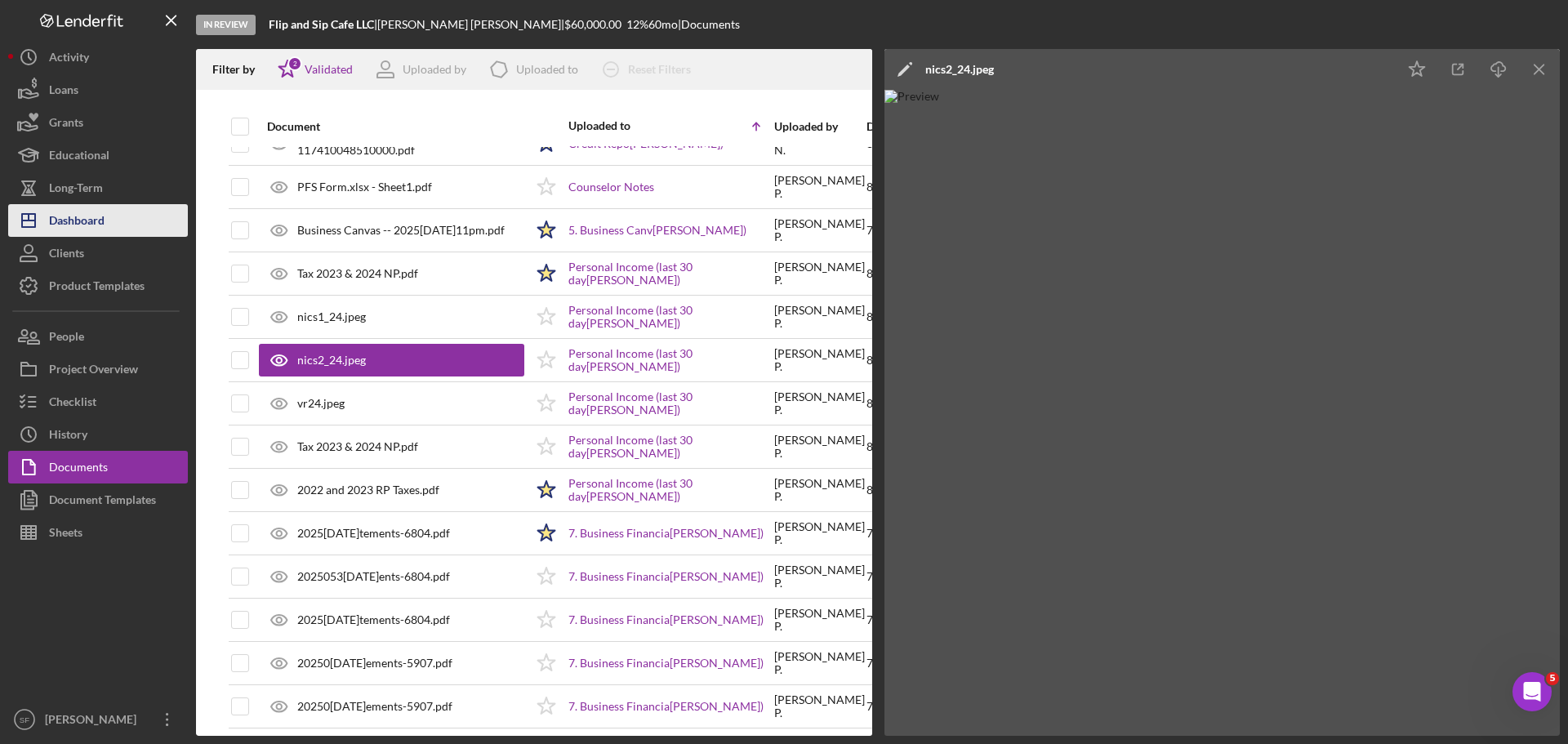
click at [66, 218] on div "Dashboard" at bounding box center [77, 222] width 56 height 37
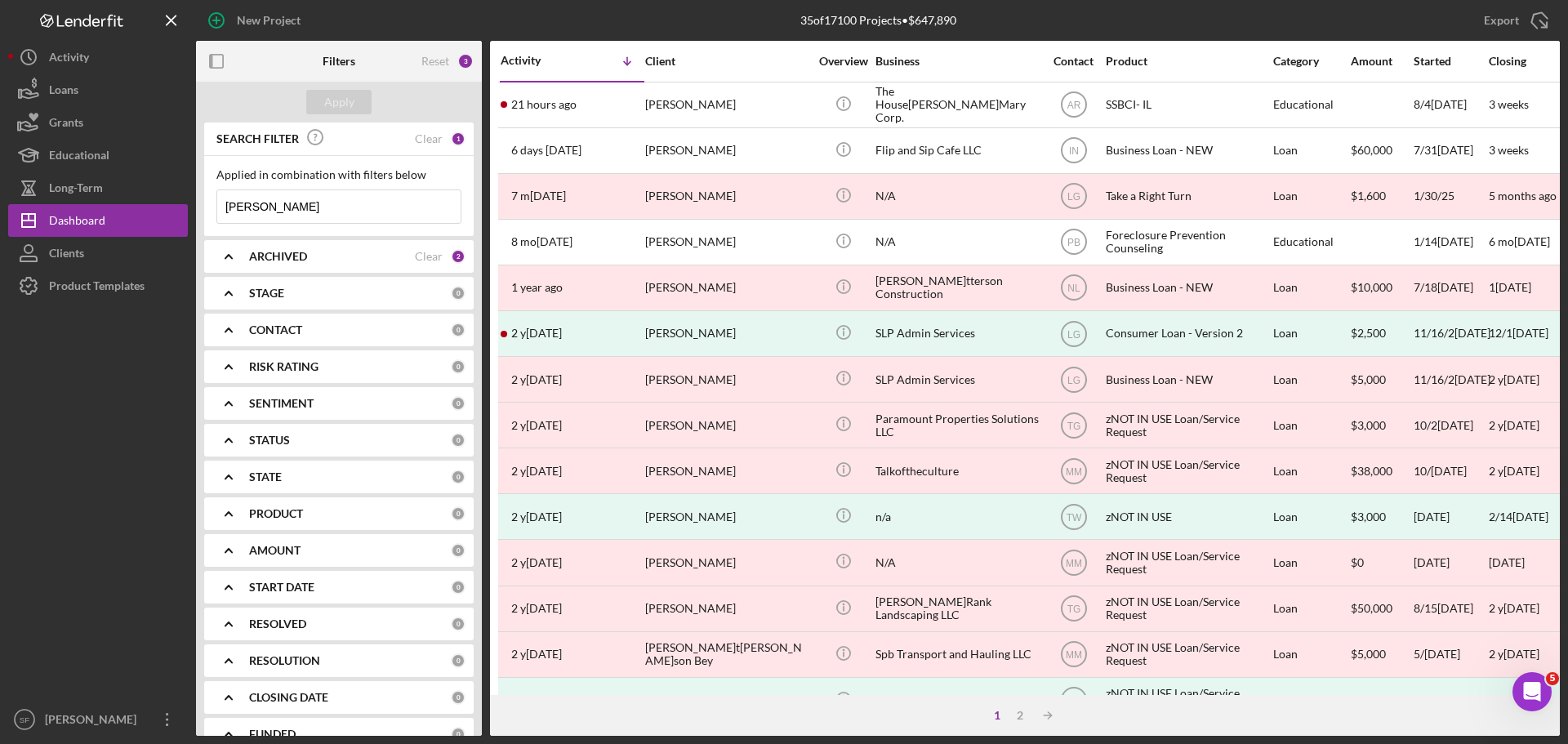
click at [284, 209] on input "patterson" at bounding box center [339, 207] width 244 height 32
drag, startPoint x: 284, startPoint y: 209, endPoint x: 203, endPoint y: 210, distance: 81.0
click at [212, 207] on div "Applied in combination with filters below patterson Icon/Menu Close" at bounding box center [339, 195] width 269 height 80
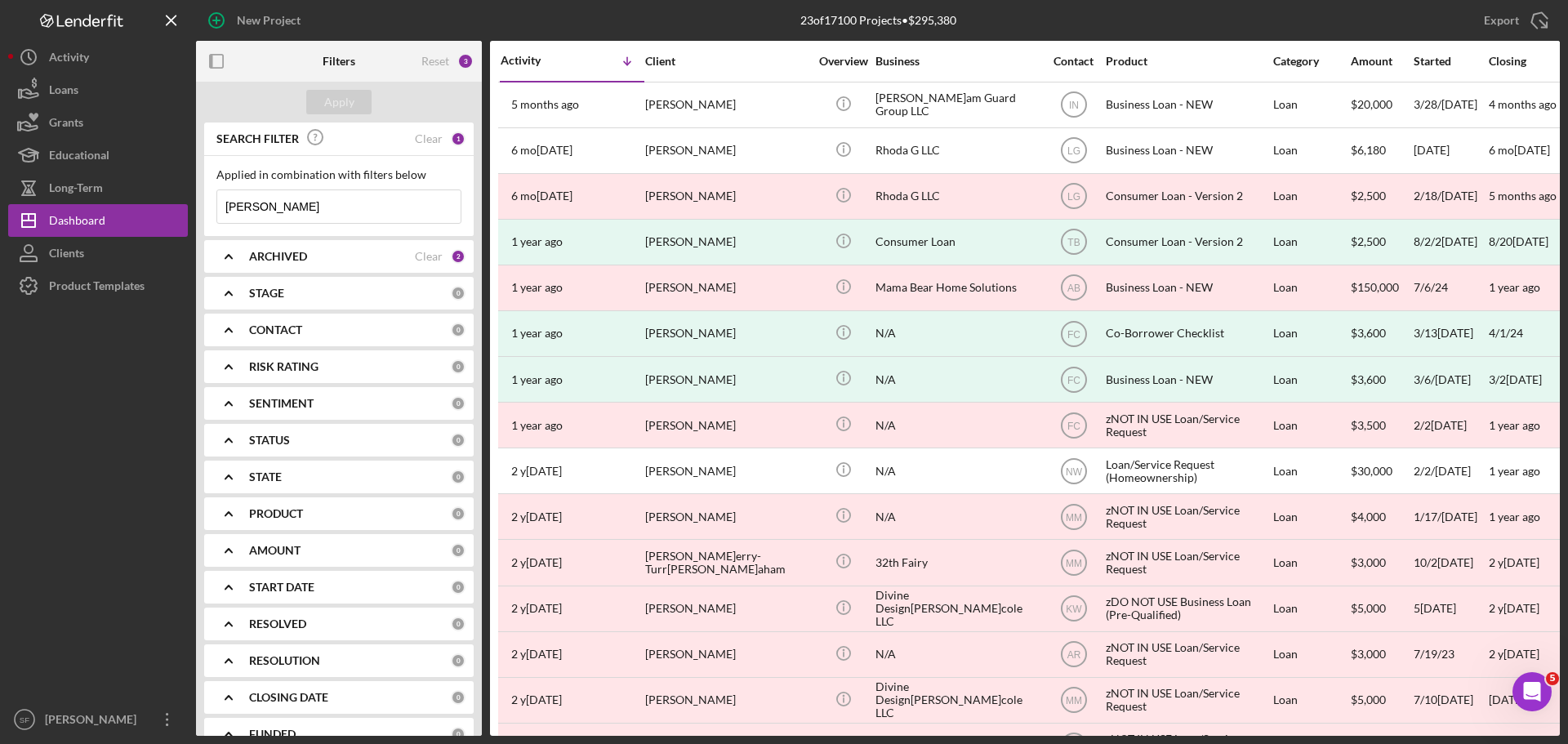
type input "graham"
drag, startPoint x: 269, startPoint y: 209, endPoint x: 197, endPoint y: 207, distance: 72.0
click at [197, 207] on div "SEARCH FILTER Clear 1 Applied in combination with filters below graham Icon/Men…" at bounding box center [339, 429] width 286 height 614
